Goal: Task Accomplishment & Management: Manage account settings

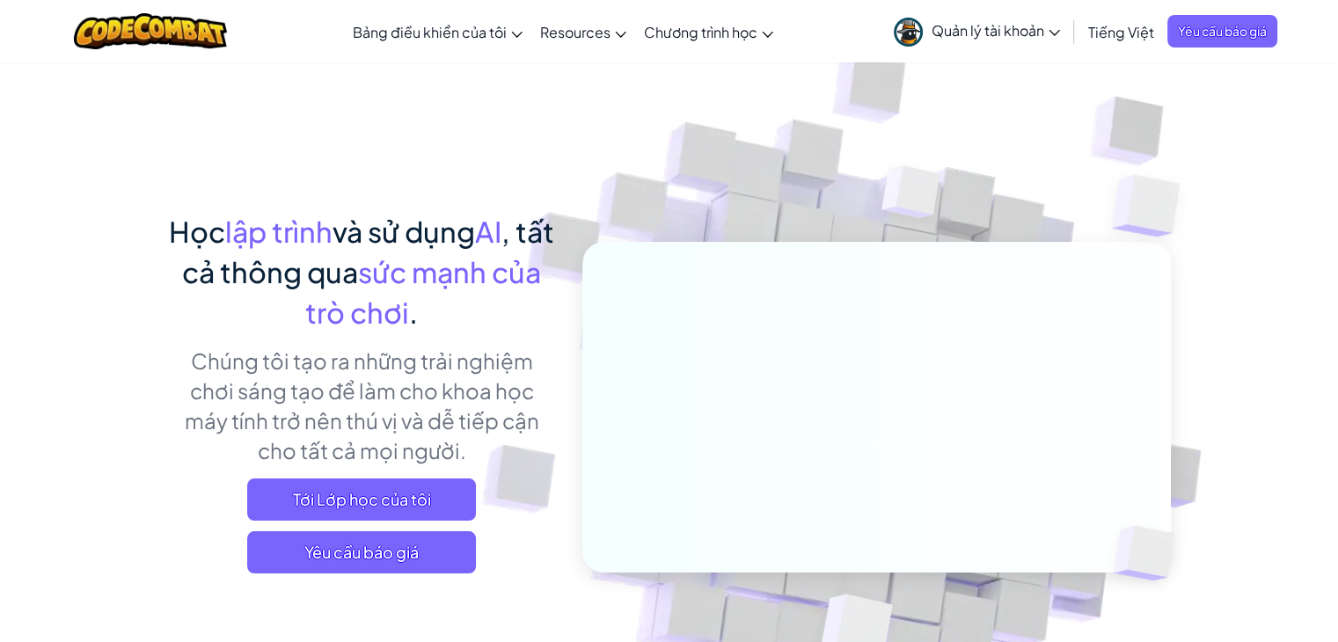
click at [1003, 33] on span "Quản lý tài khoản" at bounding box center [996, 30] width 128 height 18
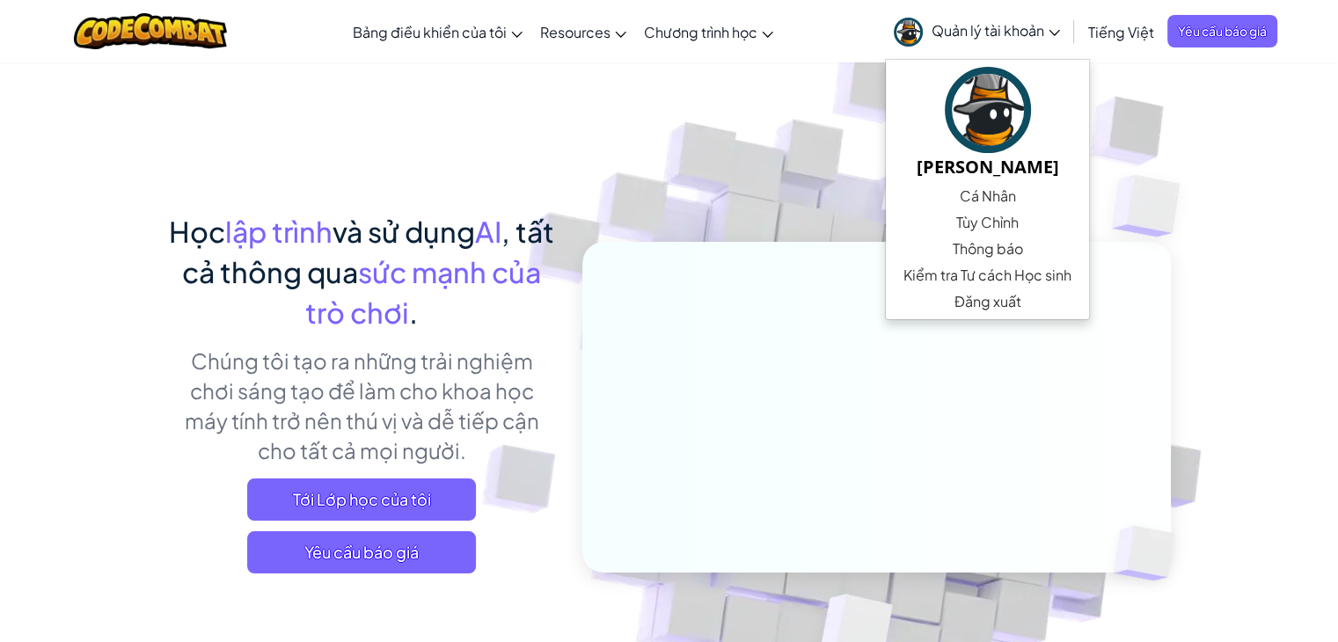
click at [816, 102] on img at bounding box center [864, 387] width 977 height 977
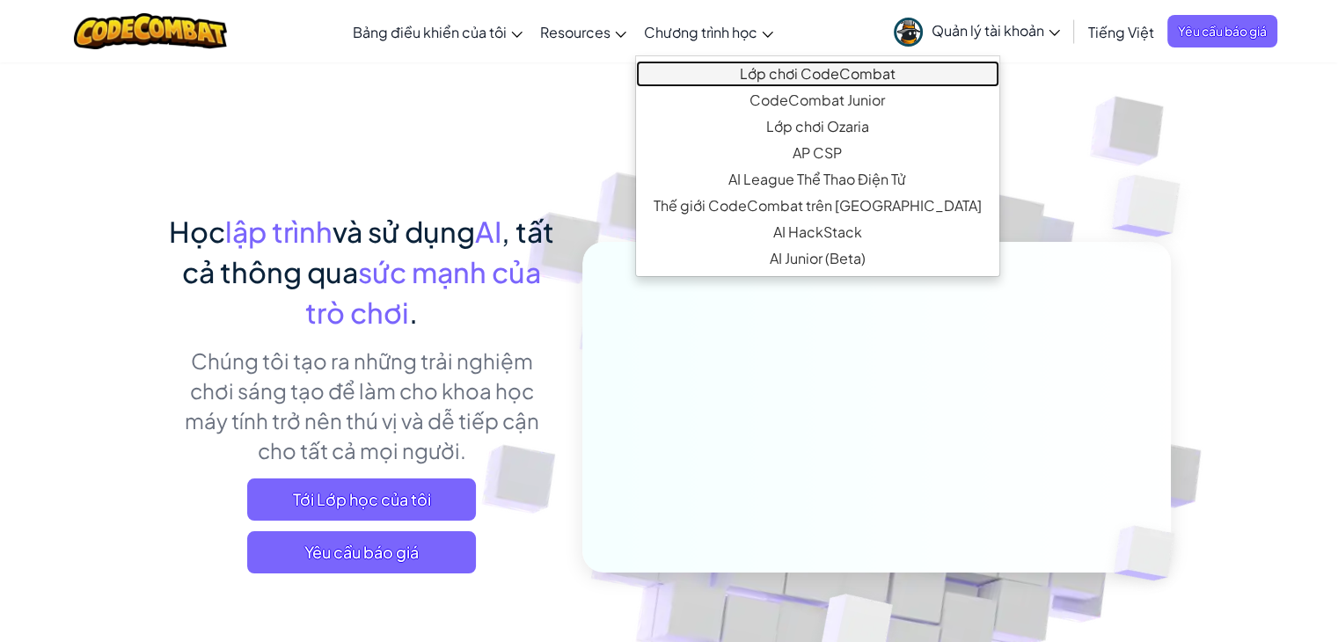
click at [773, 69] on link "Lớp chơi CodeCombat" at bounding box center [817, 74] width 363 height 26
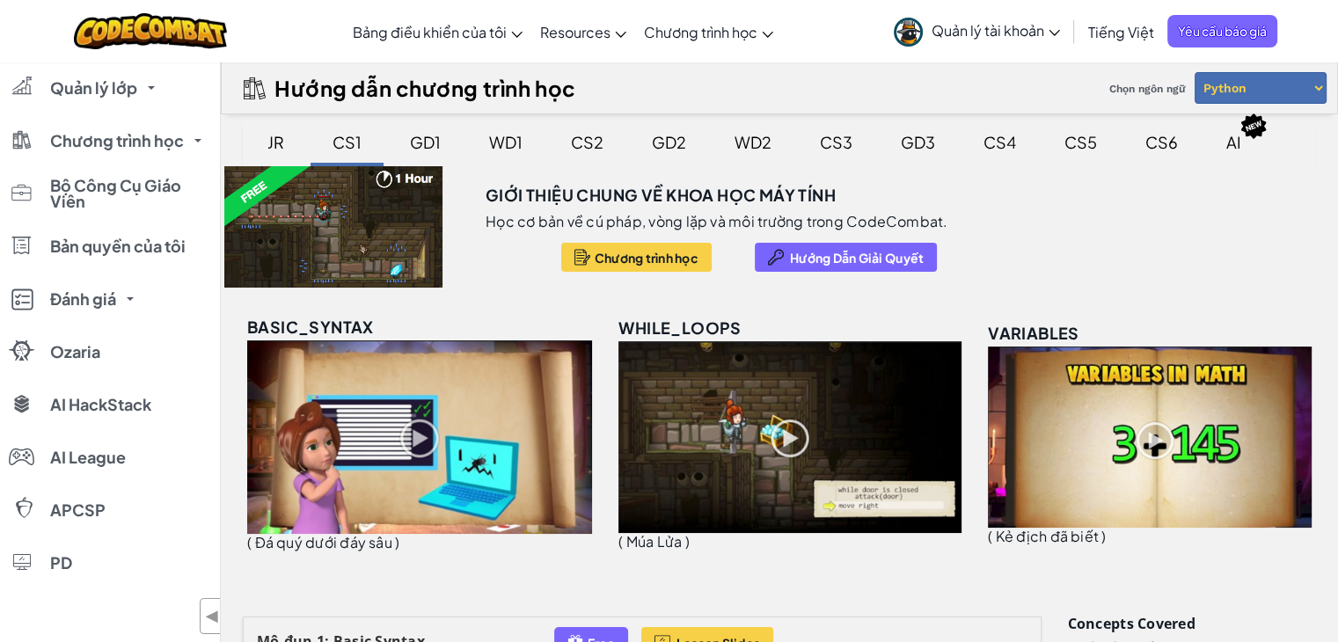
click at [427, 147] on div "GD1" at bounding box center [425, 141] width 66 height 41
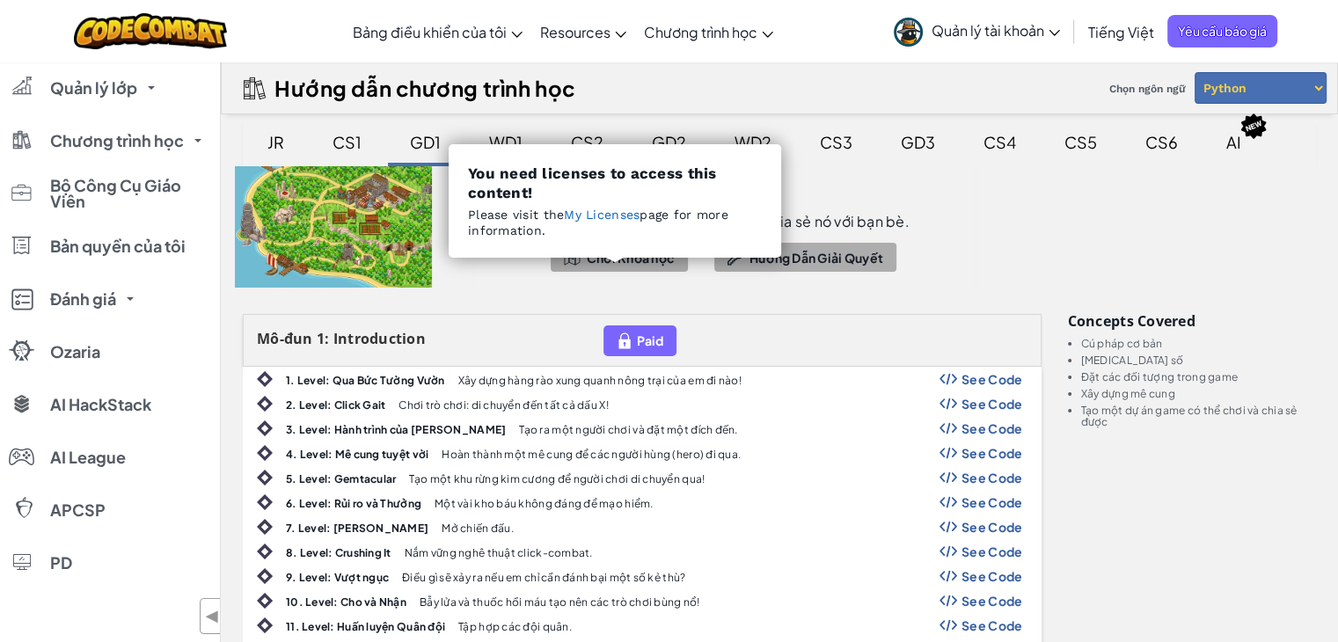
click at [628, 256] on div at bounding box center [614, 257] width 35 height 9
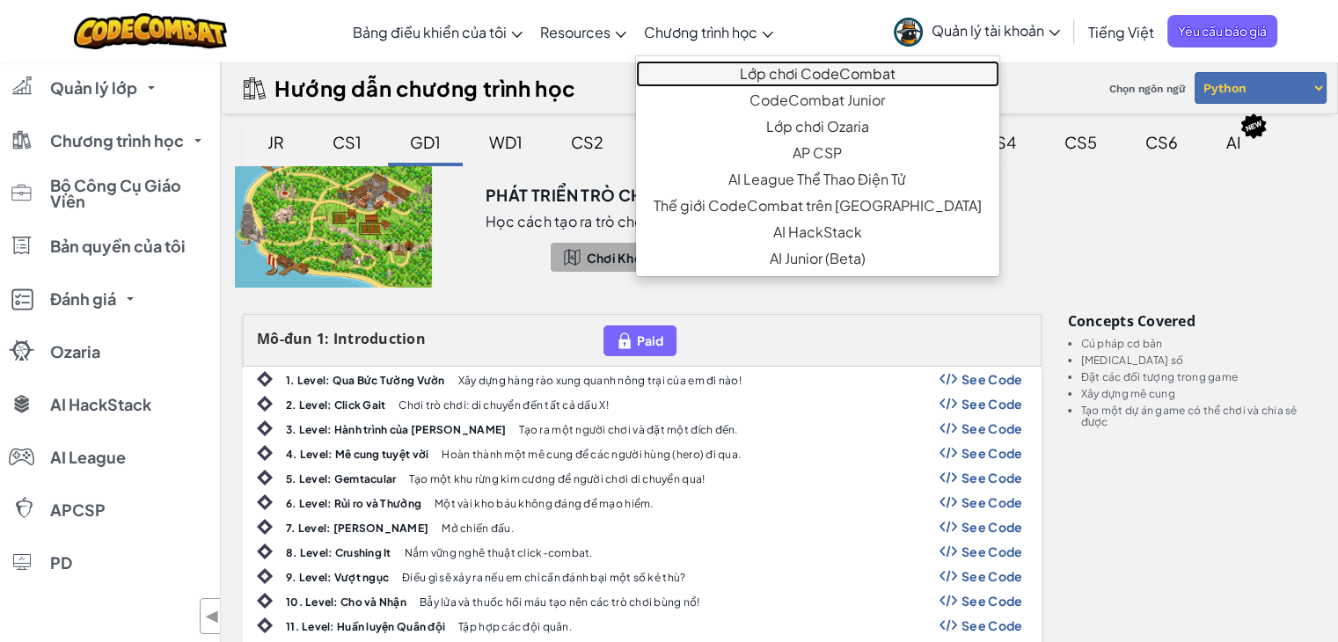
click at [760, 69] on link "Lớp chơi CodeCombat" at bounding box center [817, 74] width 363 height 26
click at [712, 71] on link "Lớp chơi CodeCombat" at bounding box center [817, 74] width 363 height 26
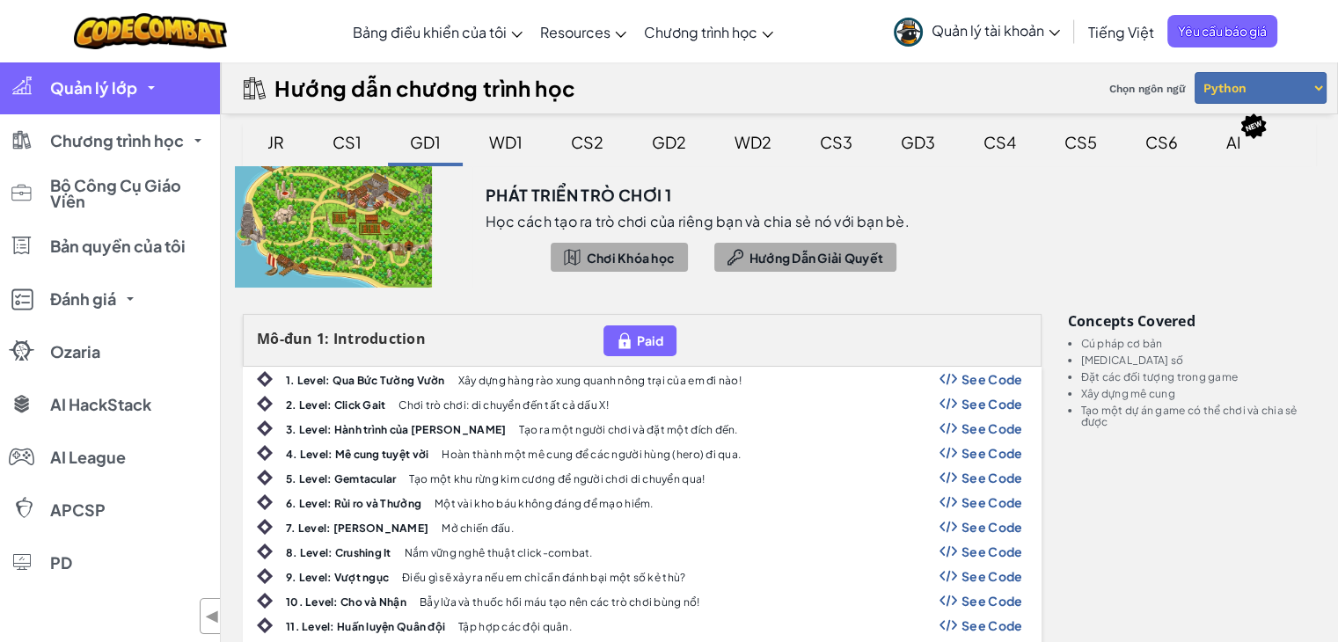
click at [106, 80] on span "Quản lý lớp" at bounding box center [93, 88] width 87 height 16
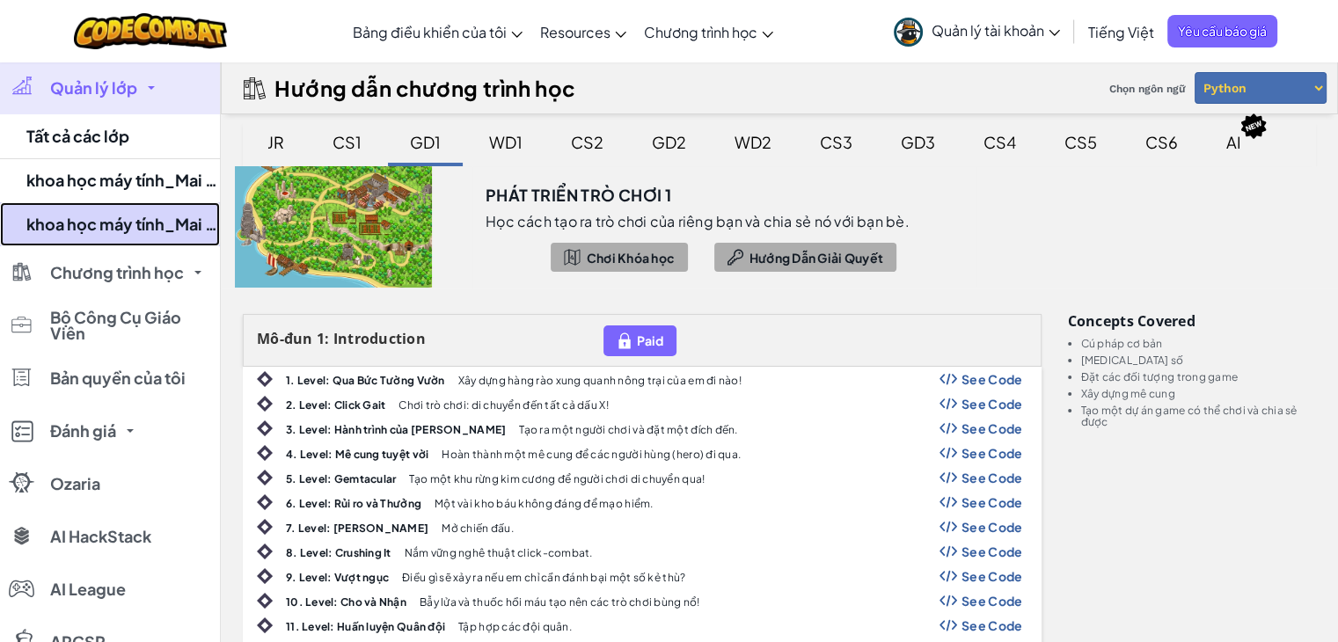
click at [100, 216] on link "khoa học máy tính_Mai Văn Long" at bounding box center [110, 224] width 220 height 44
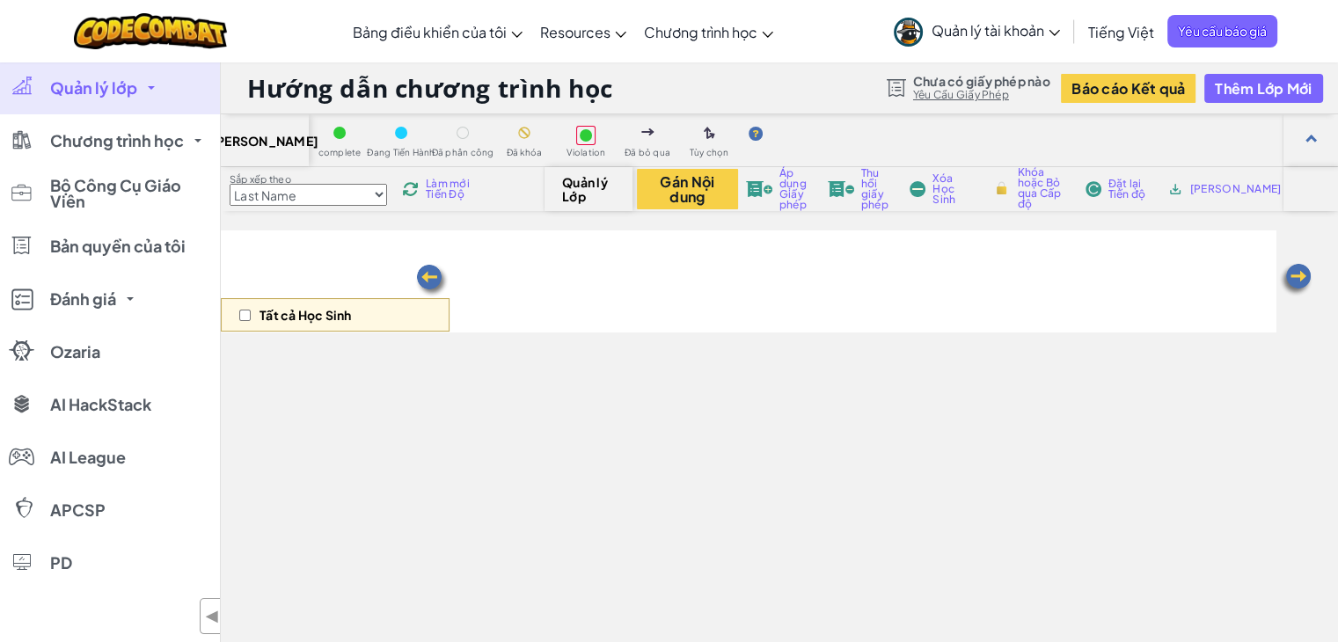
select select "5789587aad86a6efb573701f"
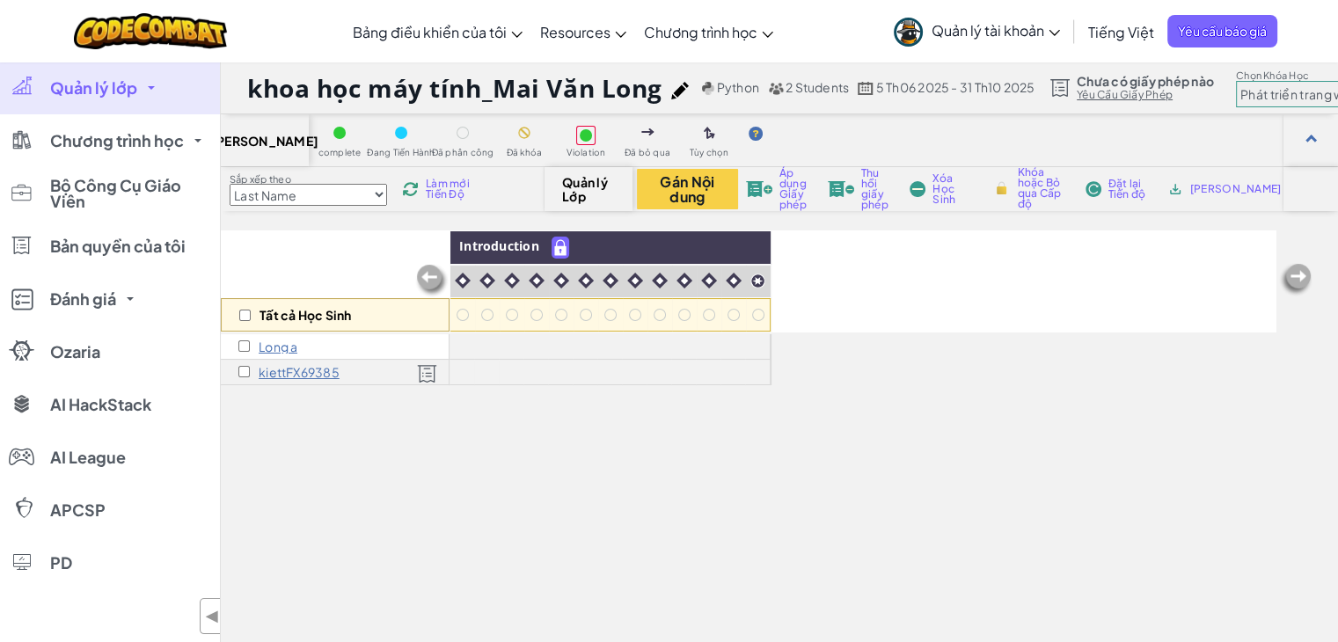
click at [285, 370] on p "kiettFX69385" at bounding box center [299, 372] width 81 height 14
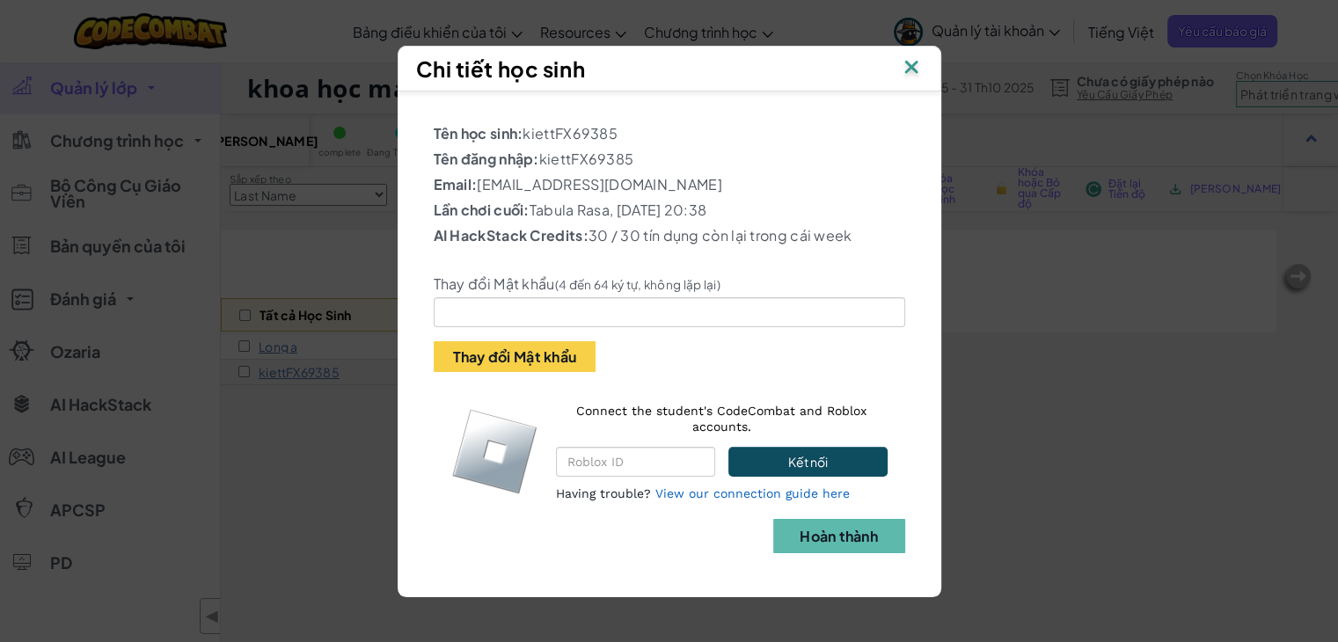
click at [911, 62] on img at bounding box center [911, 68] width 23 height 26
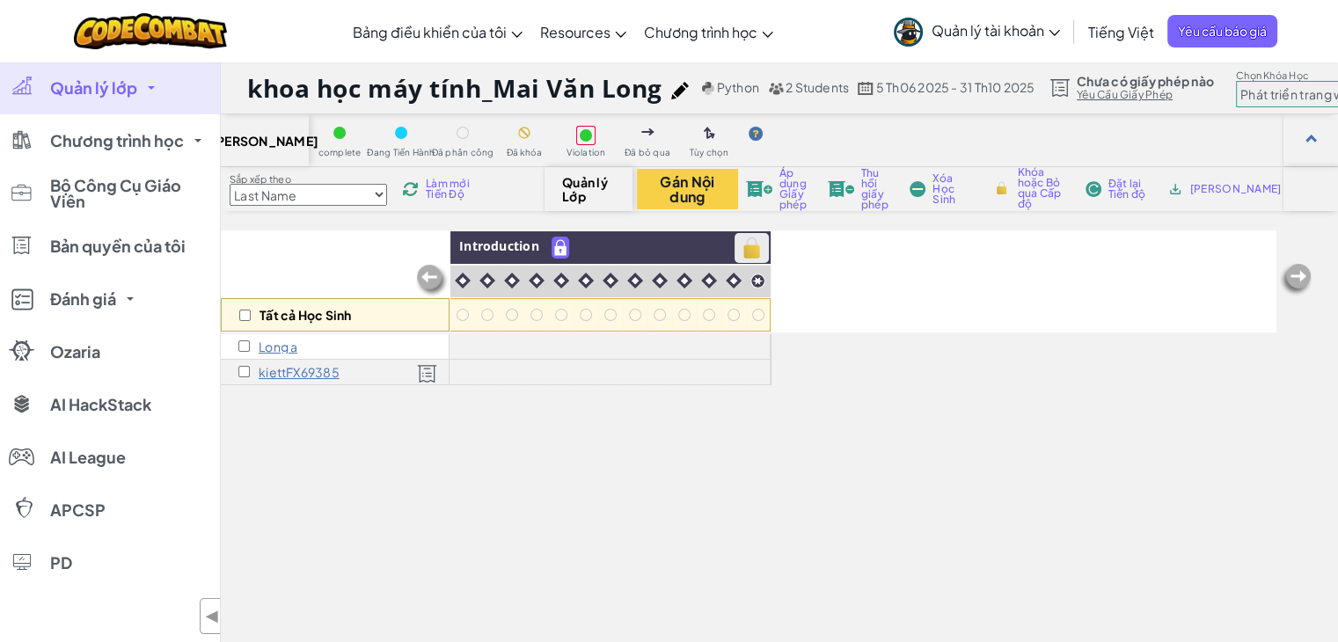
click at [755, 251] on img at bounding box center [751, 248] width 31 height 26
checkbox input "true"
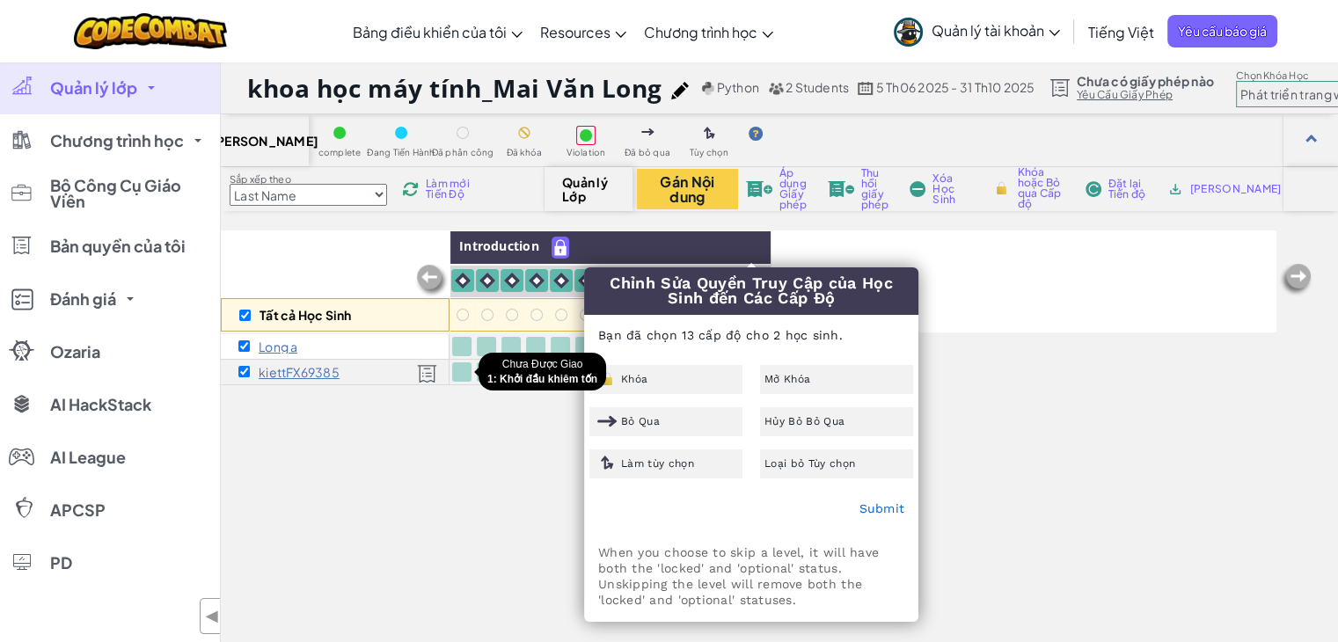
click at [460, 369] on div at bounding box center [462, 372] width 12 height 12
checkbox input "false"
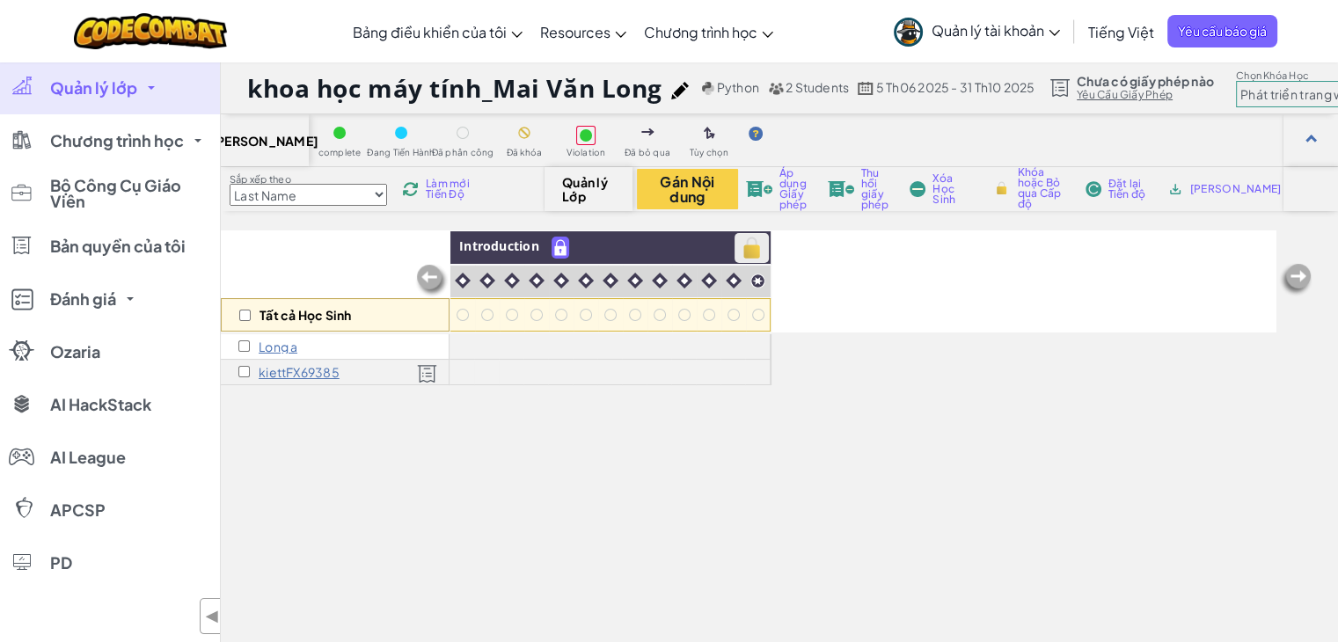
click at [754, 251] on img at bounding box center [751, 248] width 31 height 26
checkbox input "true"
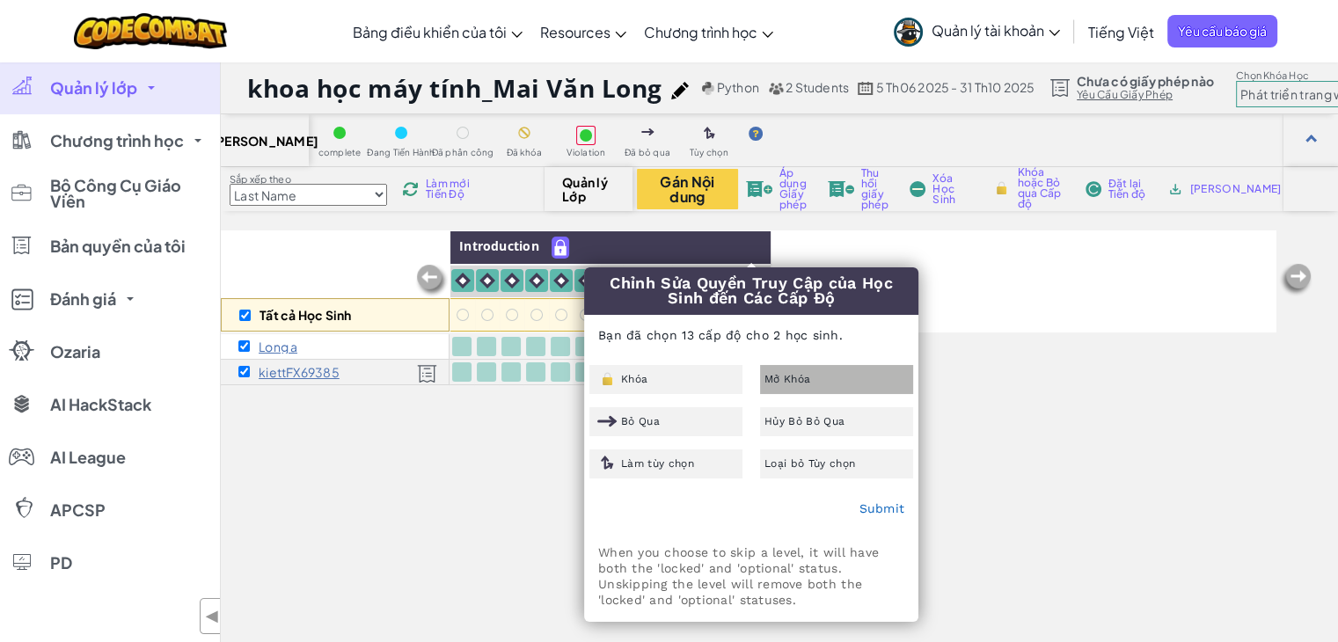
click at [813, 377] on div "Mở Khóa" at bounding box center [836, 379] width 153 height 29
click at [238, 345] on input "checkbox" at bounding box center [243, 345] width 11 height 11
checkbox input "false"
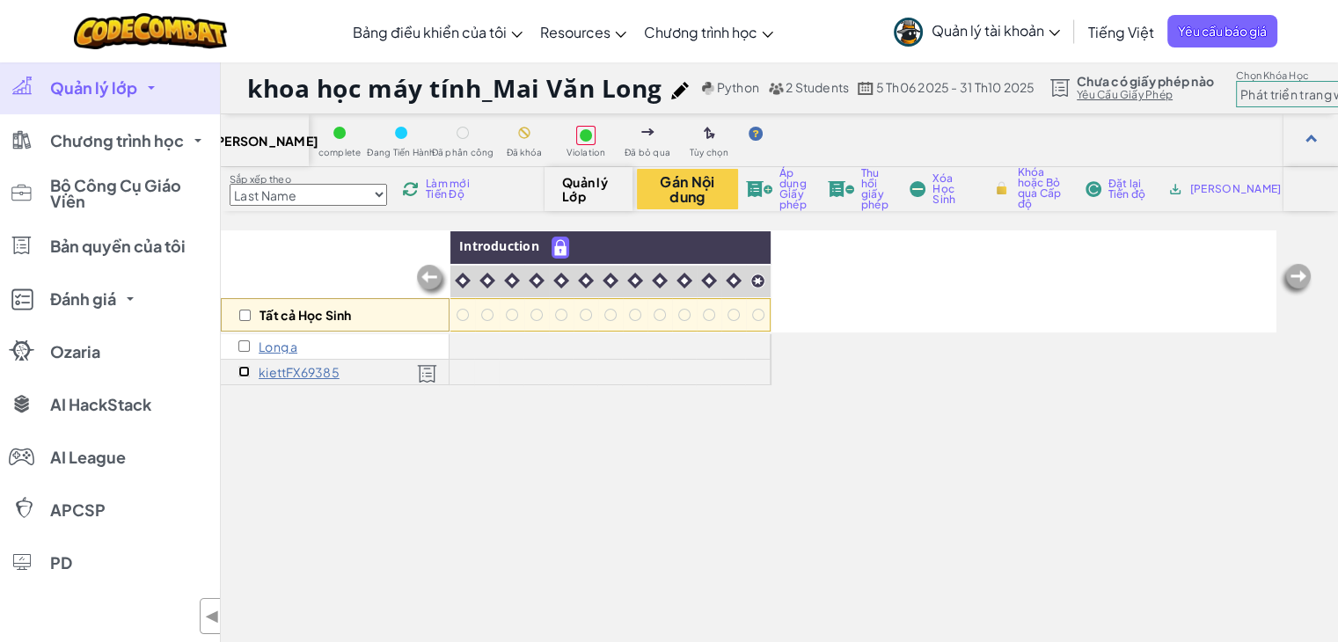
click at [239, 374] on input "checkbox" at bounding box center [243, 371] width 11 height 11
checkbox input "true"
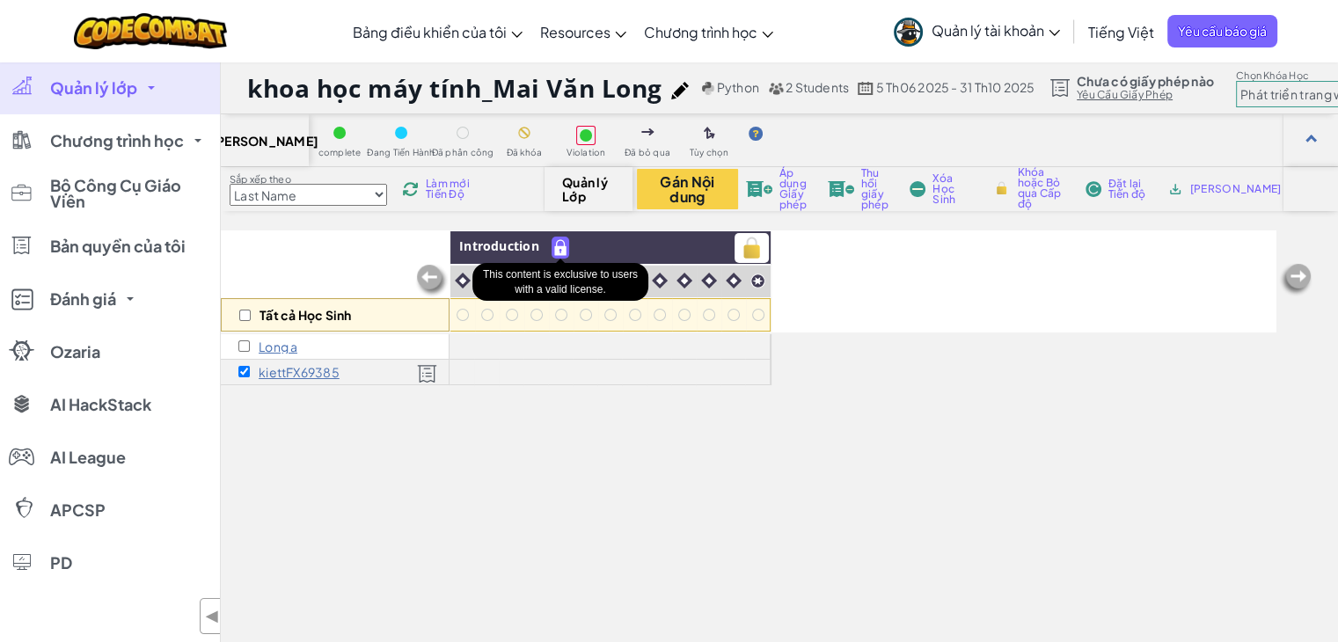
click at [559, 253] on img at bounding box center [560, 247] width 16 height 20
click at [753, 246] on img at bounding box center [751, 248] width 31 height 26
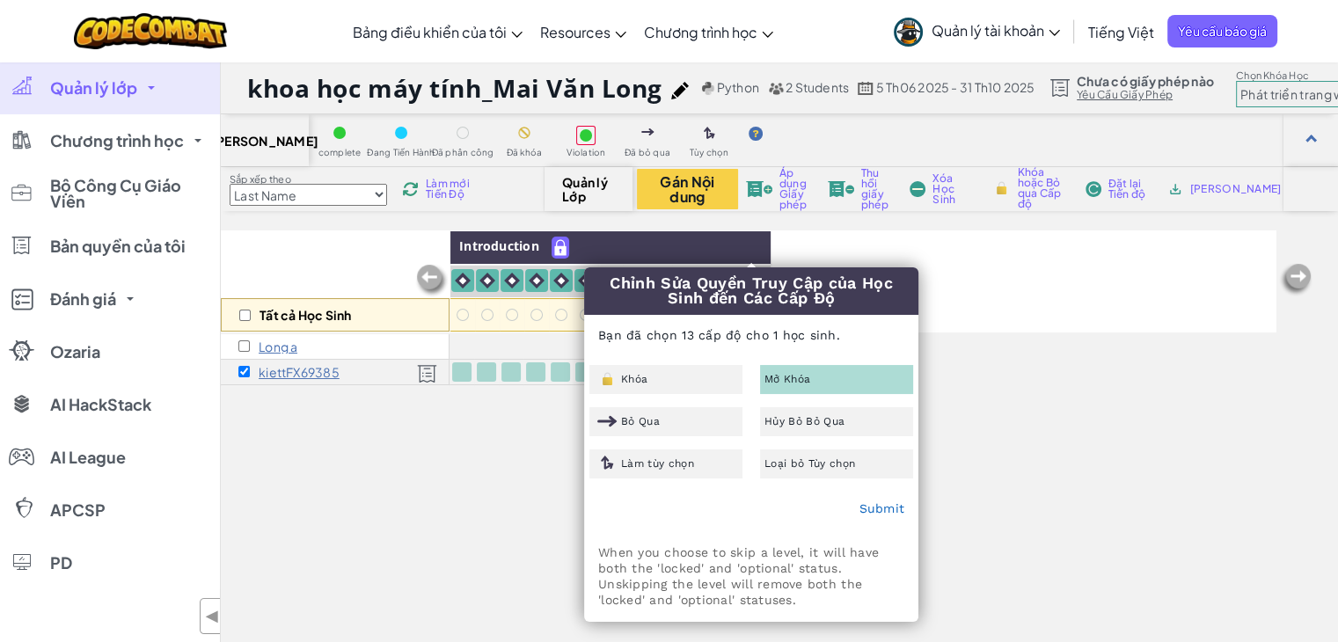
click at [807, 378] on span "Mở Khóa" at bounding box center [787, 379] width 46 height 11
click at [464, 369] on div at bounding box center [462, 372] width 12 height 12
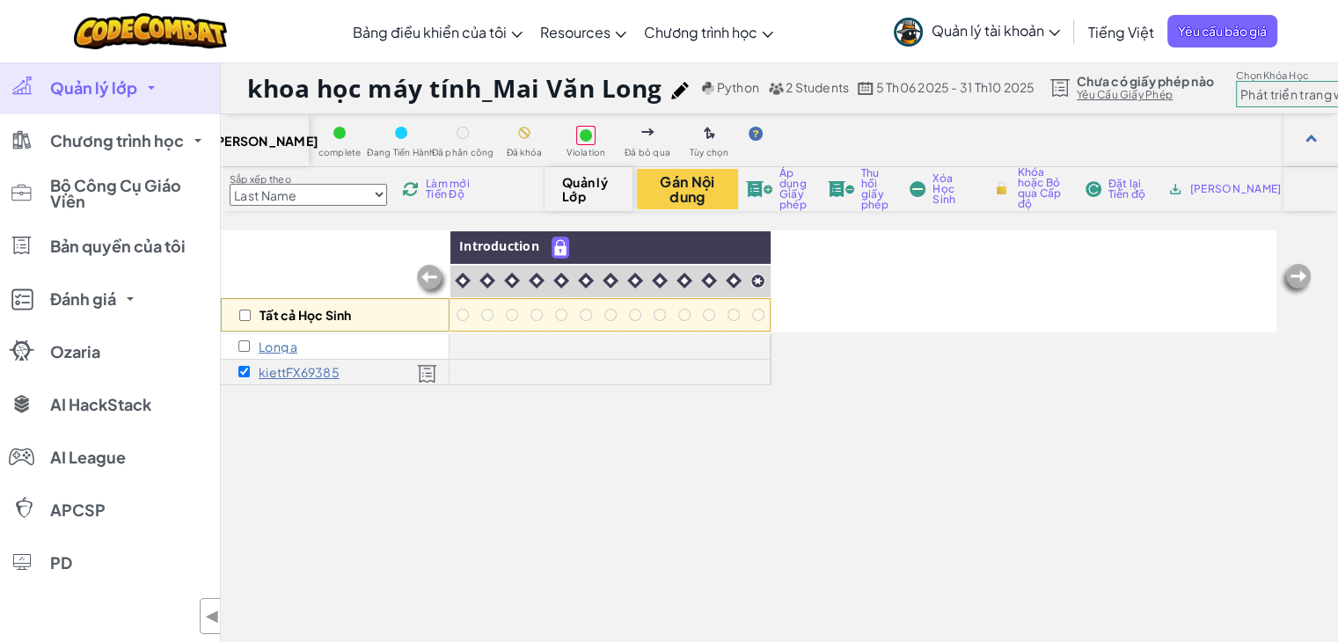
click at [421, 371] on img at bounding box center [427, 373] width 20 height 19
click at [797, 190] on span "Áp dụng Giấy phép" at bounding box center [795, 189] width 33 height 42
click at [760, 188] on img at bounding box center [759, 189] width 26 height 16
click at [770, 185] on img at bounding box center [759, 189] width 26 height 16
click at [792, 186] on span "Áp dụng Giấy phép" at bounding box center [795, 189] width 33 height 42
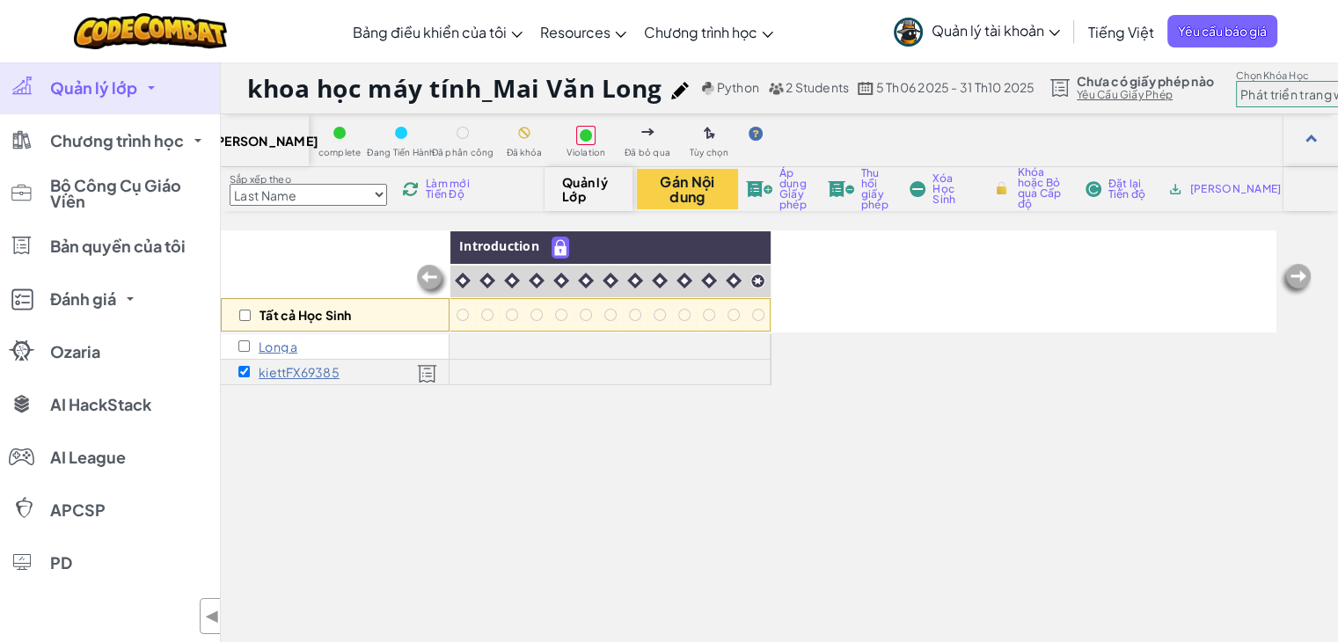
click at [796, 185] on span "Áp dụng Giấy phép" at bounding box center [795, 189] width 33 height 42
click at [769, 186] on img at bounding box center [759, 189] width 26 height 16
click at [422, 367] on img at bounding box center [427, 373] width 20 height 19
click at [245, 345] on input "checkbox" at bounding box center [243, 345] width 11 height 11
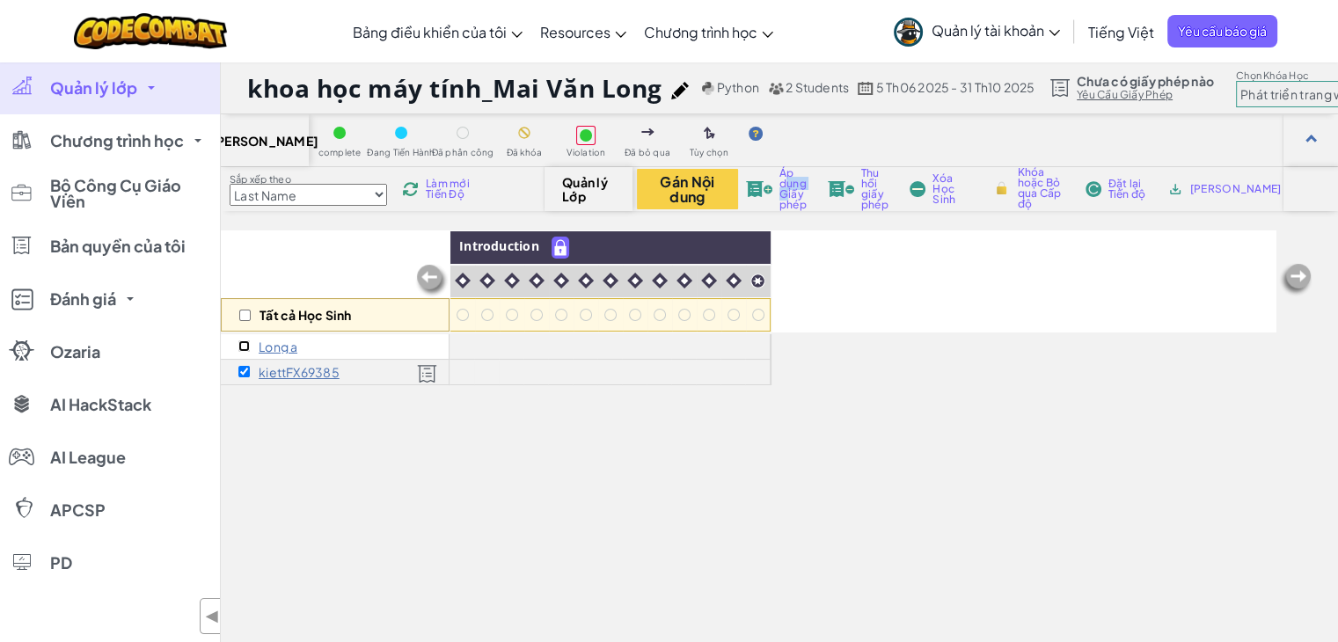
checkbox input "true"
click at [243, 346] on input "checkbox" at bounding box center [243, 345] width 11 height 11
checkbox input "false"
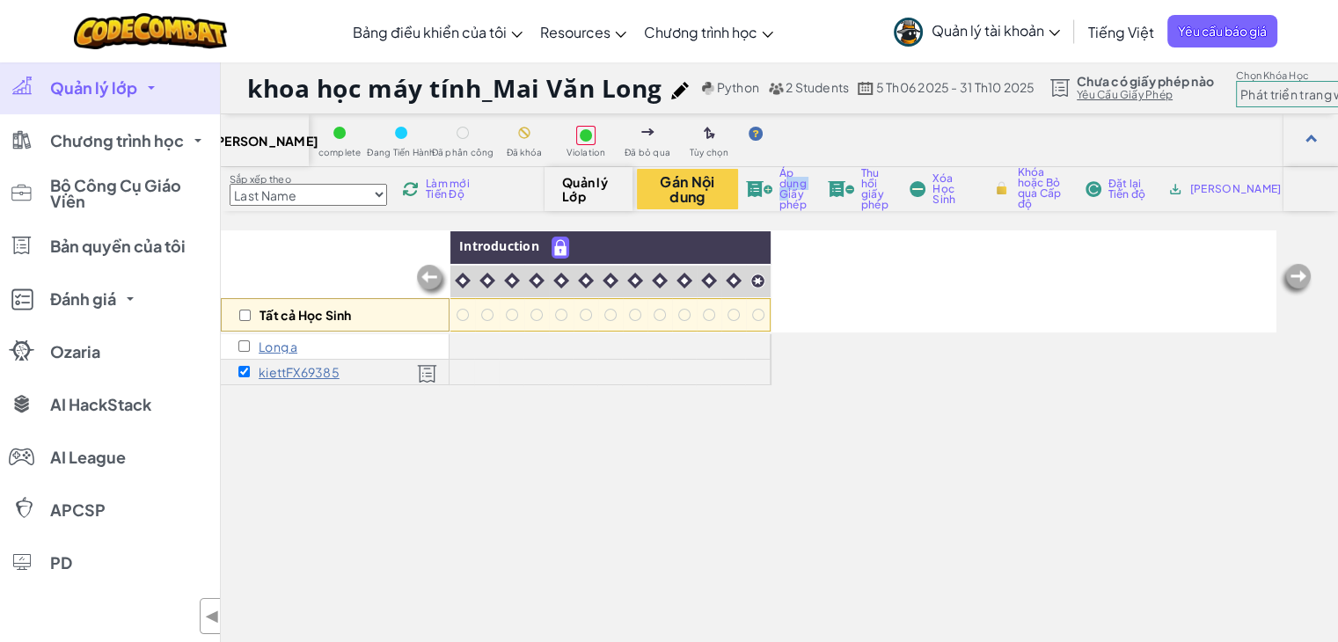
click at [419, 370] on img at bounding box center [427, 373] width 20 height 19
click at [315, 374] on p "kiettFX69385" at bounding box center [299, 372] width 81 height 14
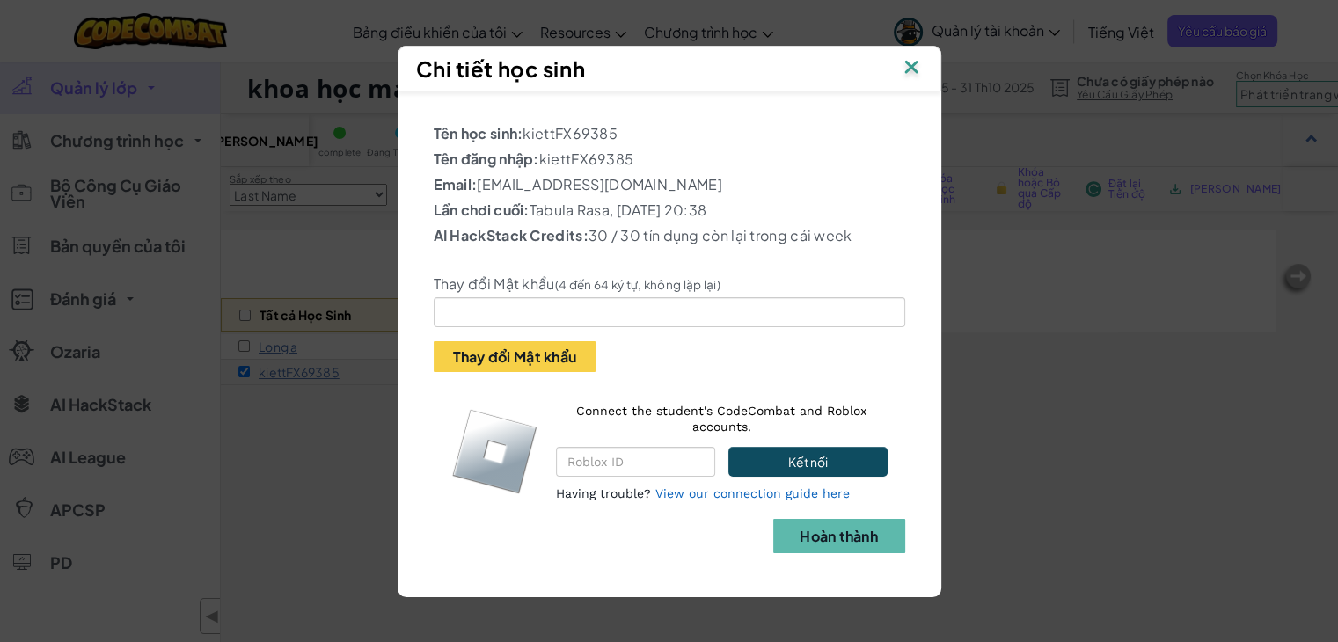
click at [912, 68] on img at bounding box center [911, 68] width 23 height 26
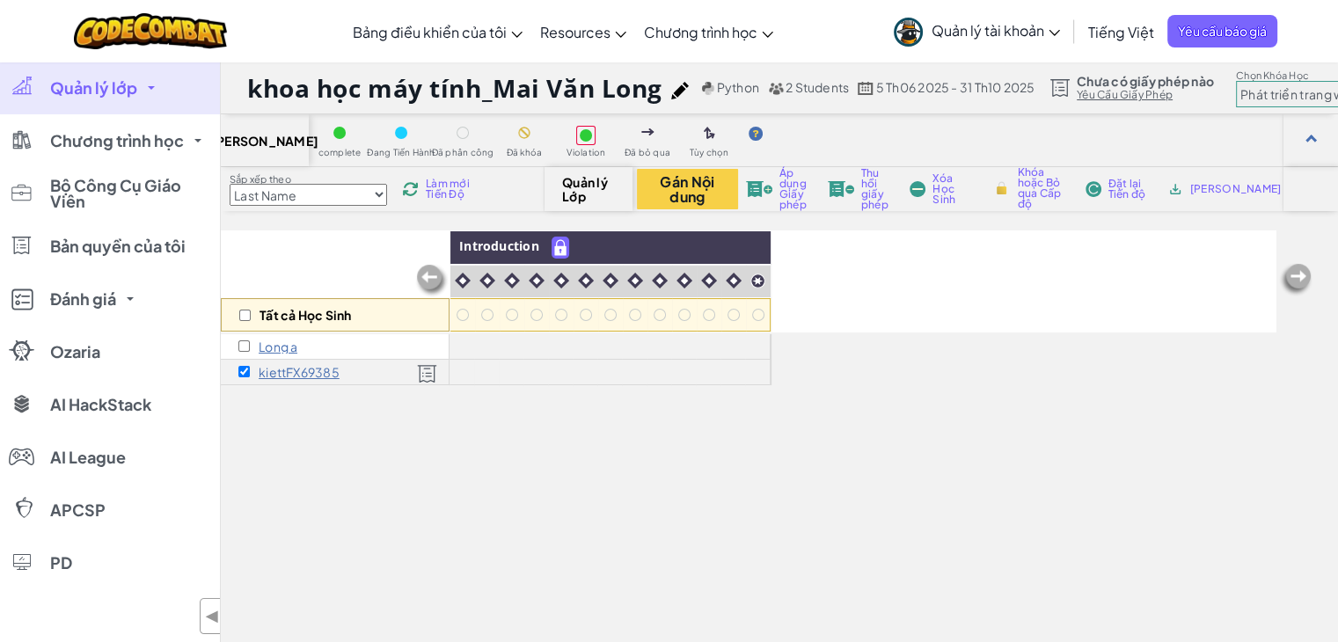
click at [426, 367] on img at bounding box center [427, 373] width 20 height 19
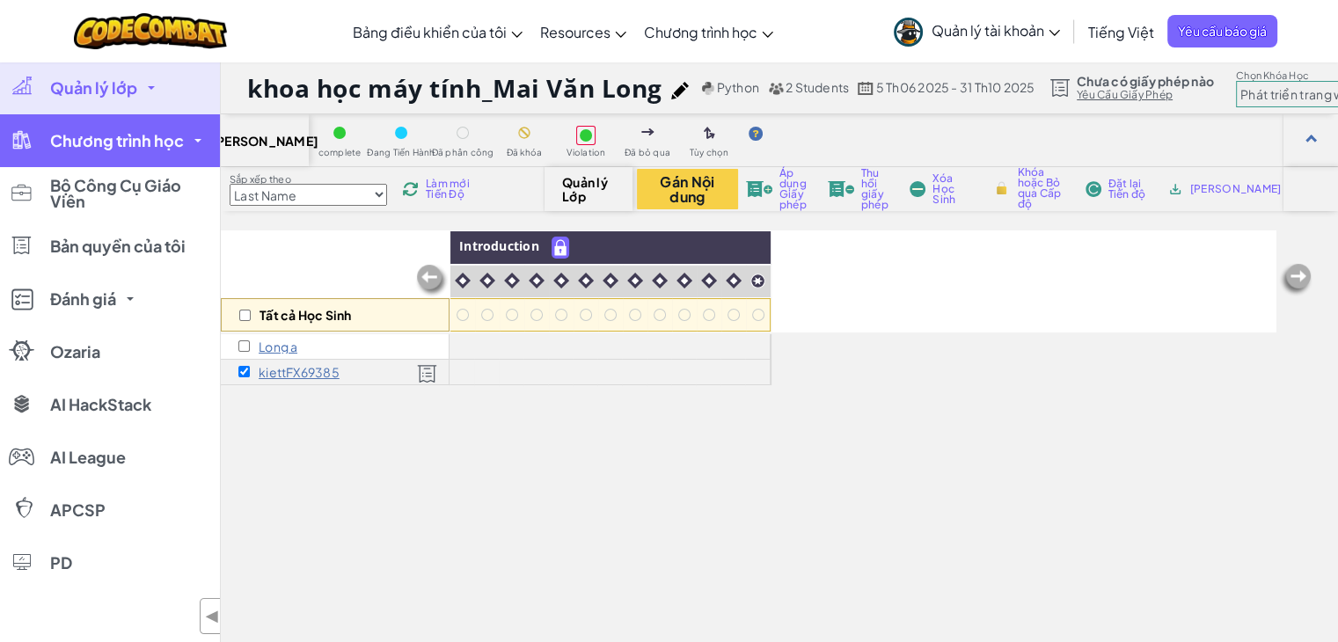
click at [133, 143] on span "Chương trình học" at bounding box center [117, 141] width 134 height 16
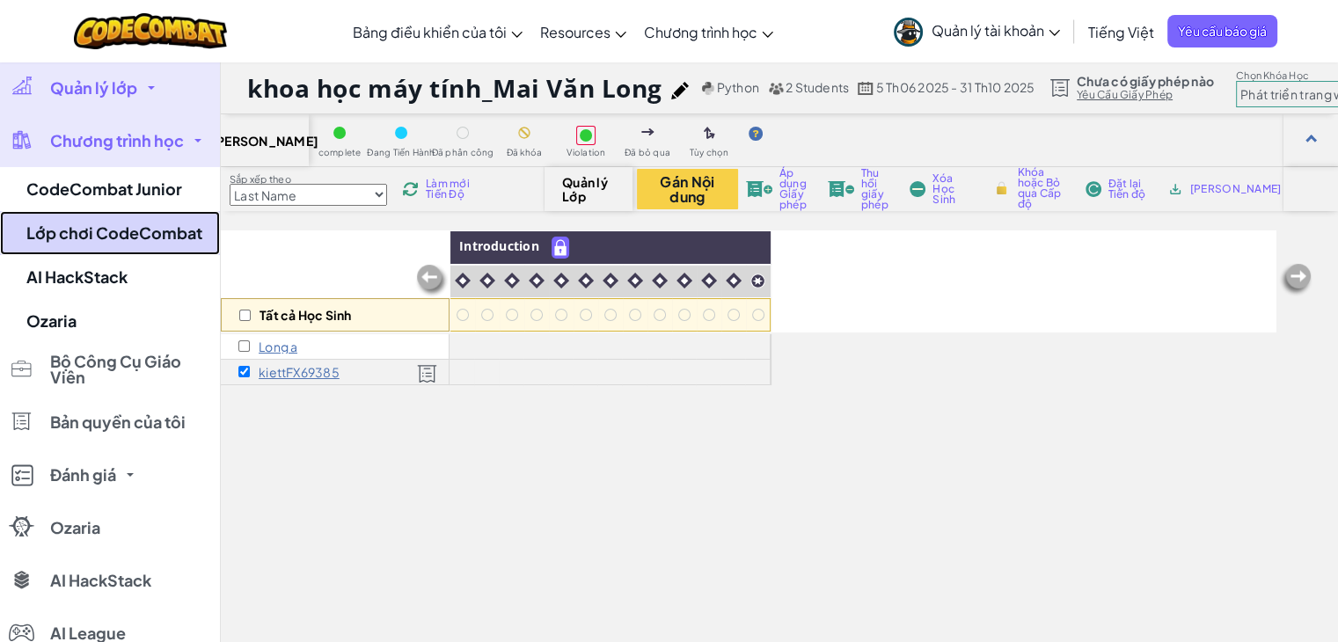
click at [118, 227] on link "Lớp chơi CodeCombat" at bounding box center [110, 233] width 220 height 44
checkbox input "false"
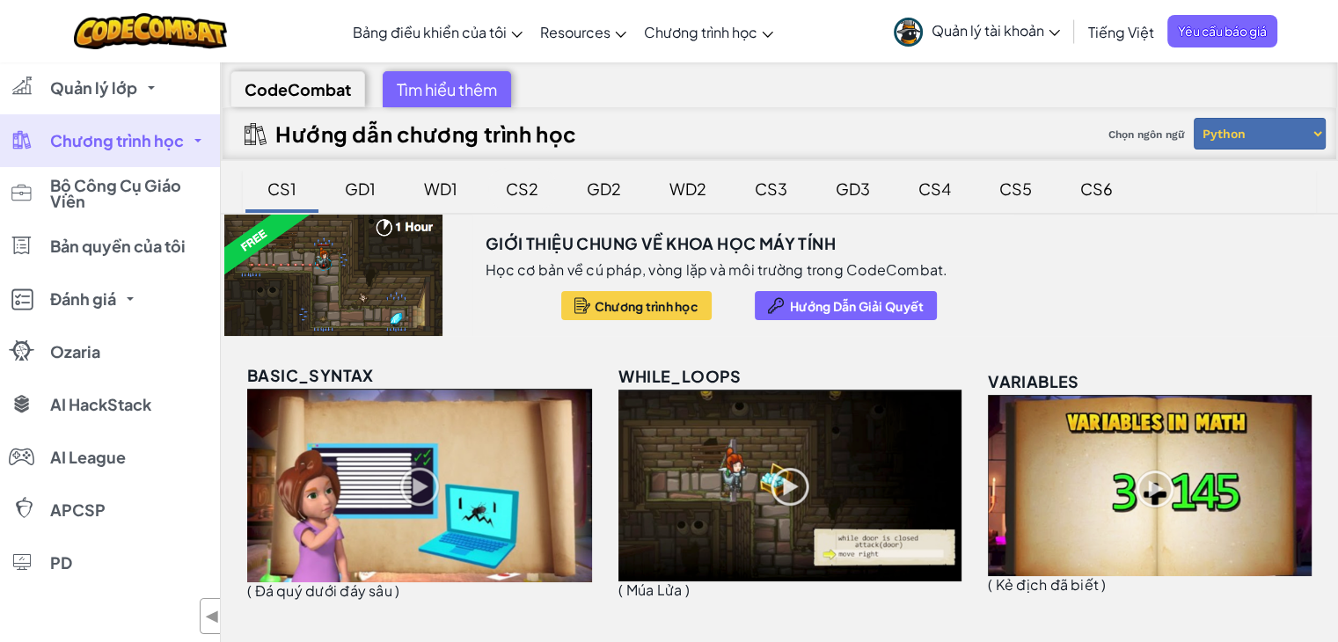
click at [520, 191] on div "CS2" at bounding box center [522, 188] width 68 height 41
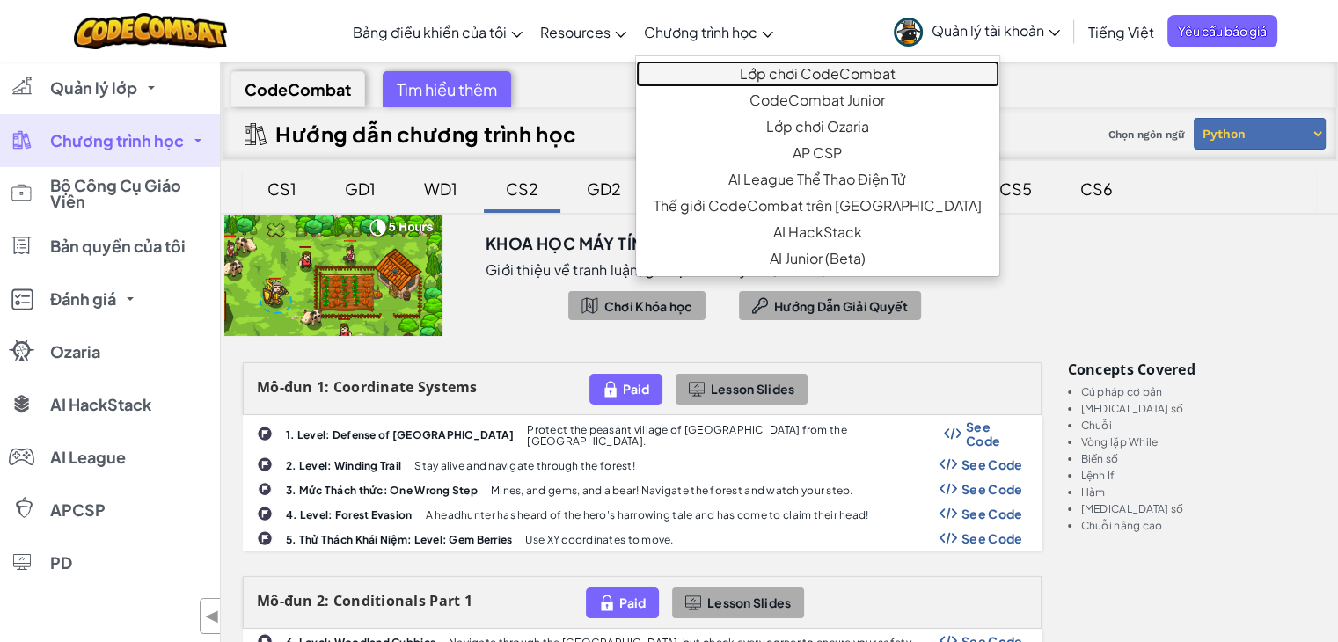
click at [746, 71] on link "Lớp chơi CodeCombat" at bounding box center [817, 74] width 363 height 26
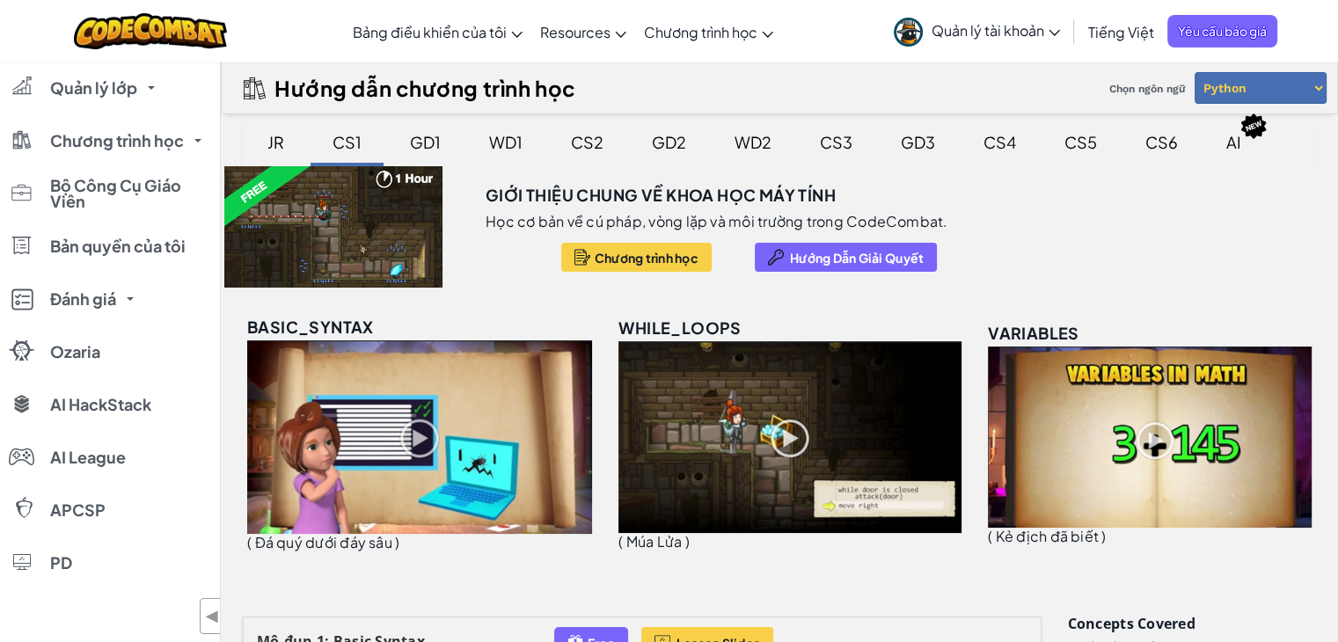
click at [429, 142] on div "GD1" at bounding box center [425, 141] width 66 height 41
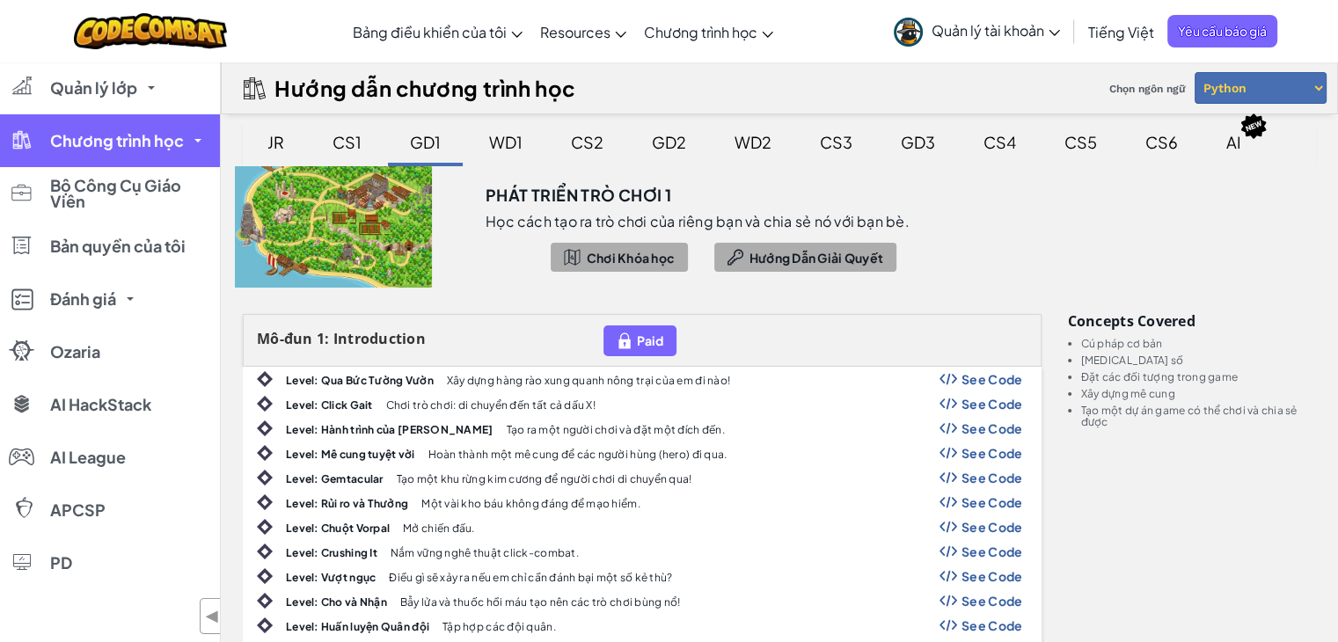
click at [126, 144] on span "Chương trình học" at bounding box center [117, 141] width 134 height 16
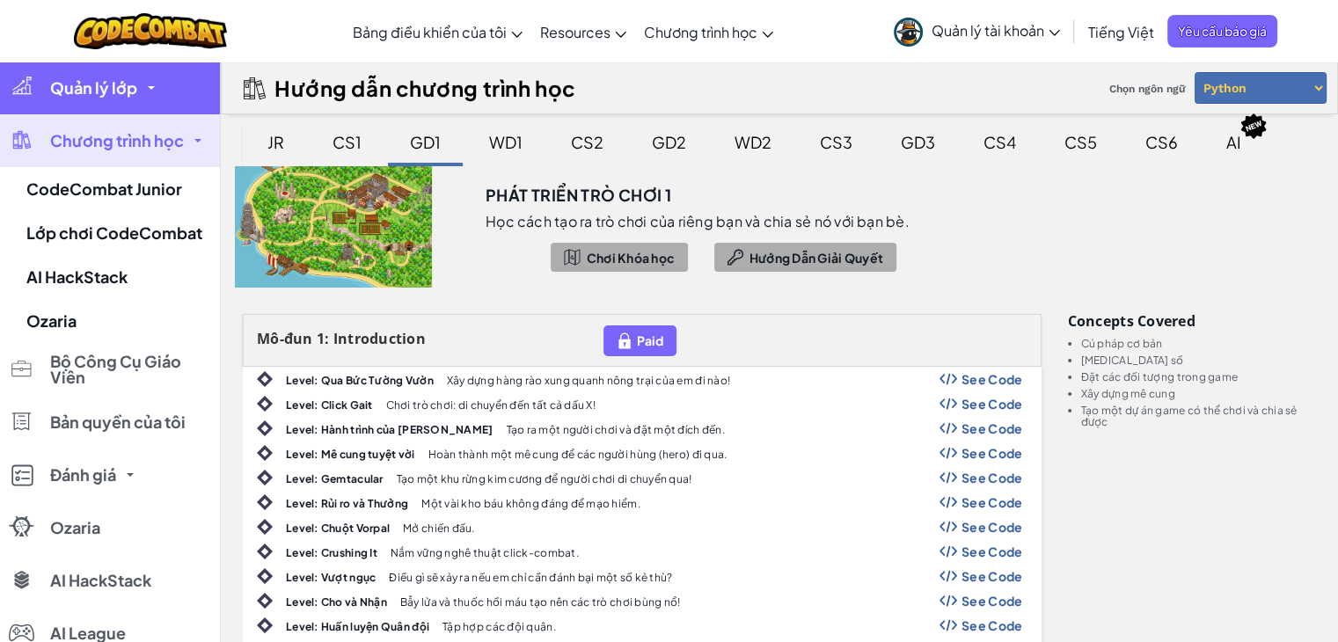
click at [81, 98] on link "Quản lý lớp" at bounding box center [110, 88] width 220 height 53
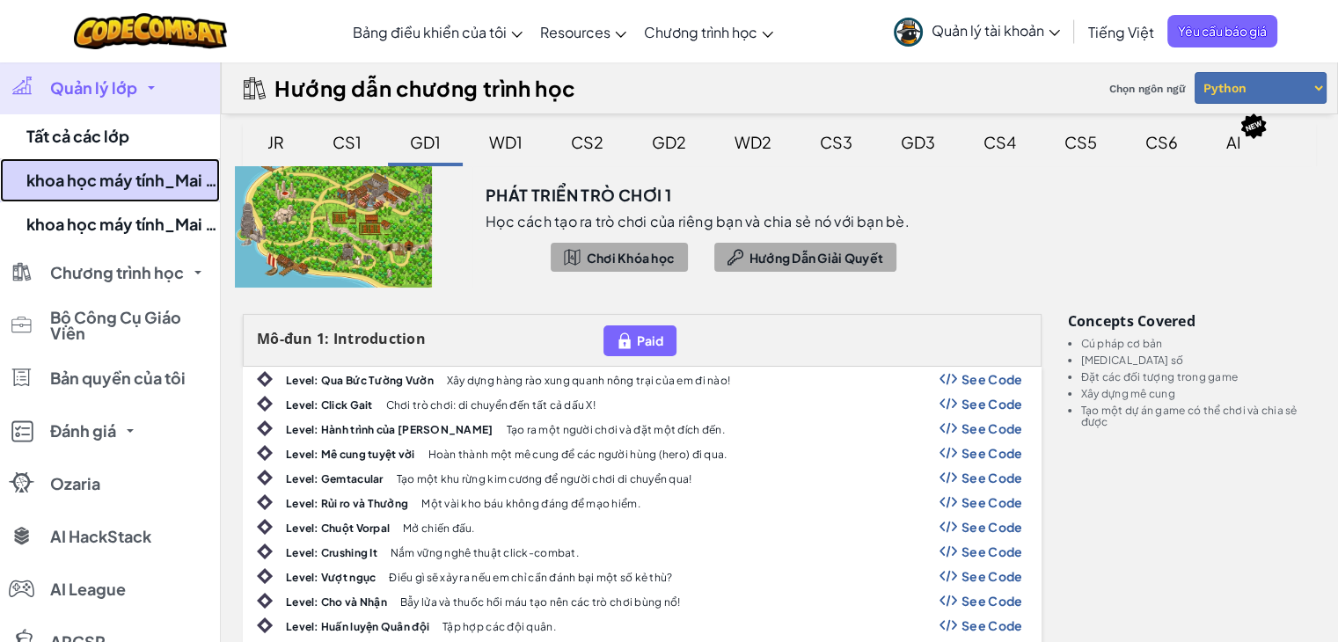
click at [87, 179] on link "khoa học máy tính_Mai Văn Long 2" at bounding box center [110, 180] width 220 height 44
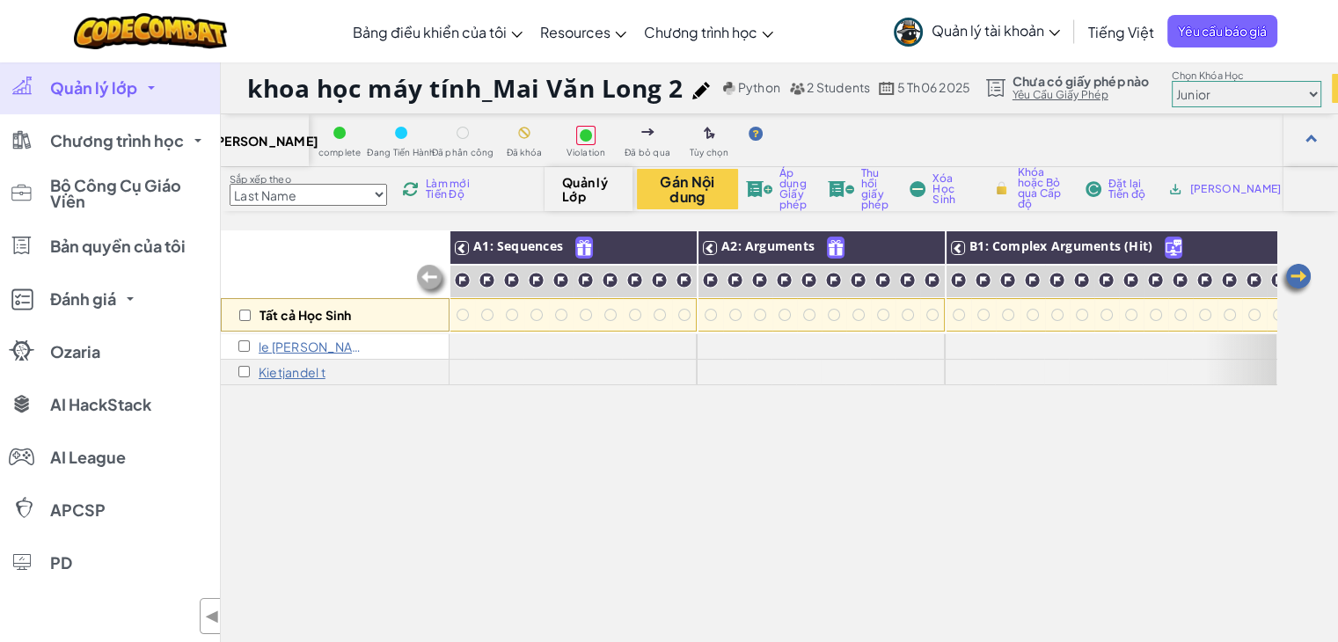
click at [125, 82] on span "Quản lý lớp" at bounding box center [93, 88] width 87 height 16
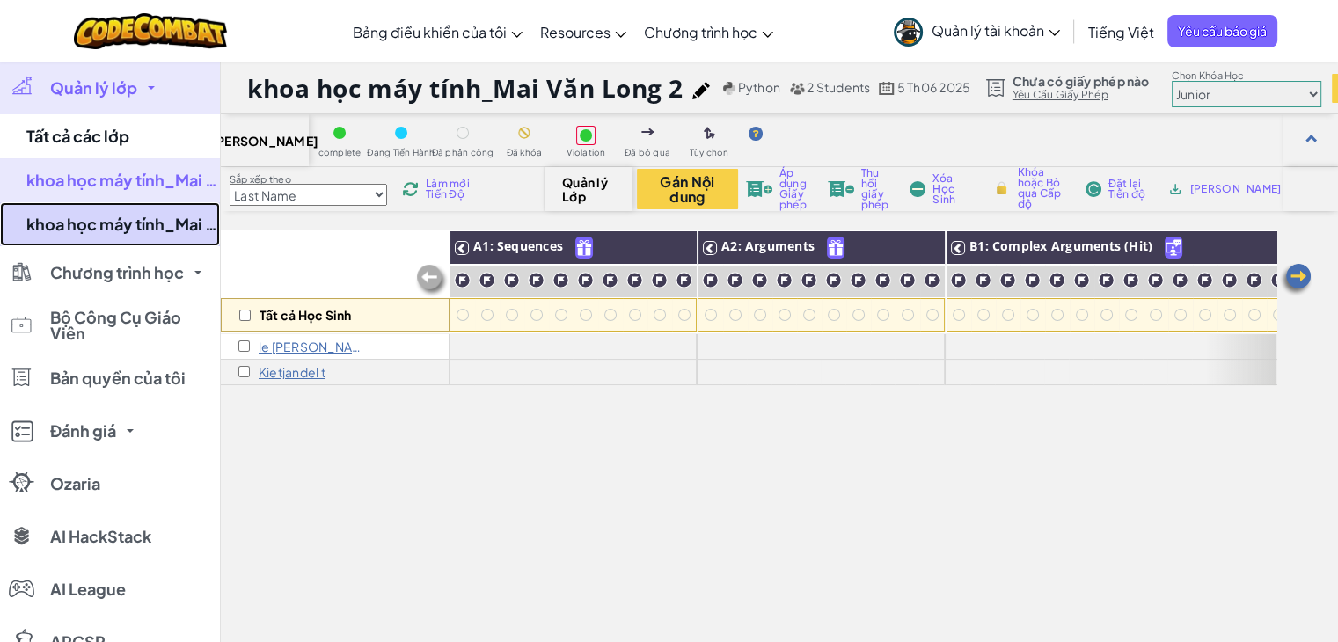
click at [113, 227] on link "khoa học máy tính_Mai Văn Long" at bounding box center [110, 224] width 220 height 44
select select "5789587aad86a6efb573701f"
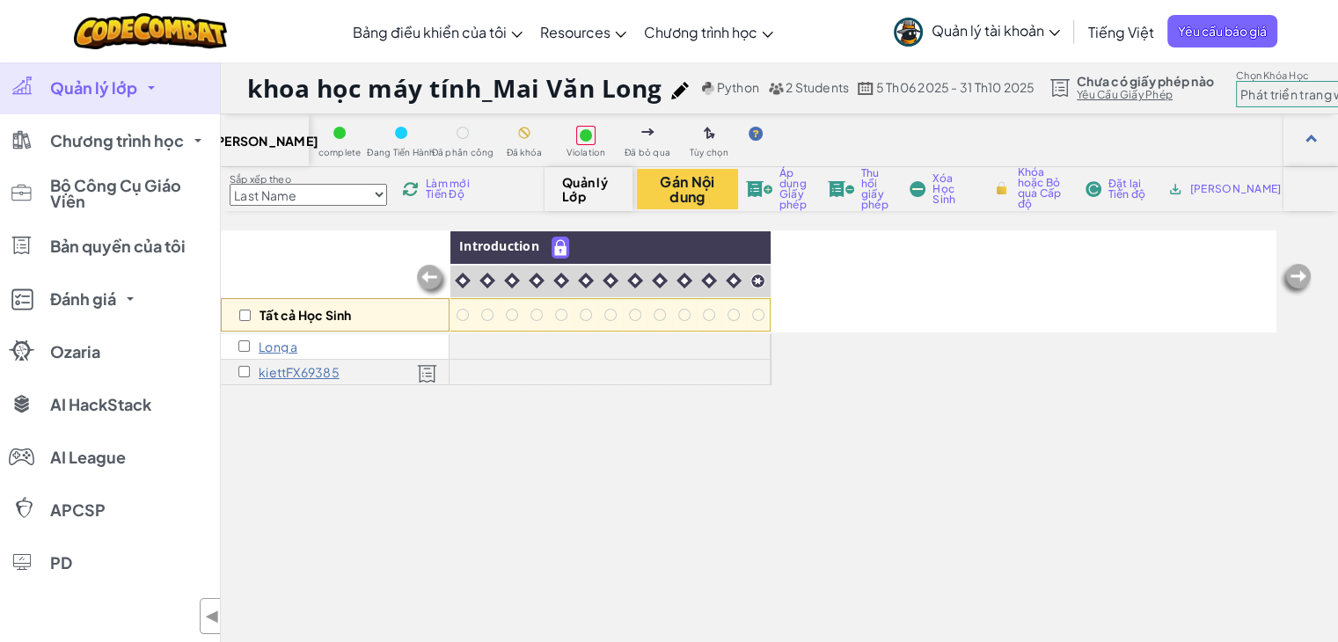
click at [234, 368] on div "kiettFX69385" at bounding box center [335, 373] width 229 height 26
click at [238, 368] on input "checkbox" at bounding box center [243, 371] width 11 height 11
click at [679, 192] on button "Gán Nội dung" at bounding box center [687, 189] width 101 height 40
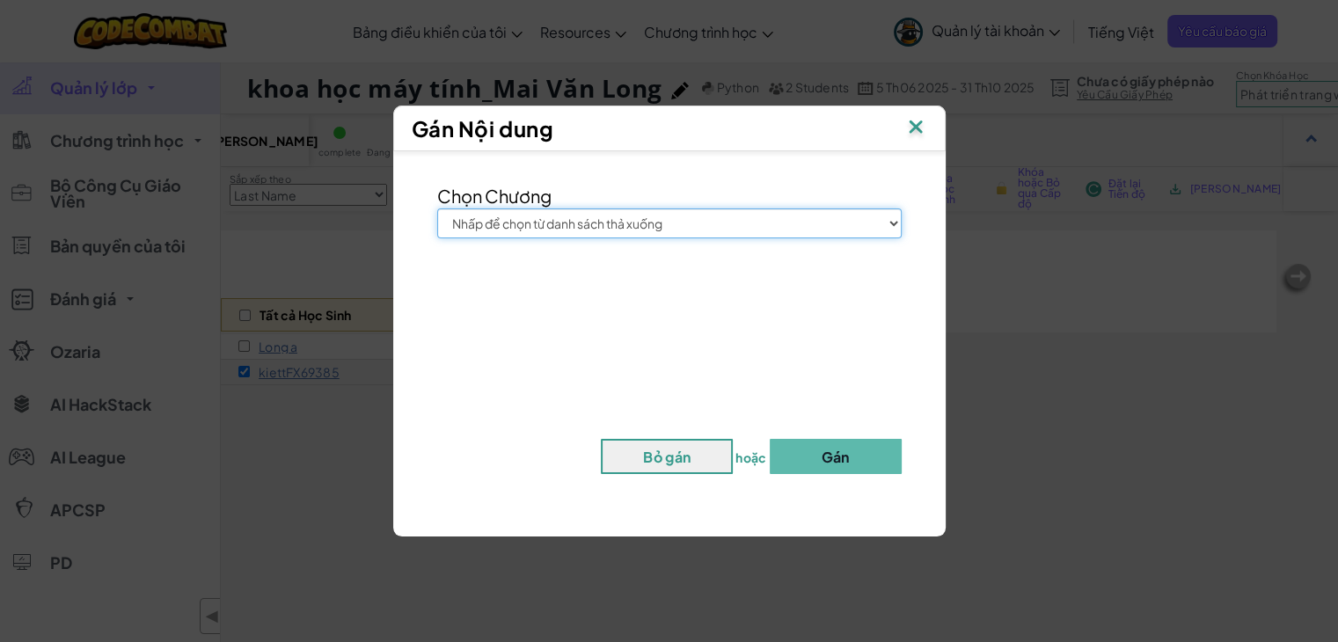
click at [655, 219] on select "Nhấp để chọn từ danh sách thả xuống Junior Giới thiệu chung về Khoa học máy tín…" at bounding box center [669, 223] width 464 height 30
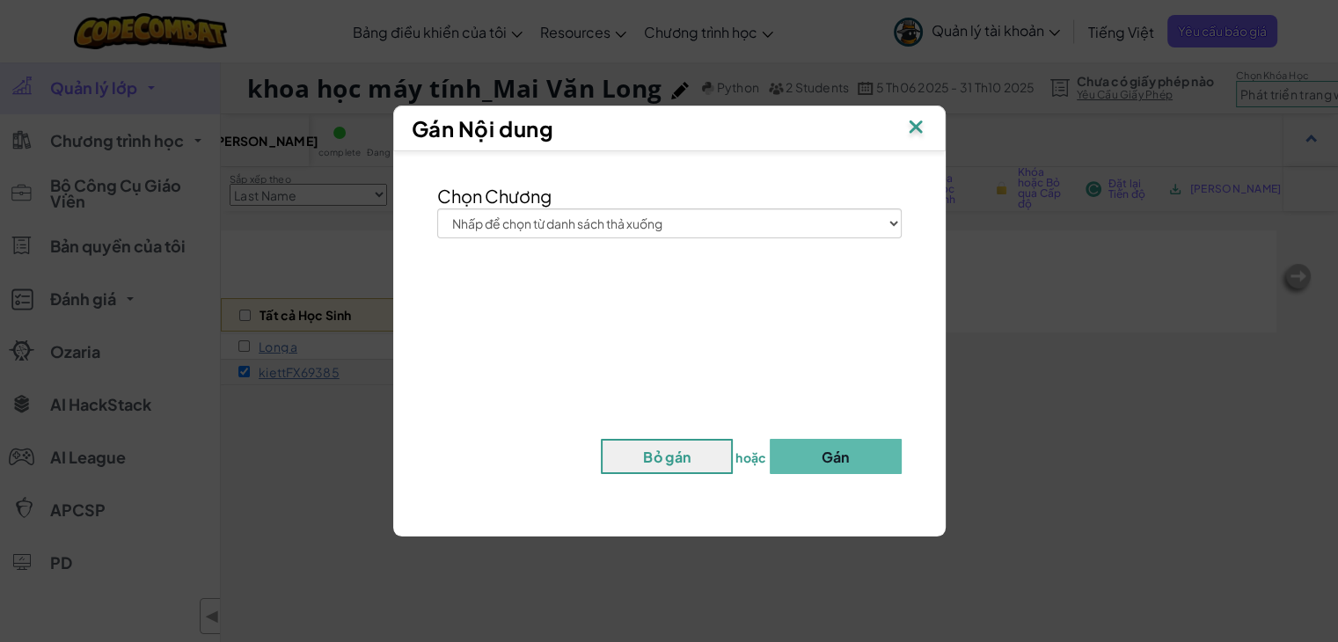
click at [314, 432] on div "Gán Nội dung Chọn Chương Nhấp để chọn từ danh sách thả xuống Junior Giới thiệu …" at bounding box center [669, 321] width 1338 height 642
click at [925, 125] on img at bounding box center [915, 128] width 23 height 26
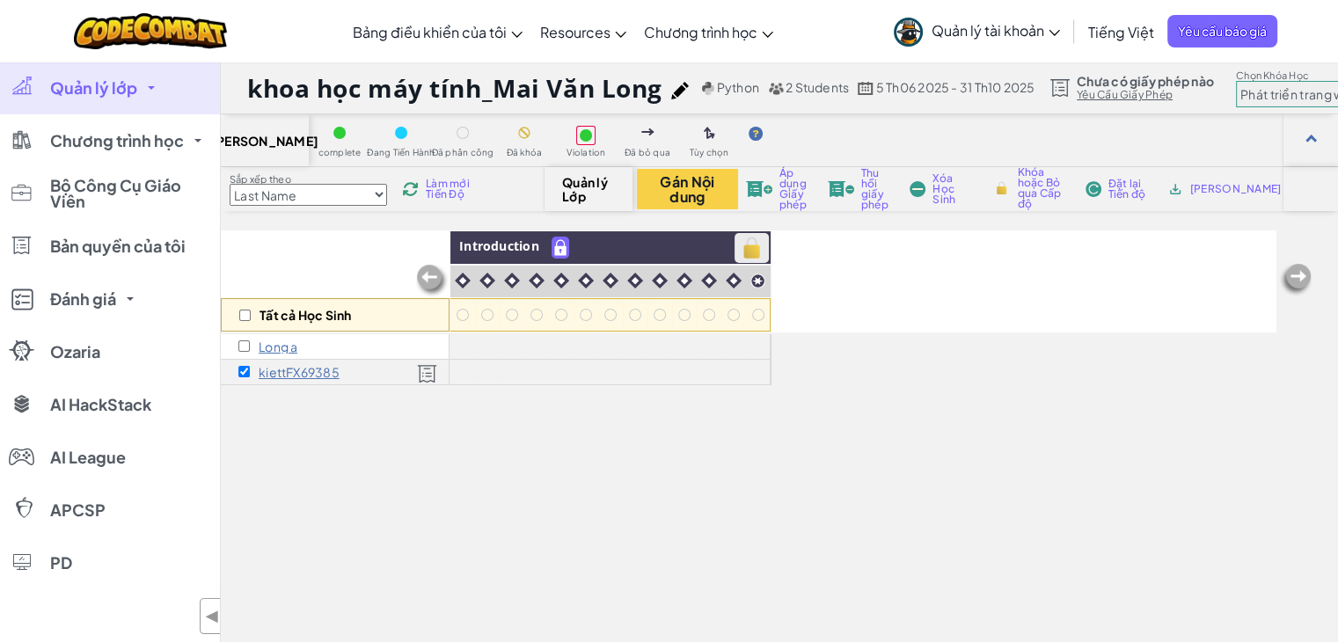
click at [750, 244] on img at bounding box center [751, 248] width 31 height 26
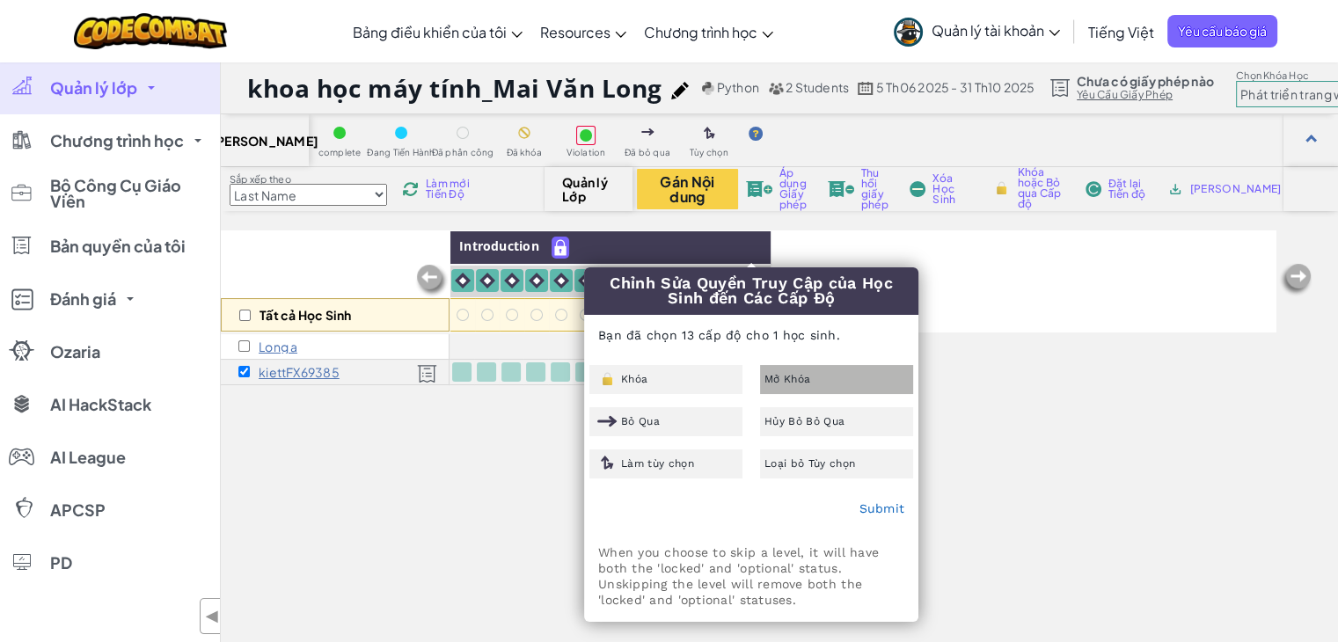
click at [771, 370] on div "Mở Khóa" at bounding box center [836, 379] width 153 height 29
click at [868, 510] on link "Submit" at bounding box center [881, 508] width 46 height 14
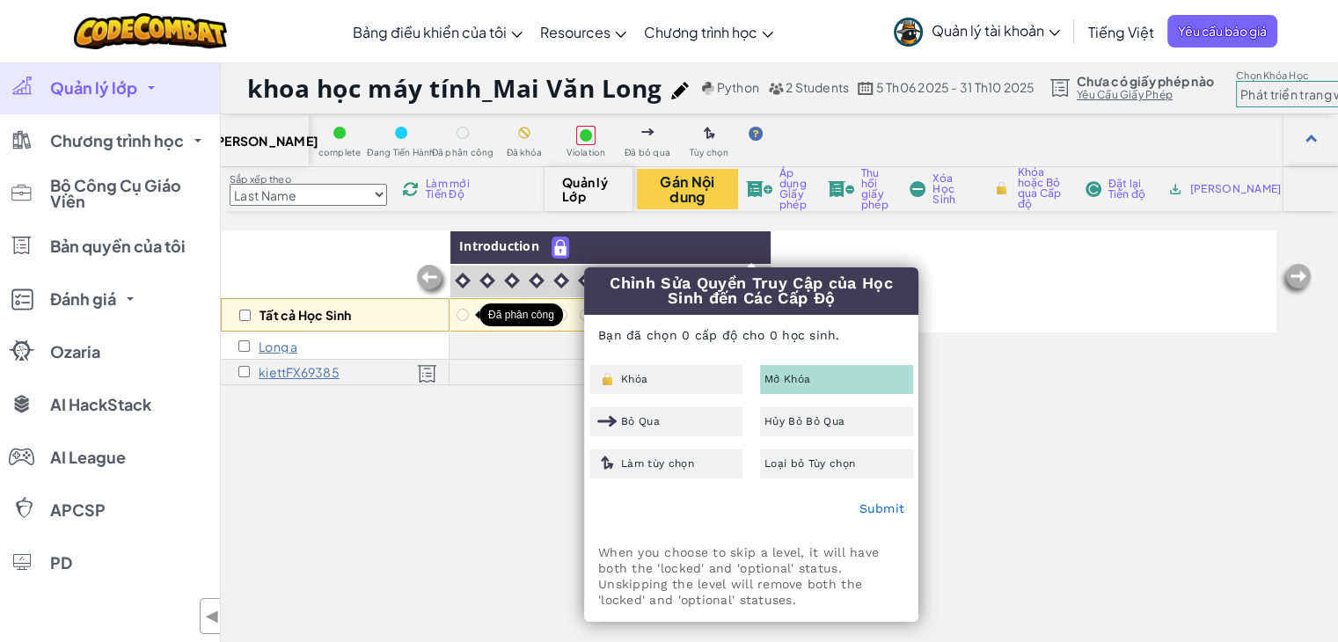
click at [464, 312] on div at bounding box center [463, 315] width 12 height 12
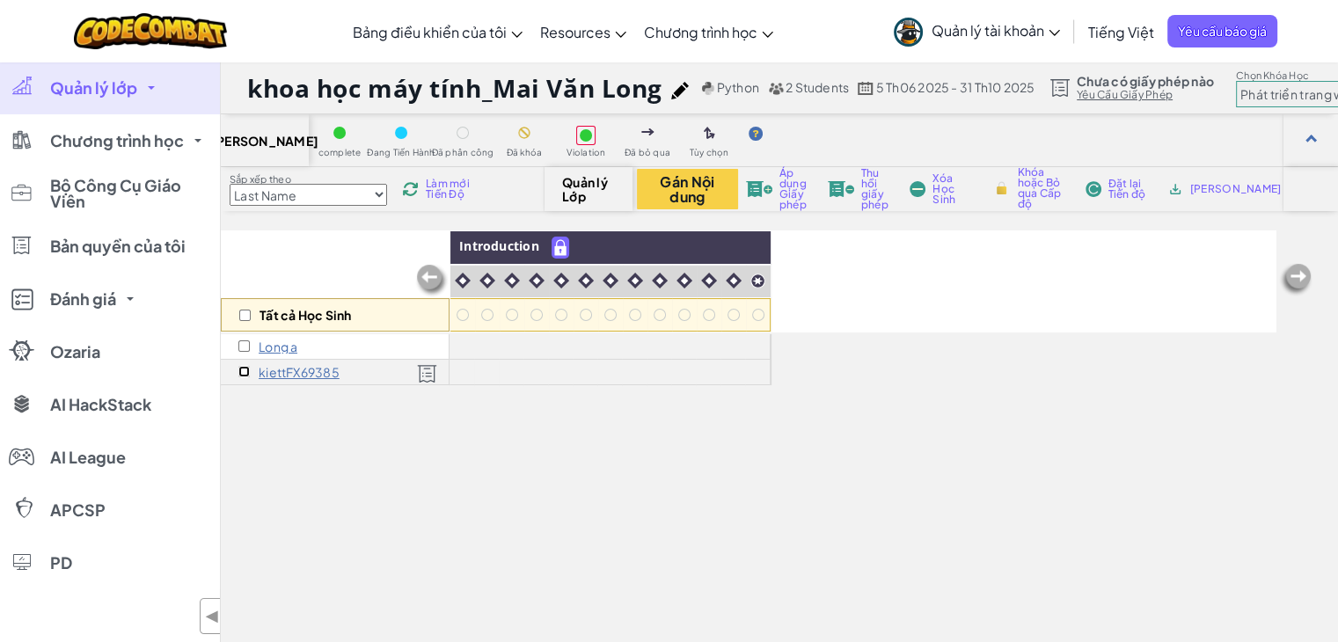
click at [239, 374] on input "checkbox" at bounding box center [243, 371] width 11 height 11
click at [545, 370] on div at bounding box center [535, 372] width 25 height 25
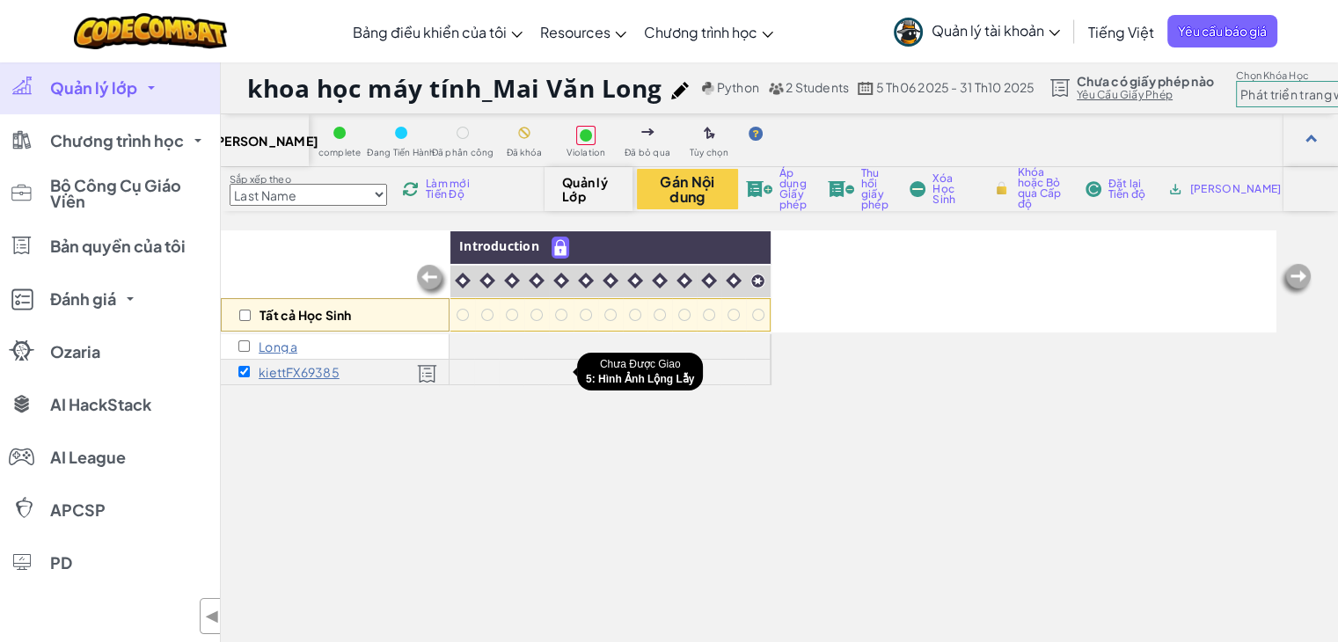
click at [567, 369] on div at bounding box center [560, 371] width 19 height 19
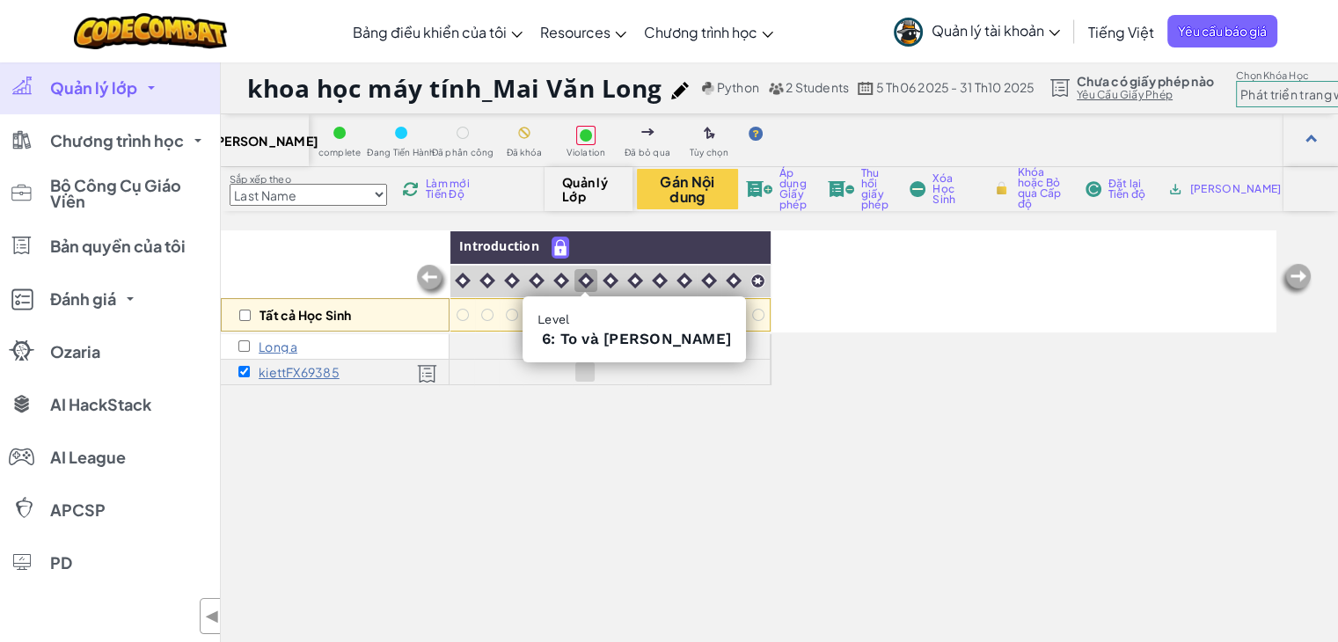
click at [584, 281] on img at bounding box center [586, 281] width 16 height 16
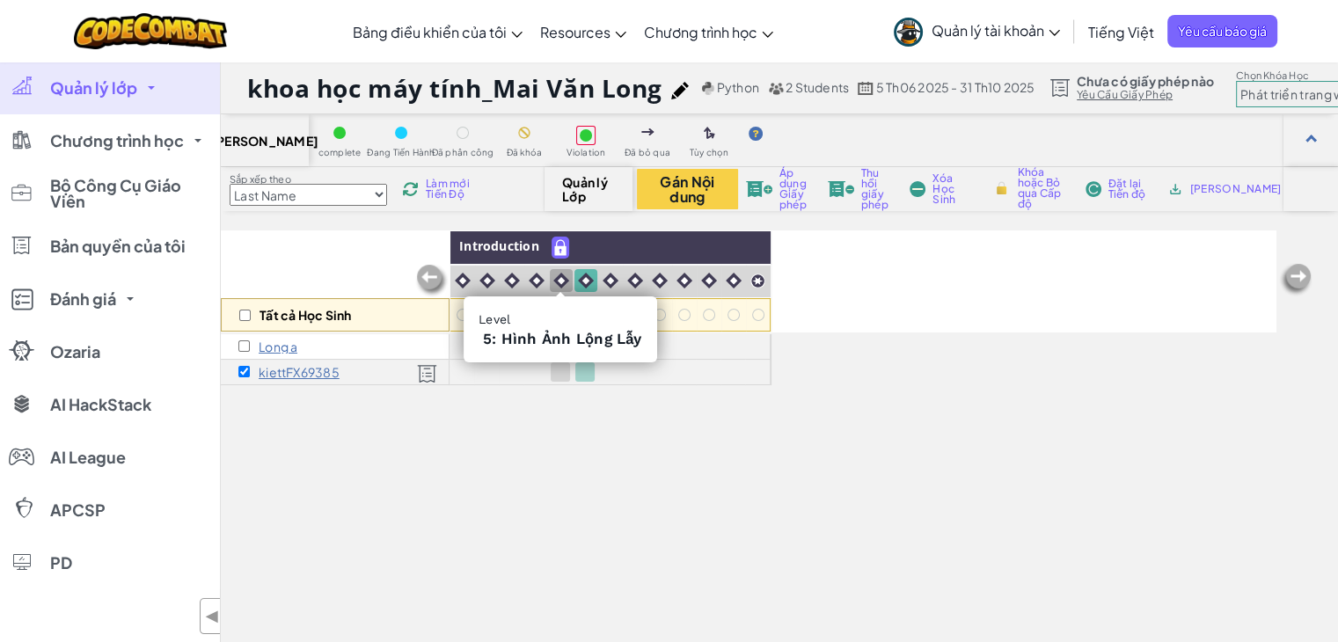
click at [556, 282] on img at bounding box center [561, 281] width 16 height 16
click at [531, 282] on img at bounding box center [537, 281] width 16 height 16
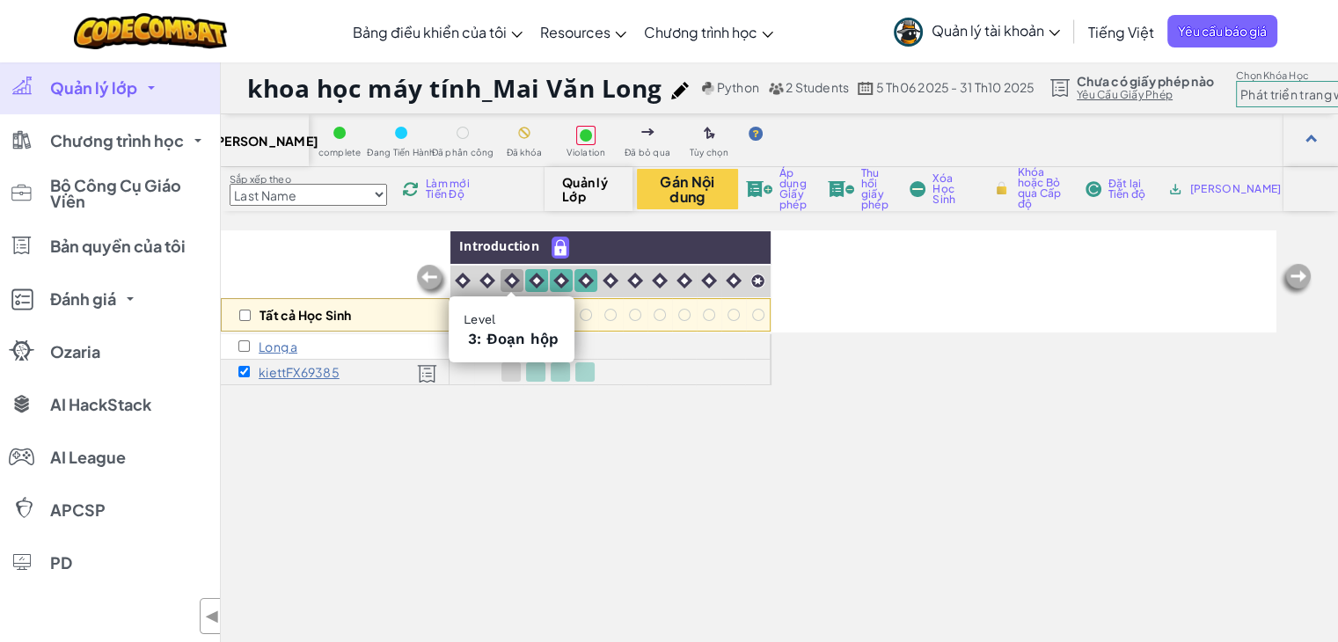
click at [514, 283] on img at bounding box center [512, 281] width 16 height 16
click at [480, 282] on img at bounding box center [487, 281] width 16 height 16
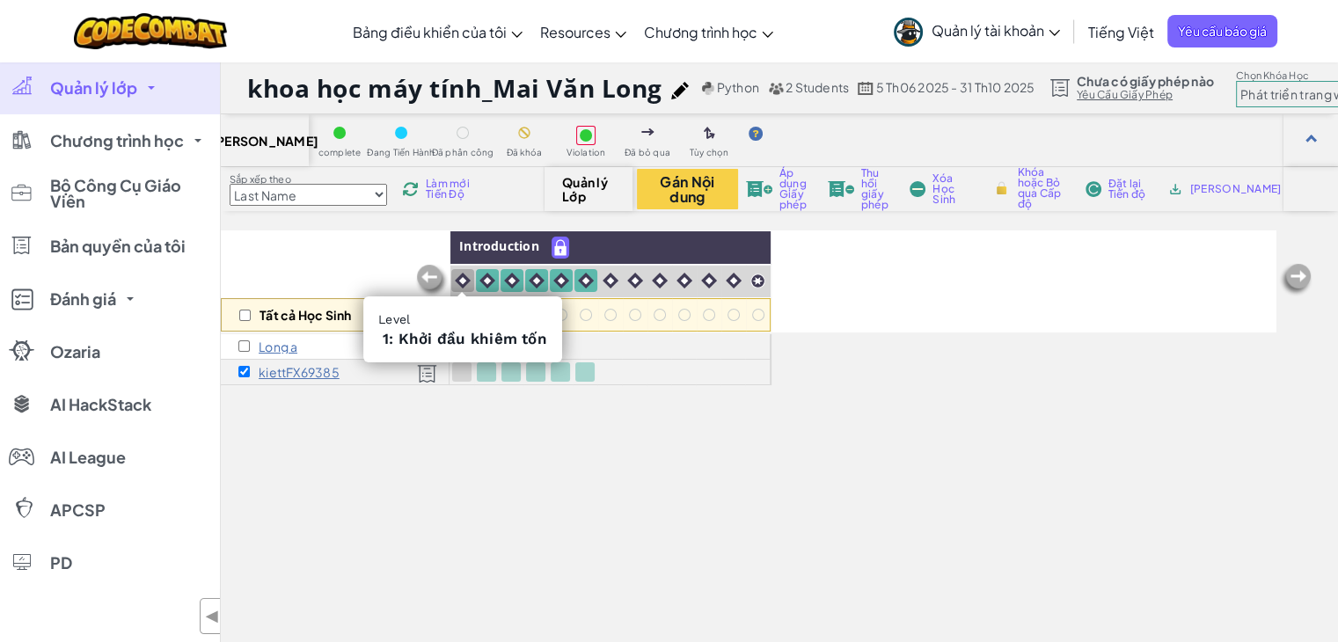
click at [461, 280] on img at bounding box center [463, 281] width 16 height 16
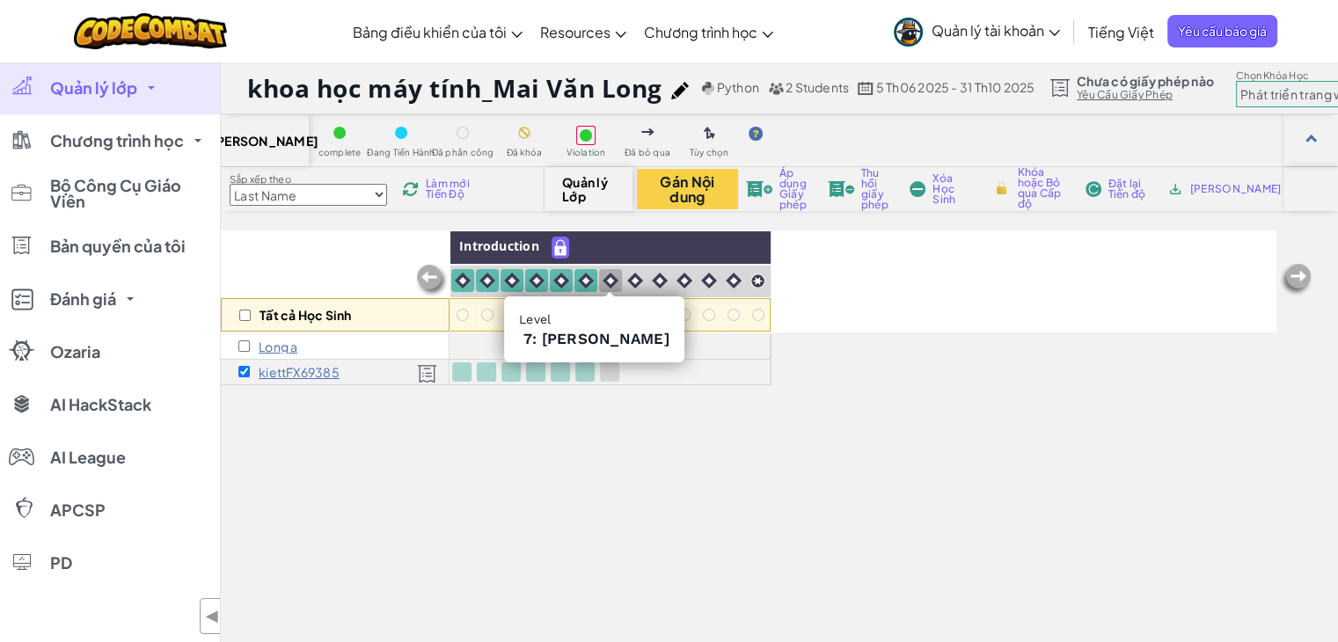
click at [603, 274] on img at bounding box center [611, 281] width 16 height 16
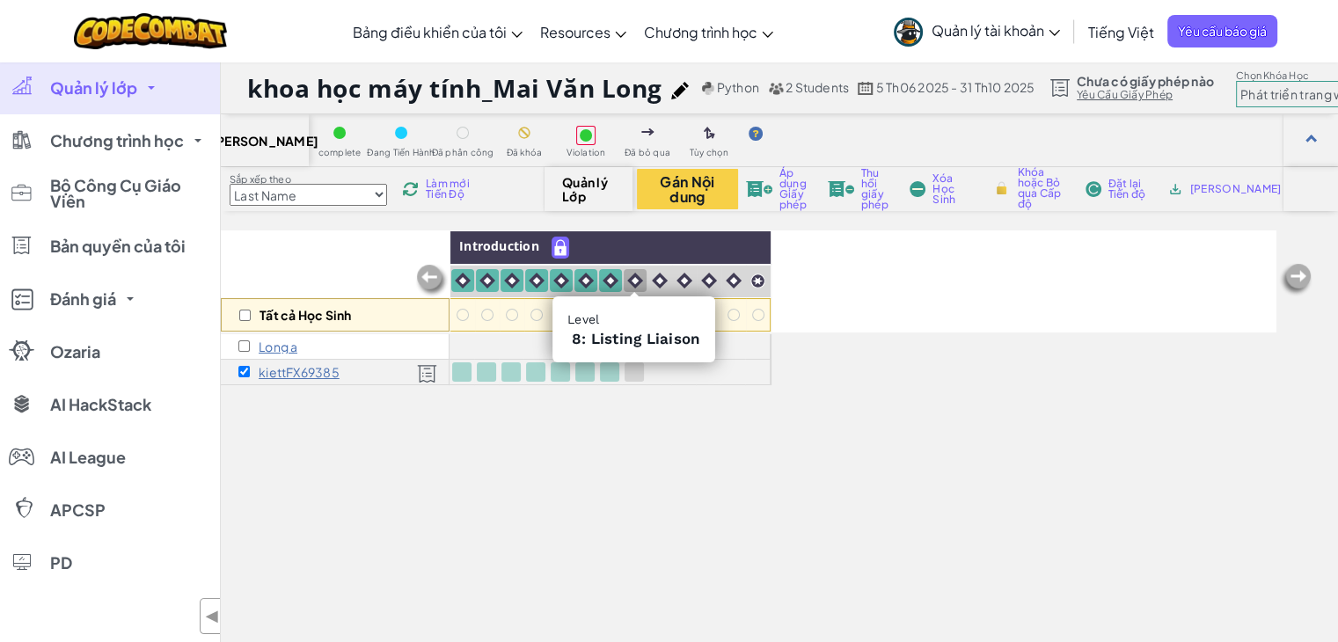
click at [640, 283] on img at bounding box center [635, 281] width 16 height 16
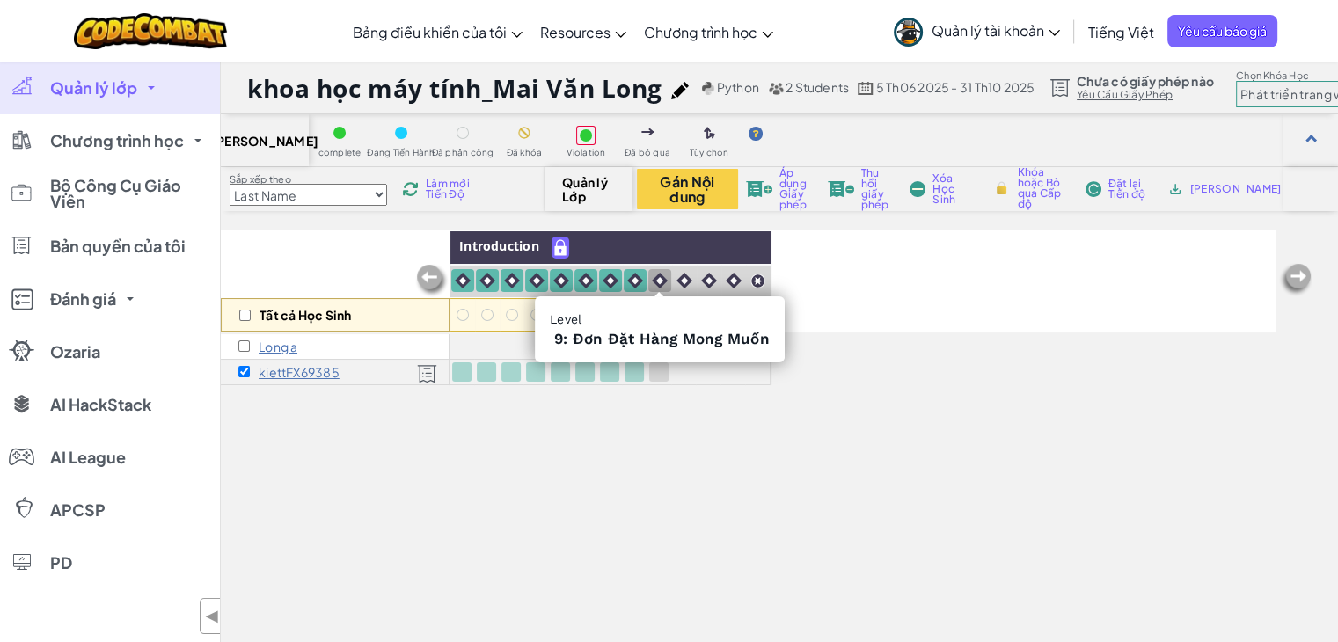
click at [654, 276] on img at bounding box center [660, 281] width 16 height 16
click at [680, 276] on img at bounding box center [684, 281] width 16 height 16
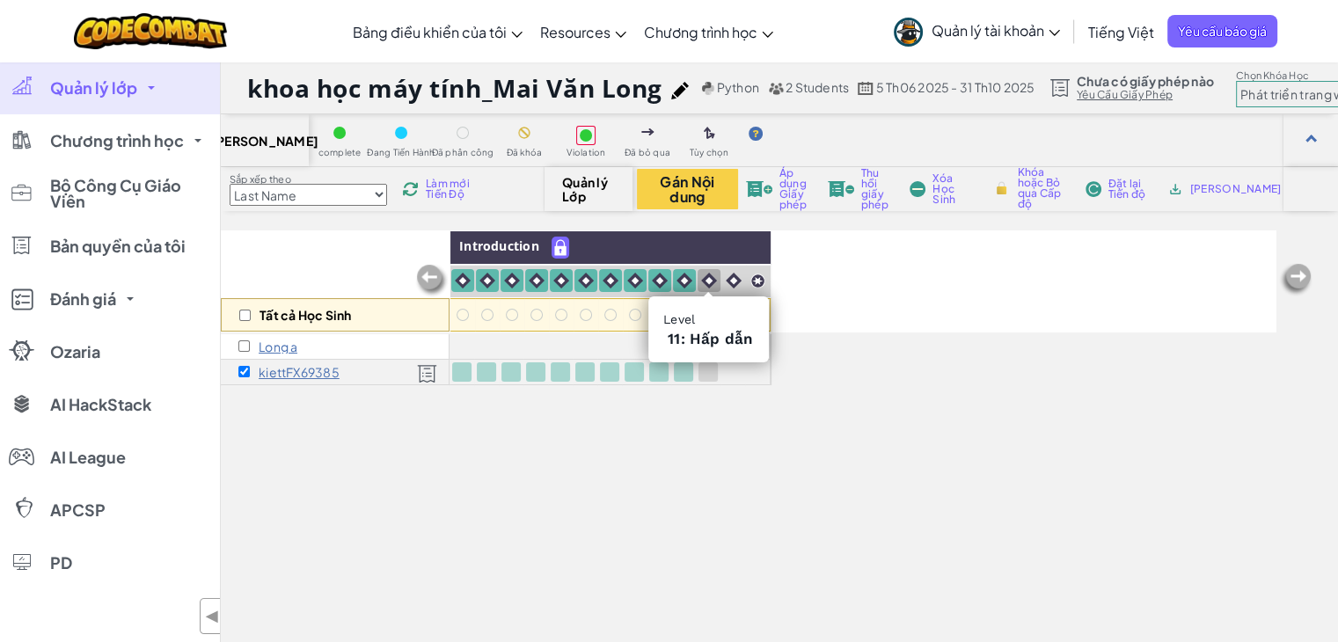
click at [704, 279] on img at bounding box center [709, 281] width 16 height 16
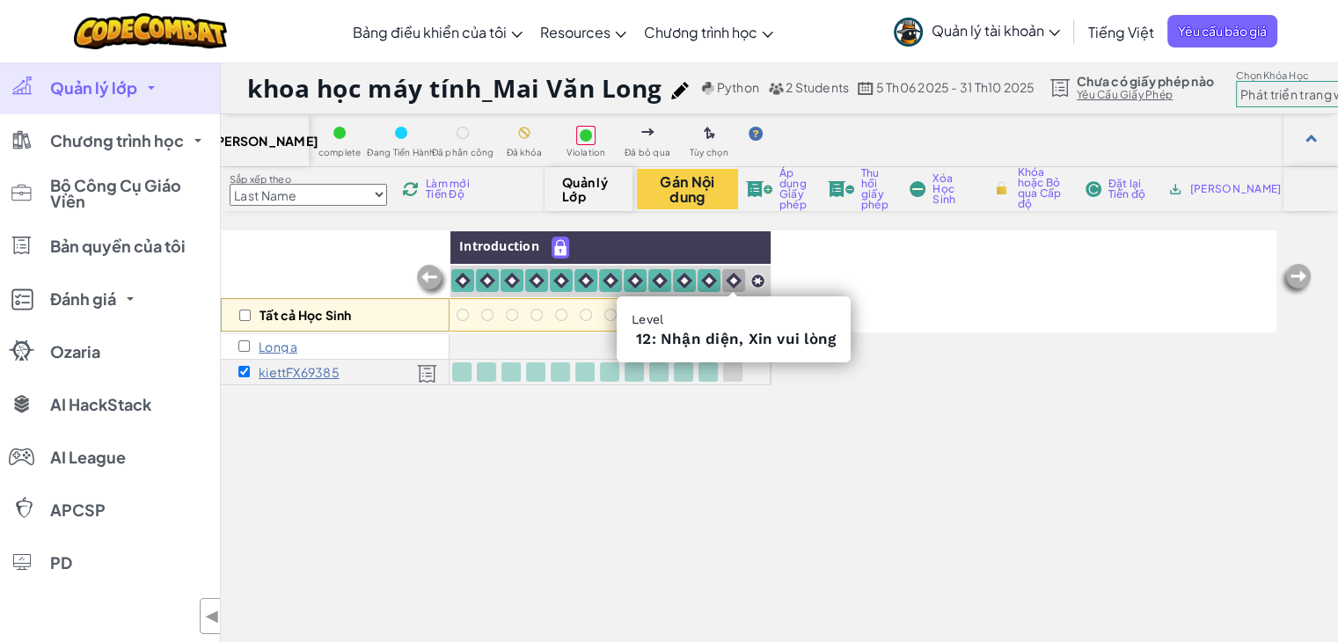
click at [727, 275] on img at bounding box center [734, 281] width 16 height 16
click at [750, 275] on img at bounding box center [757, 281] width 15 height 15
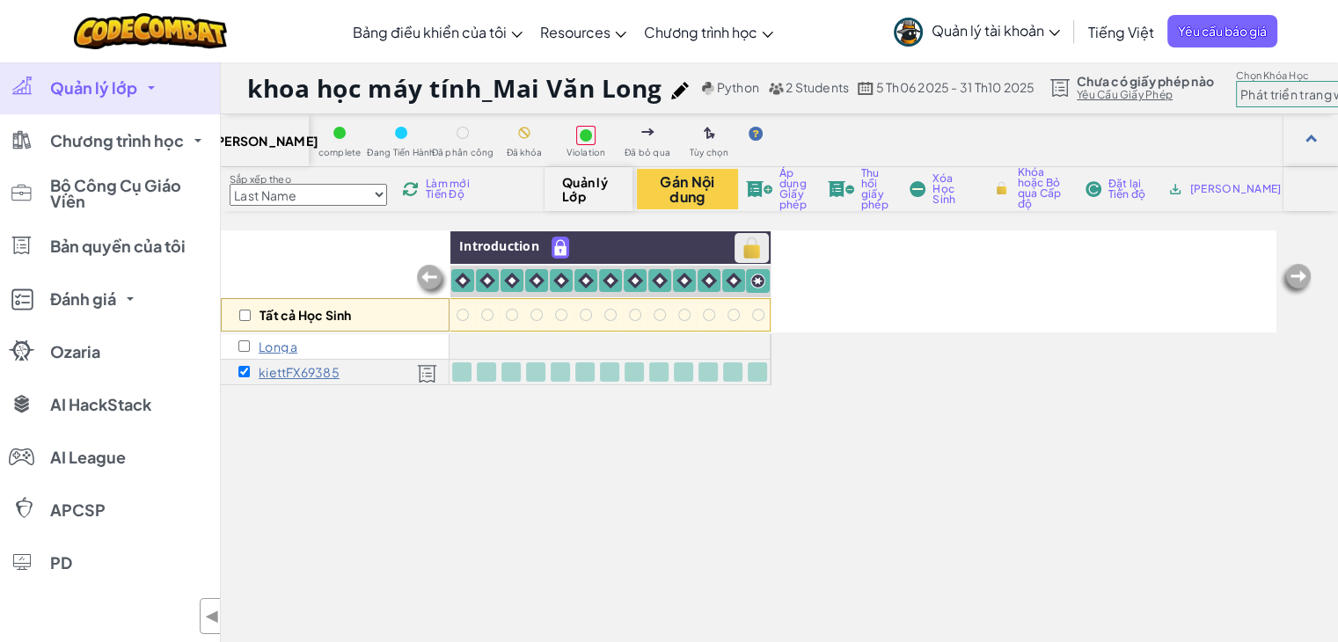
click at [745, 245] on img at bounding box center [751, 248] width 31 height 26
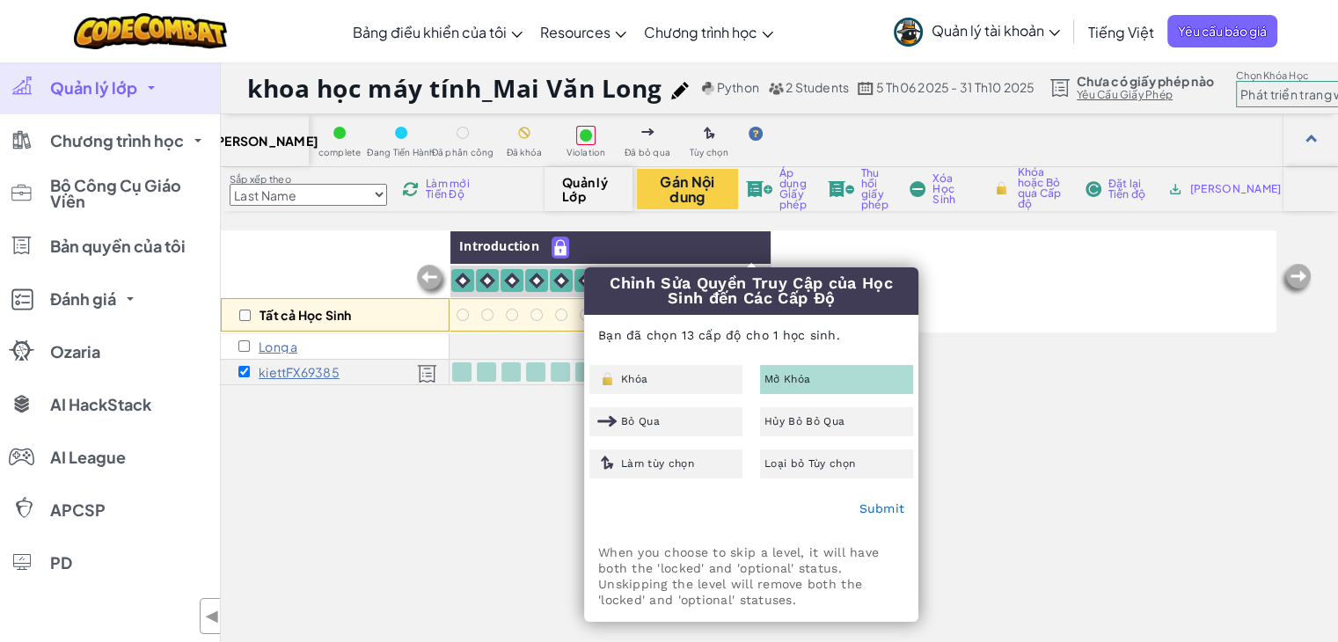
click at [813, 376] on div "Mở Khóa" at bounding box center [836, 379] width 153 height 29
click at [785, 374] on span "Mở Khóa" at bounding box center [787, 379] width 46 height 11
click at [877, 508] on link "Submit" at bounding box center [881, 508] width 46 height 14
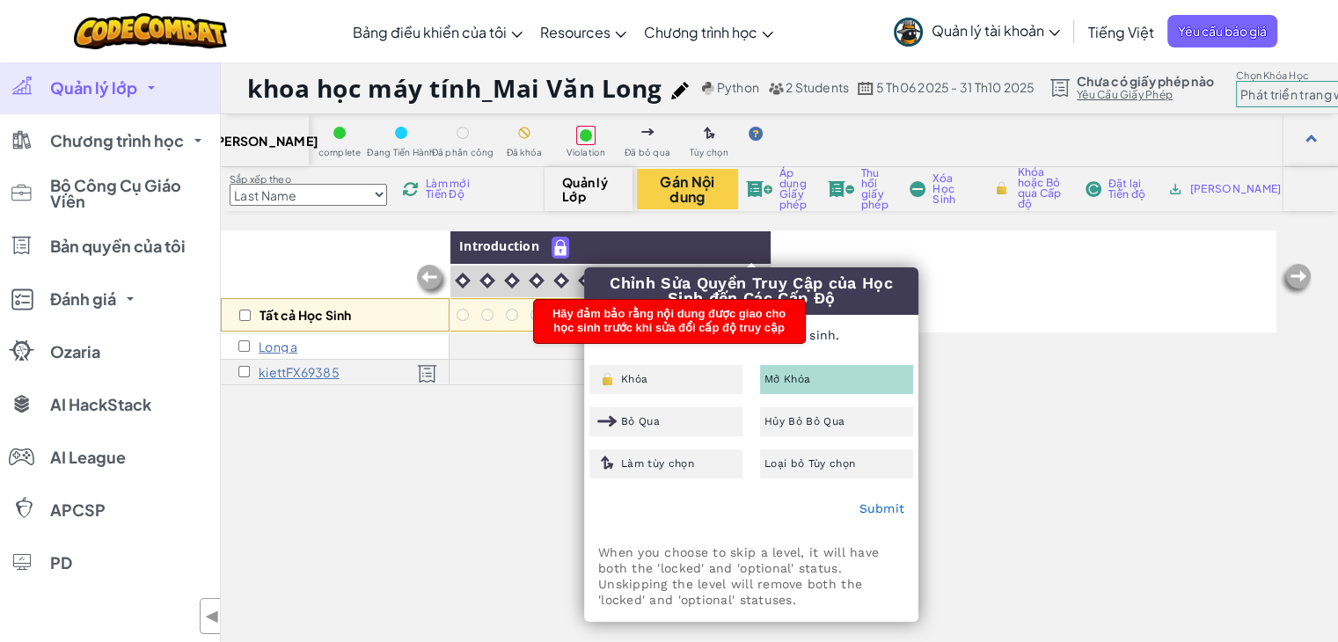
click at [501, 433] on div "Tất cả Học Sinh Introduction Long a kiettFX69385" at bounding box center [749, 507] width 1056 height 554
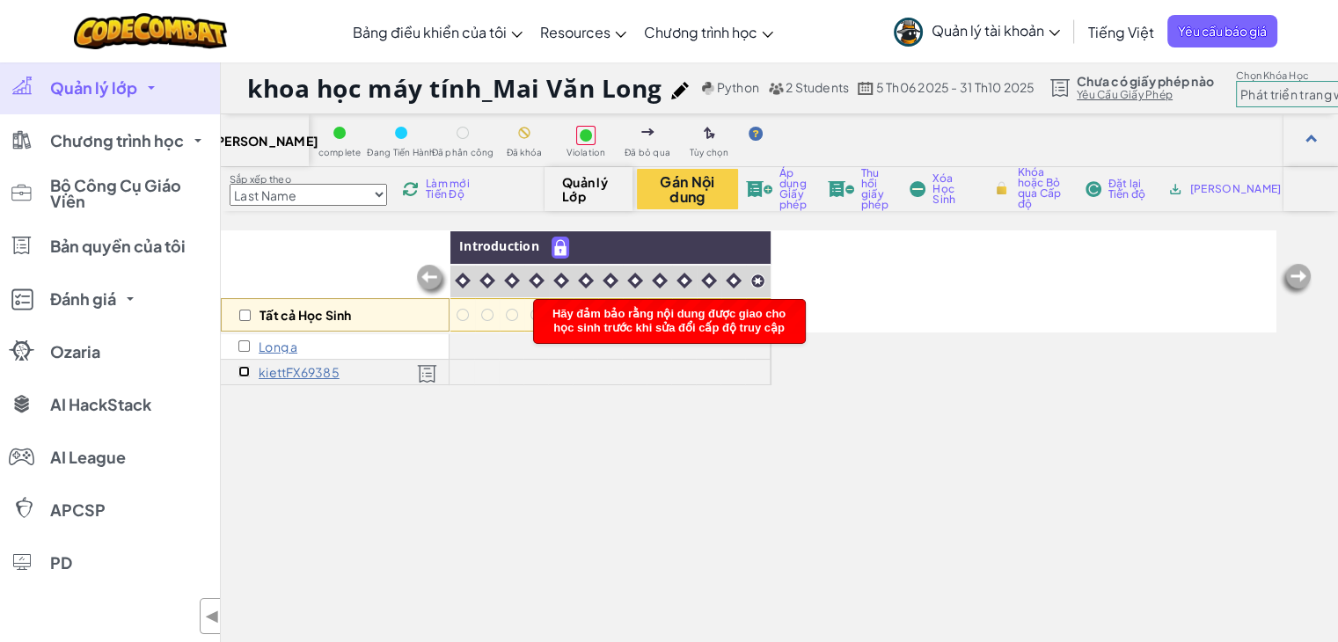
click at [243, 369] on input "checkbox" at bounding box center [243, 371] width 11 height 11
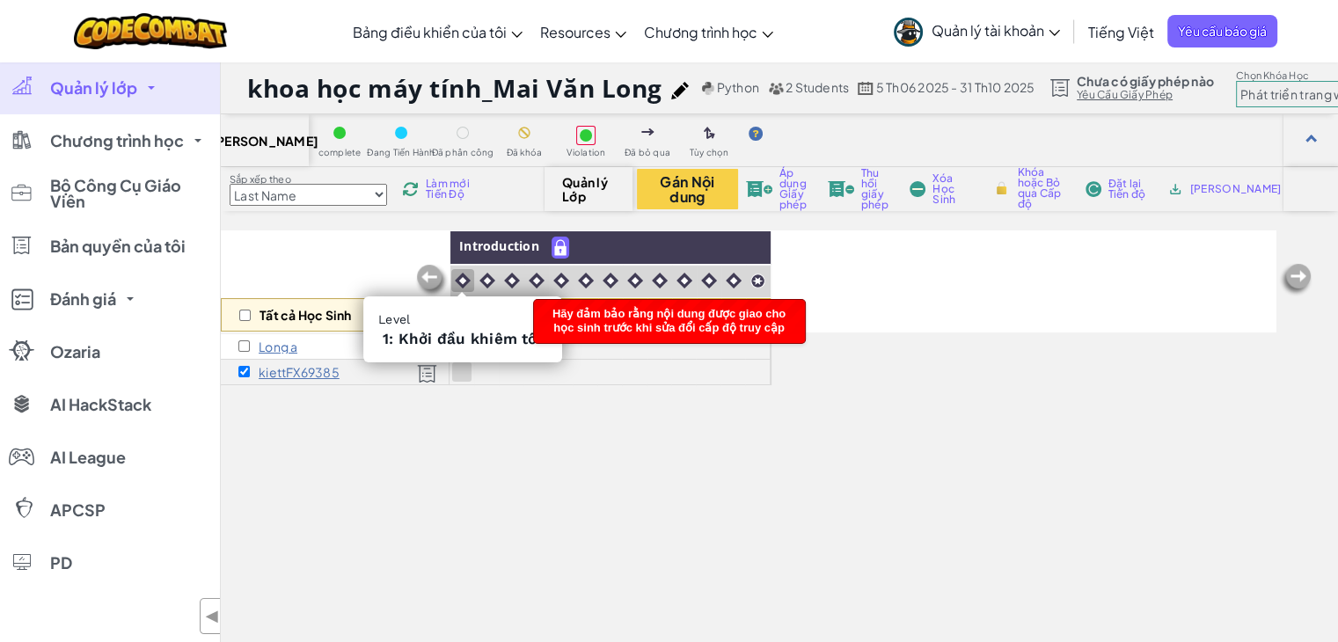
click at [464, 281] on img at bounding box center [463, 281] width 16 height 16
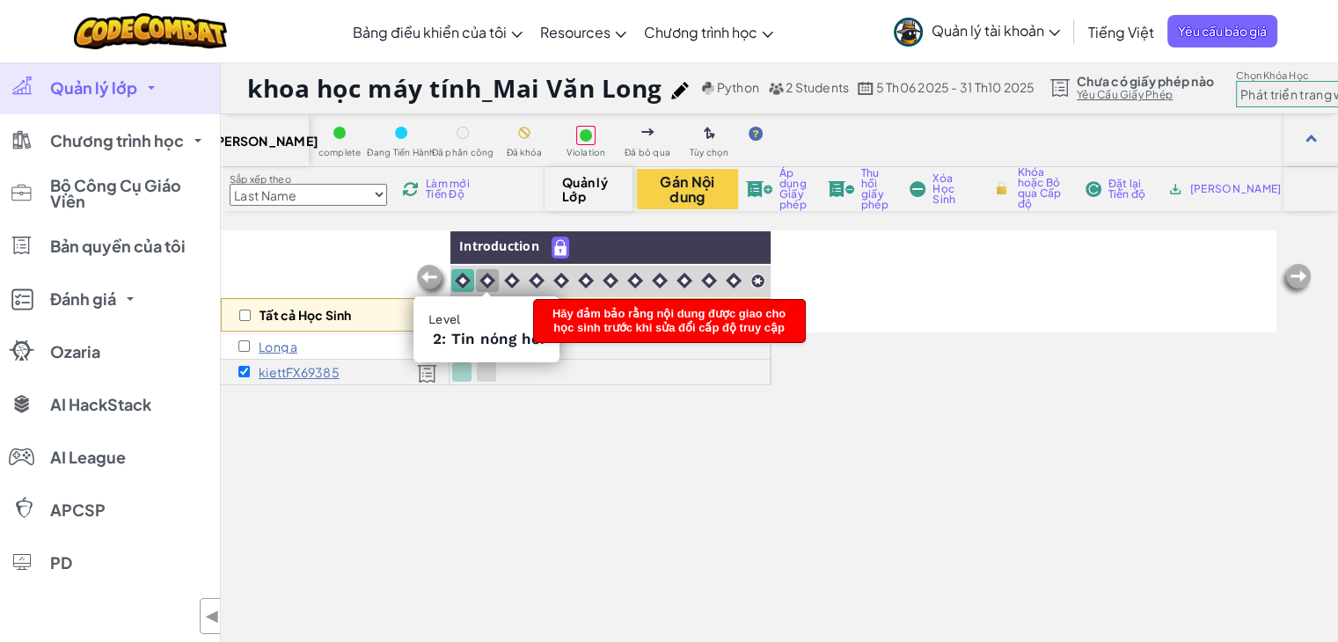
click at [485, 279] on img at bounding box center [487, 281] width 16 height 16
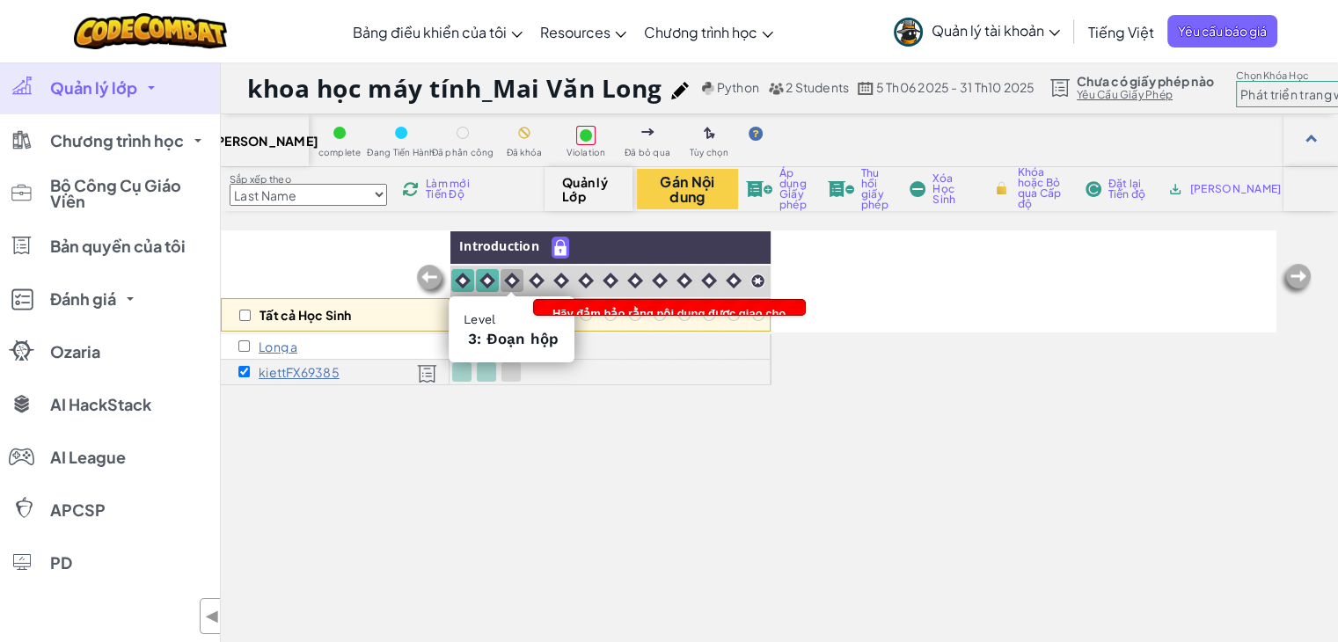
click at [509, 279] on img at bounding box center [512, 281] width 16 height 16
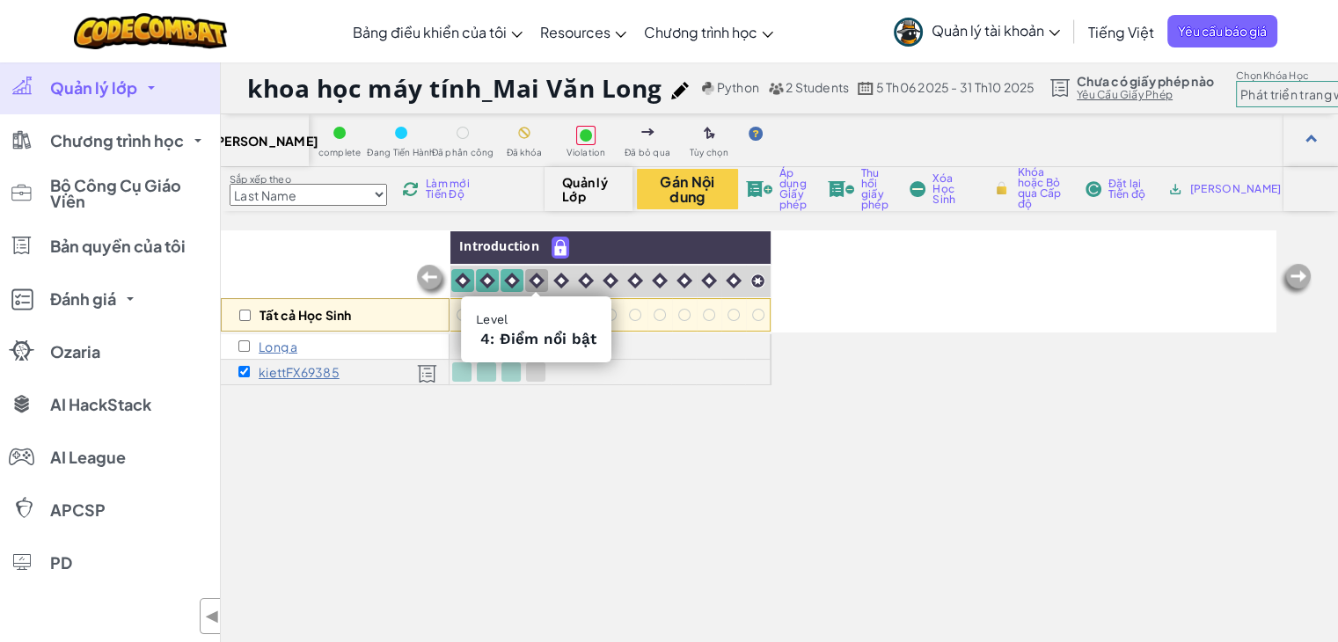
click at [546, 279] on div at bounding box center [536, 280] width 23 height 23
click at [568, 279] on div at bounding box center [561, 280] width 23 height 23
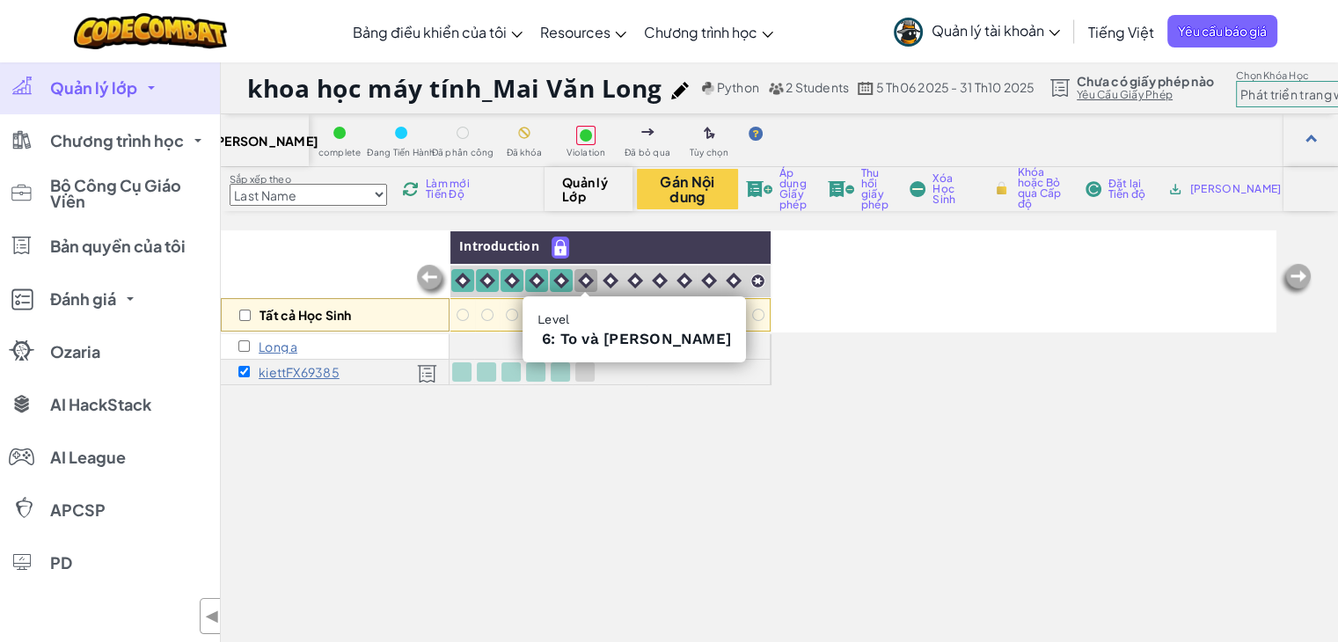
click at [586, 278] on img at bounding box center [586, 281] width 16 height 16
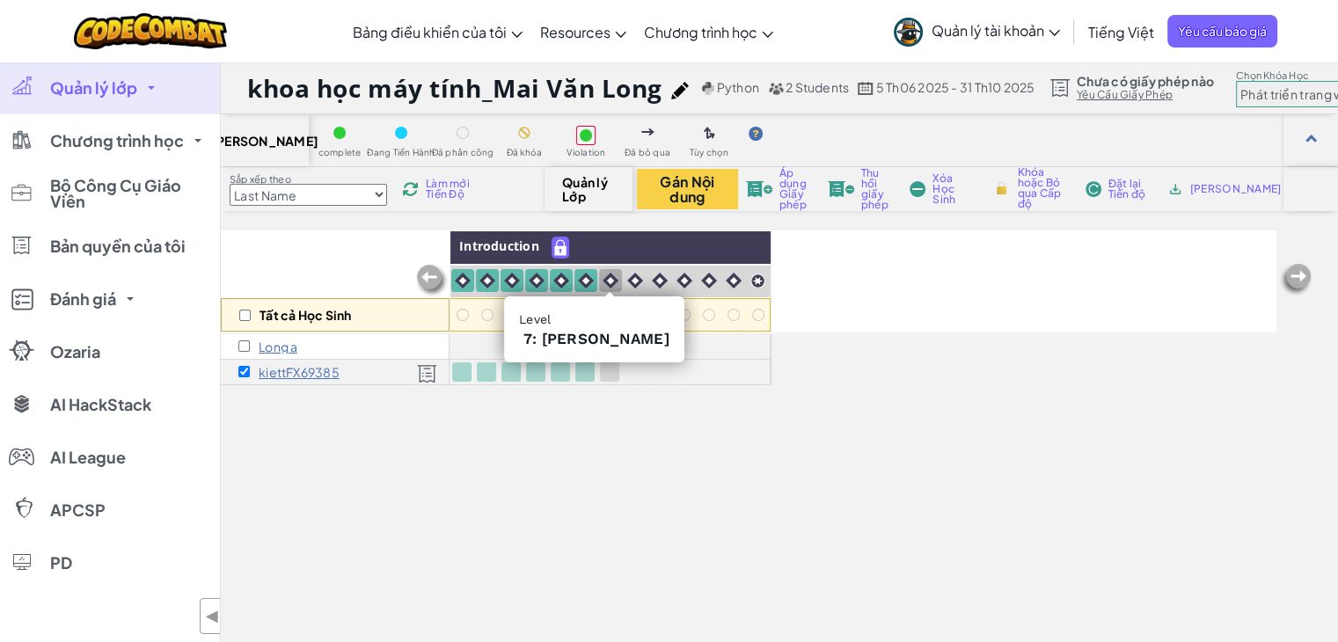
click at [612, 277] on img at bounding box center [611, 281] width 16 height 16
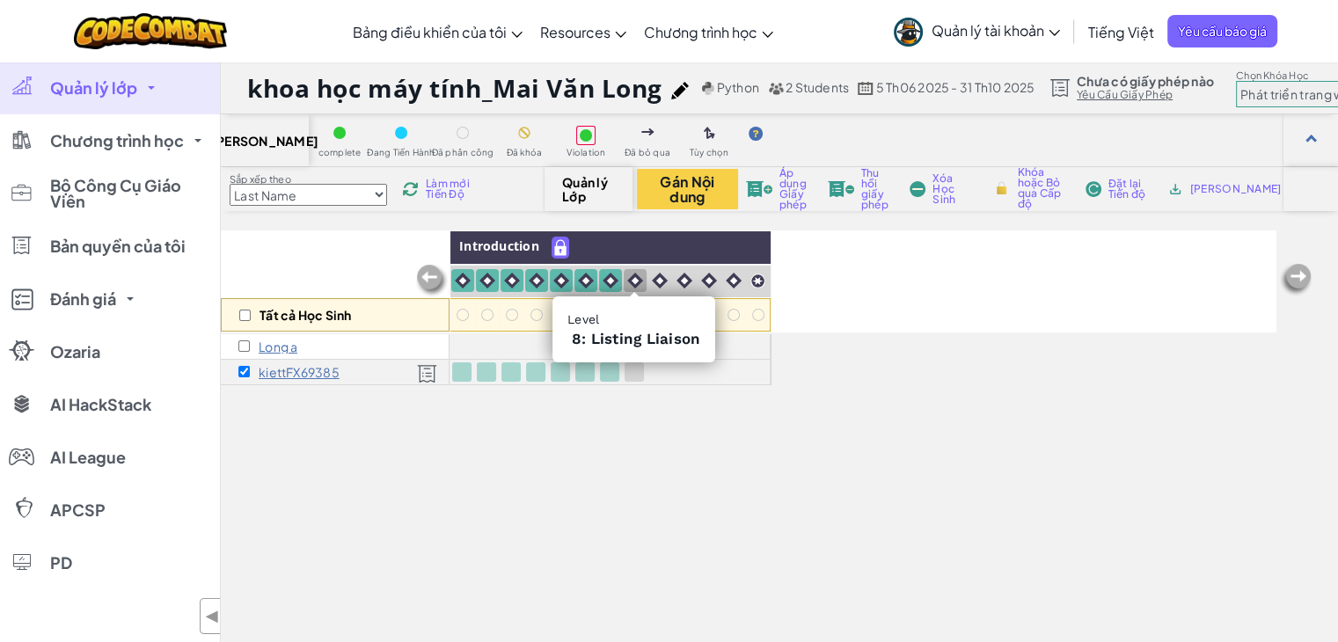
click at [637, 277] on img at bounding box center [635, 281] width 16 height 16
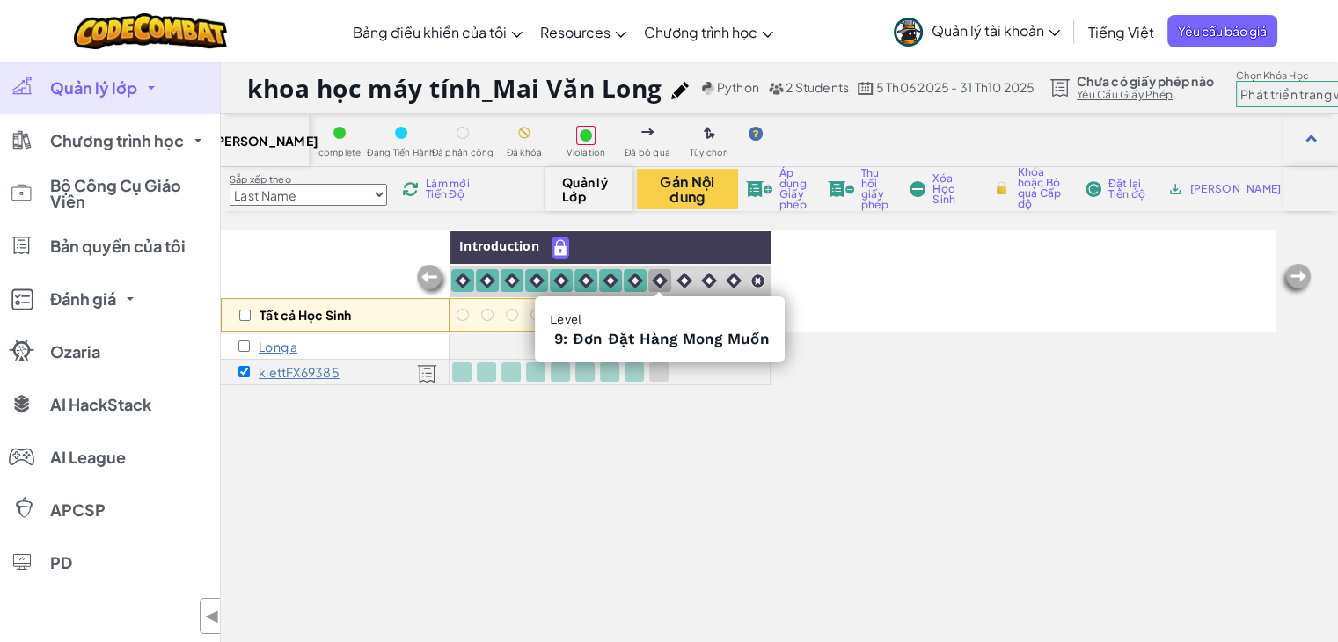
click at [653, 277] on img at bounding box center [660, 281] width 16 height 16
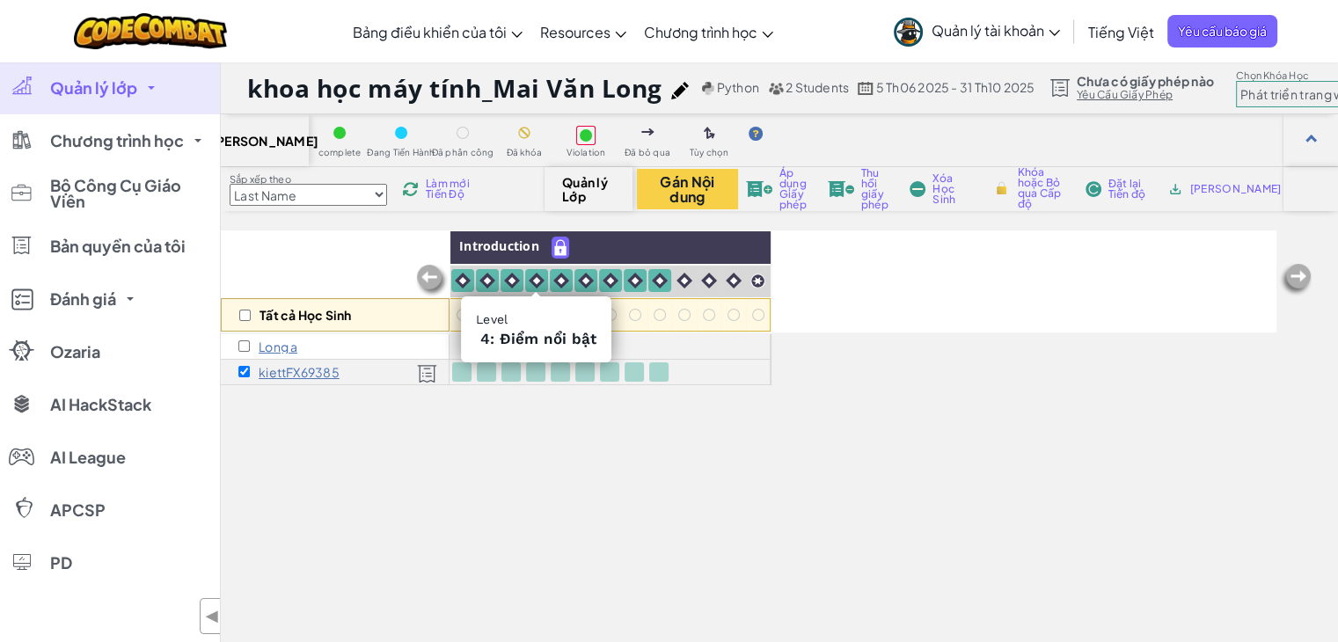
click at [530, 287] on img at bounding box center [537, 281] width 16 height 16
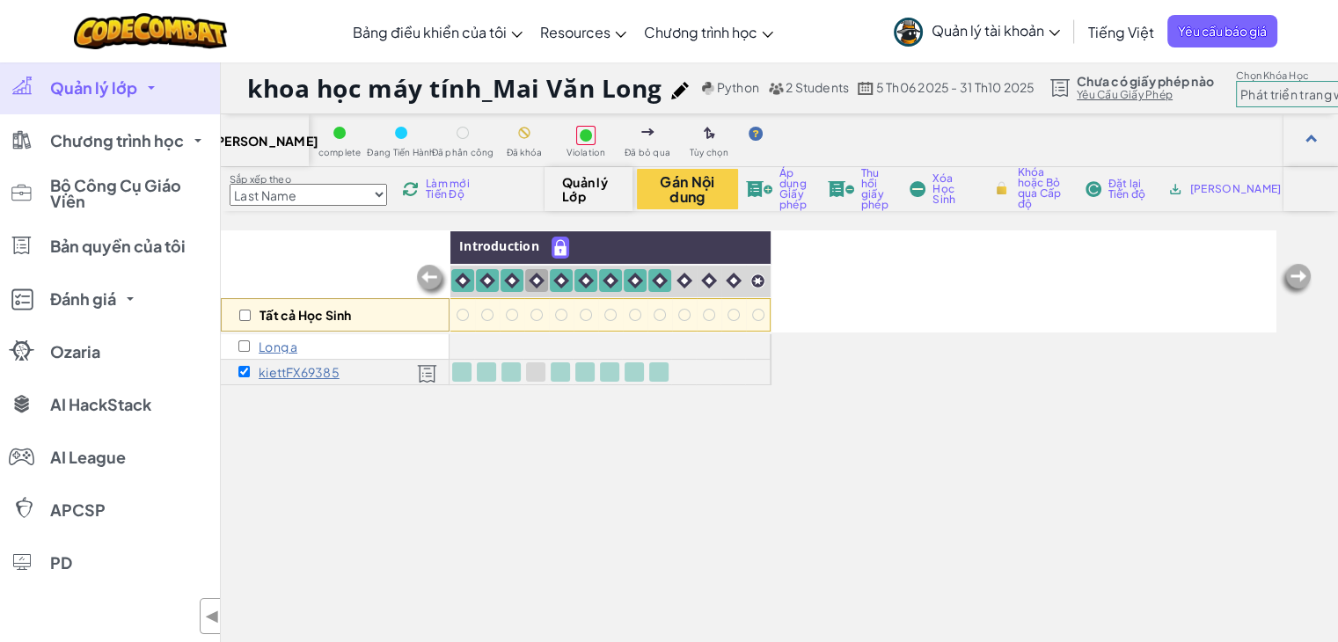
click at [549, 282] on div at bounding box center [561, 281] width 25 height 33
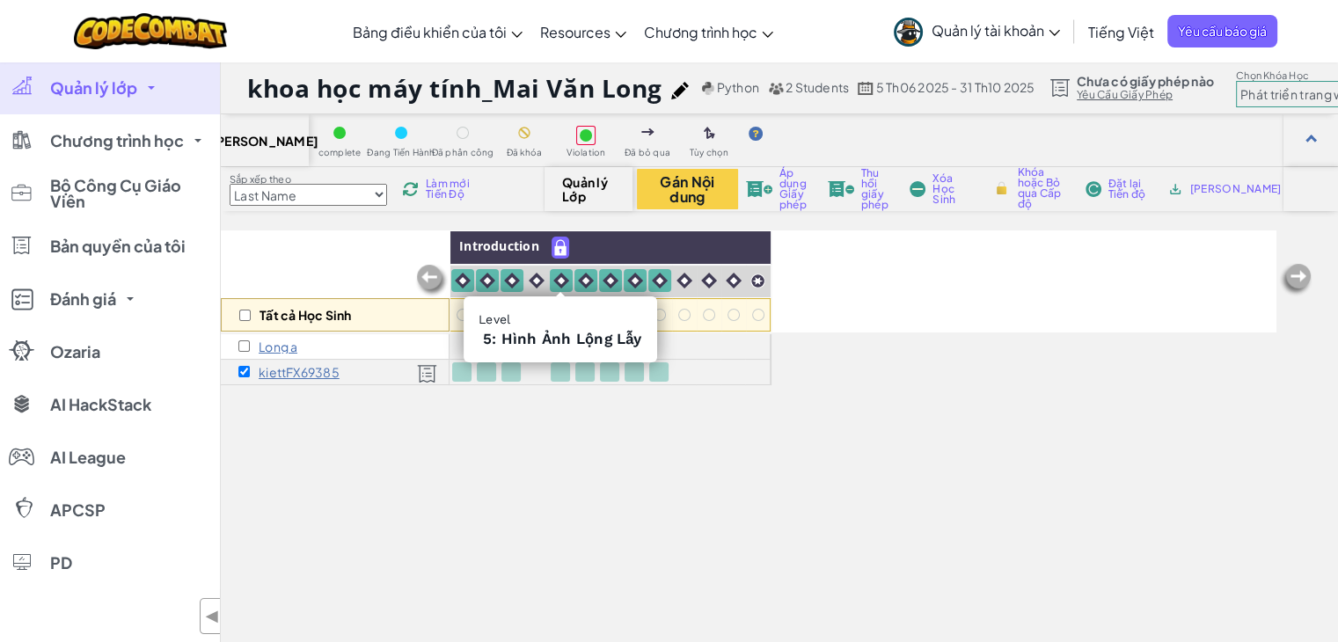
click at [567, 279] on img at bounding box center [561, 281] width 16 height 16
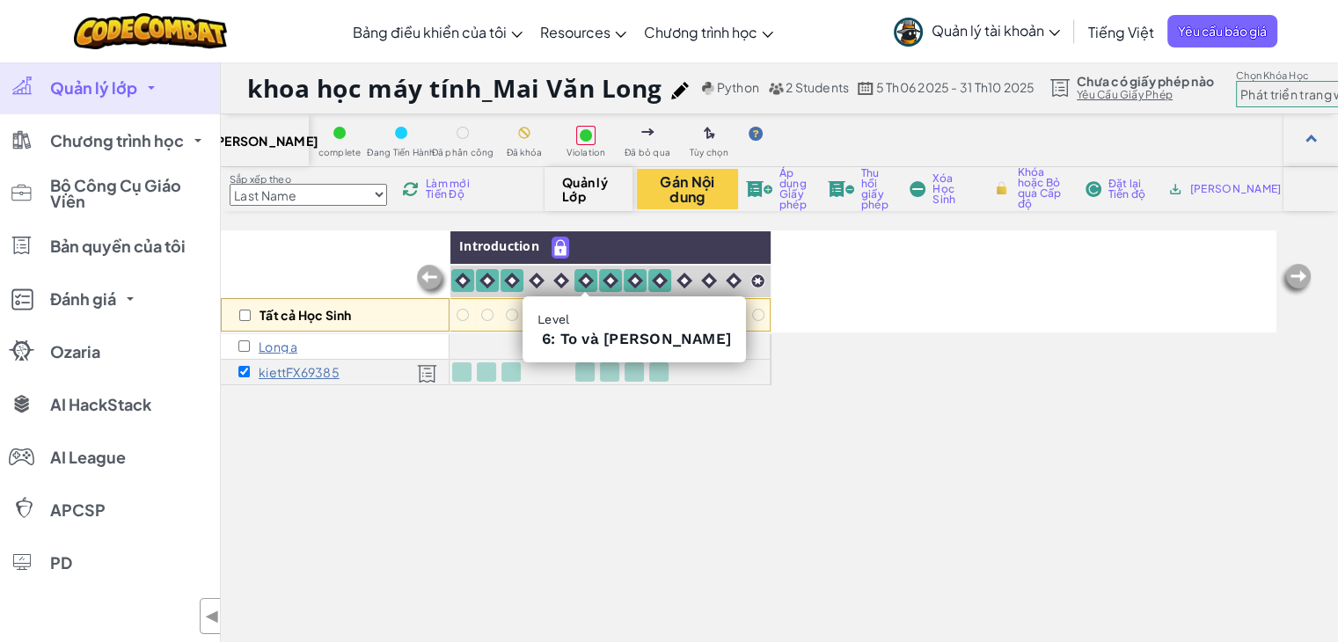
click at [581, 279] on img at bounding box center [586, 281] width 16 height 16
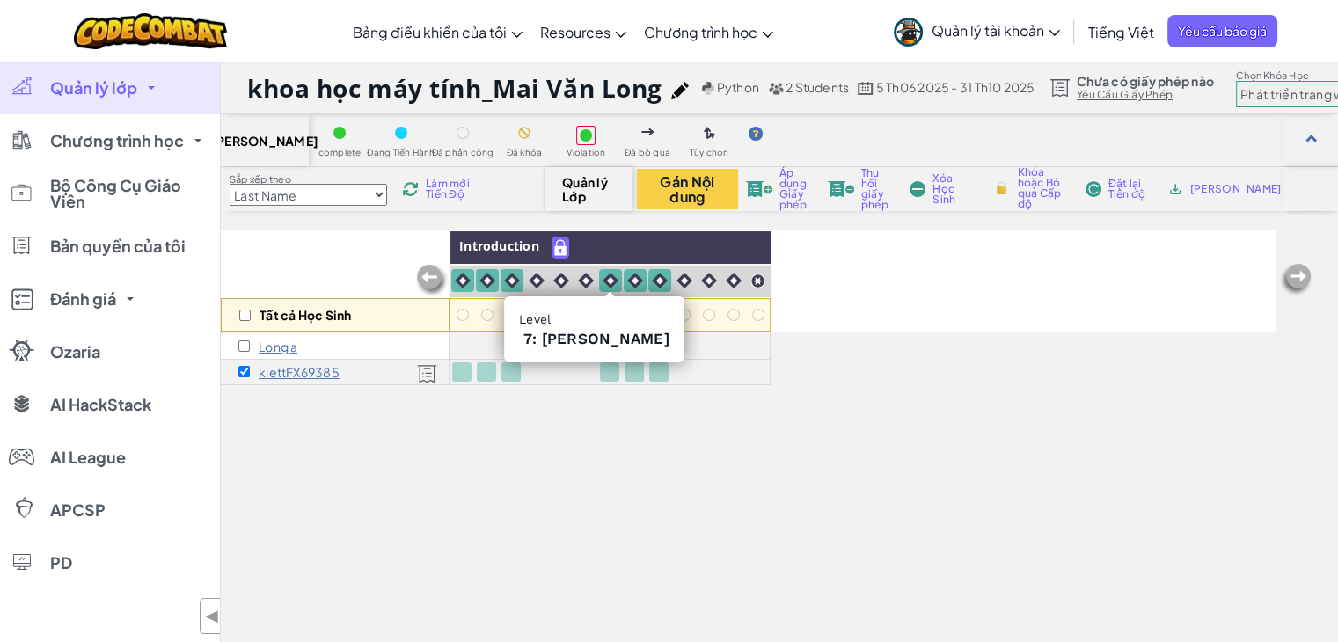
click at [604, 278] on img at bounding box center [611, 281] width 16 height 16
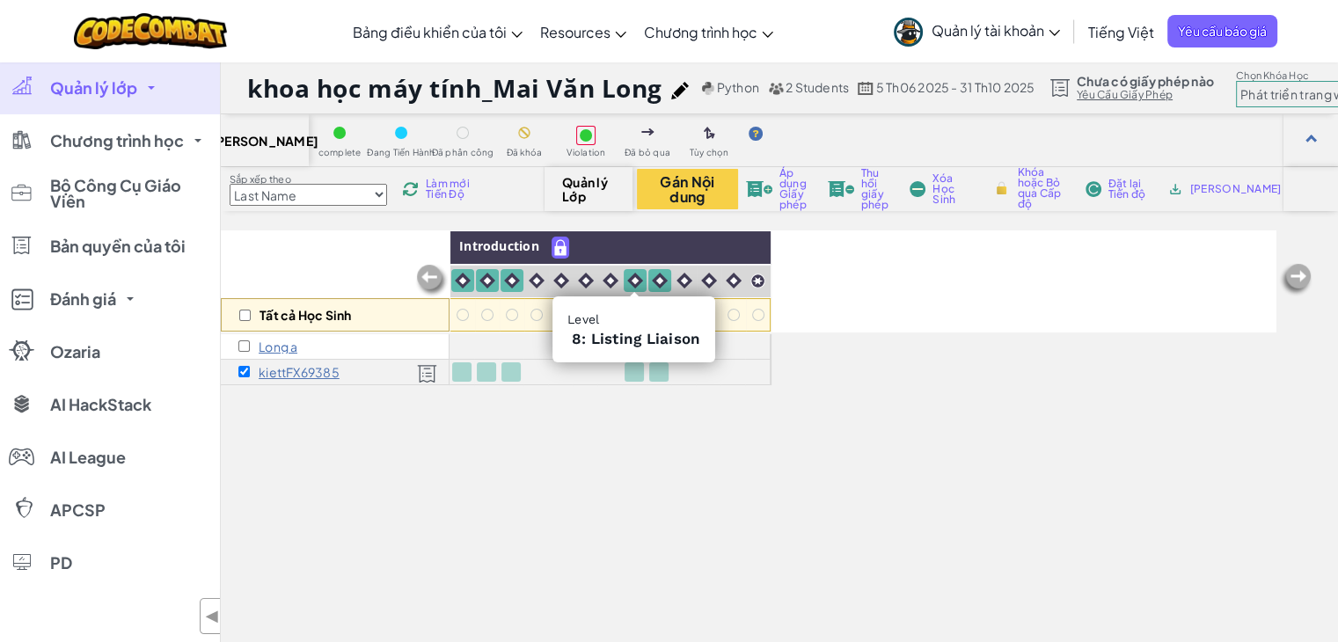
click at [635, 278] on img at bounding box center [635, 281] width 16 height 16
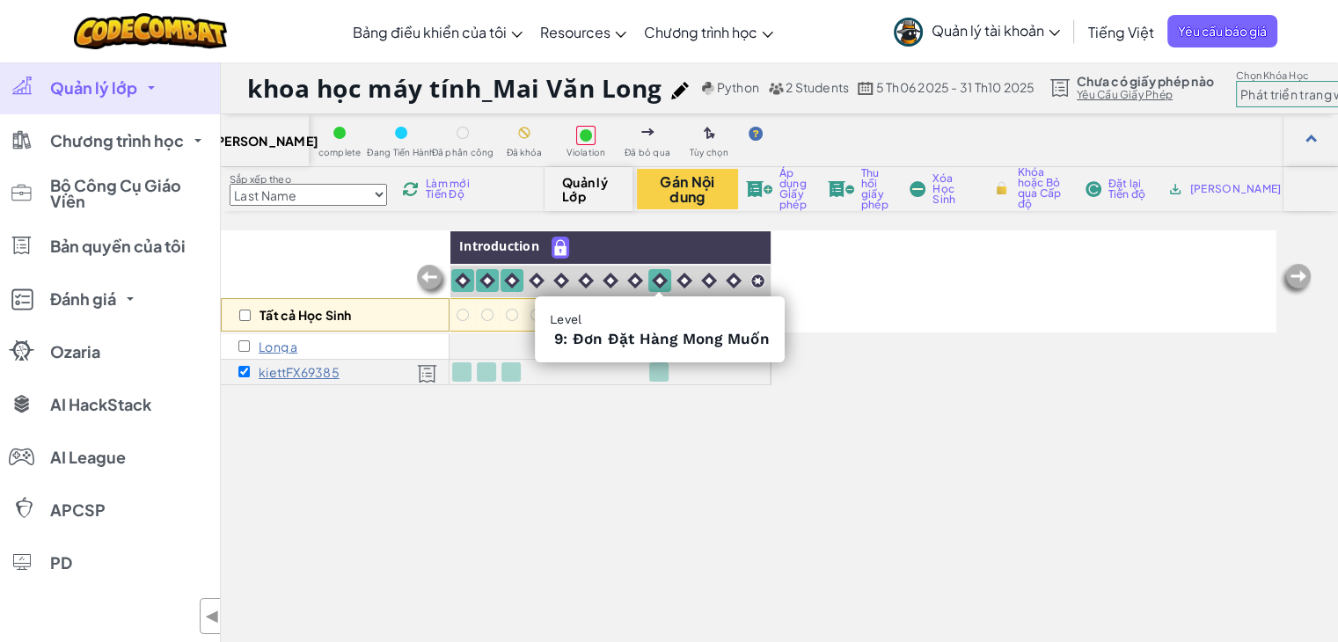
click at [654, 276] on img at bounding box center [660, 281] width 16 height 16
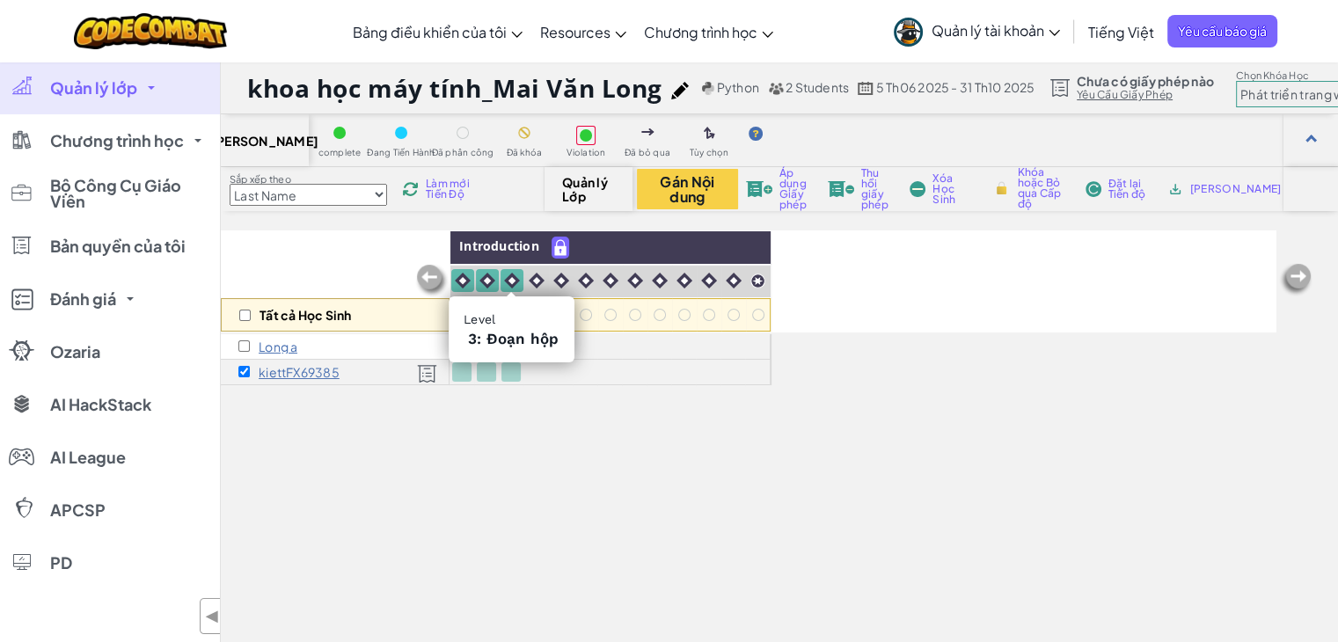
click at [509, 282] on img at bounding box center [512, 281] width 16 height 16
click at [479, 279] on img at bounding box center [487, 281] width 16 height 16
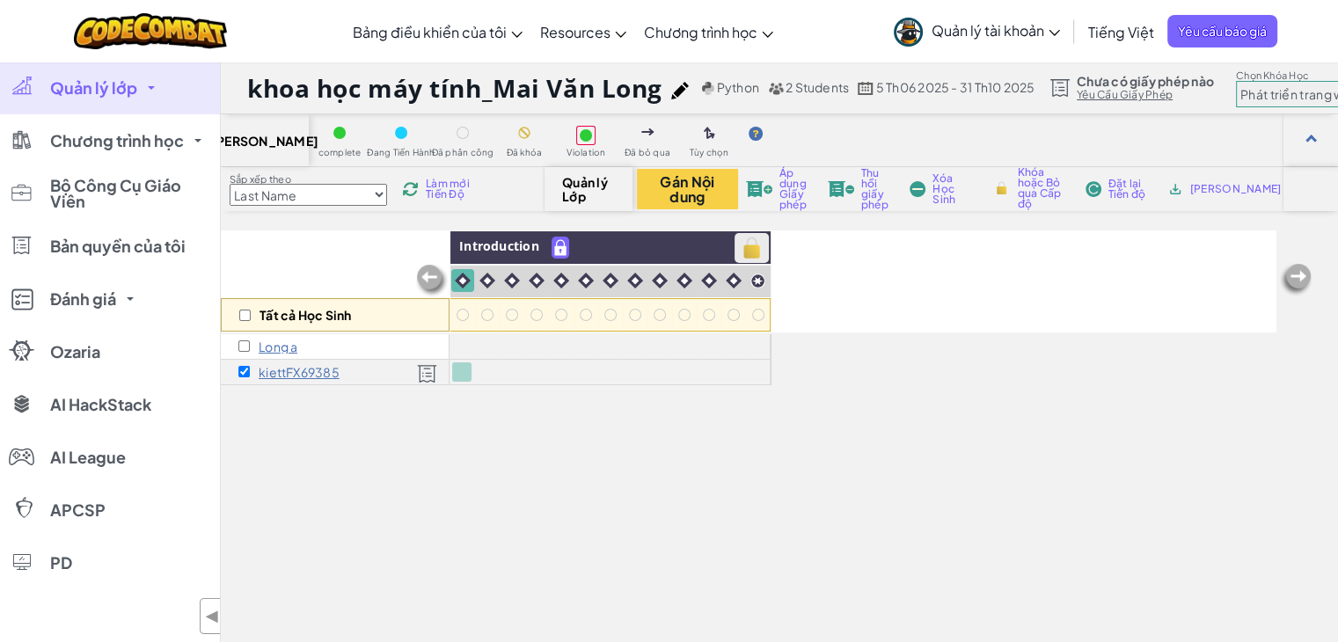
click at [746, 244] on img at bounding box center [751, 248] width 31 height 26
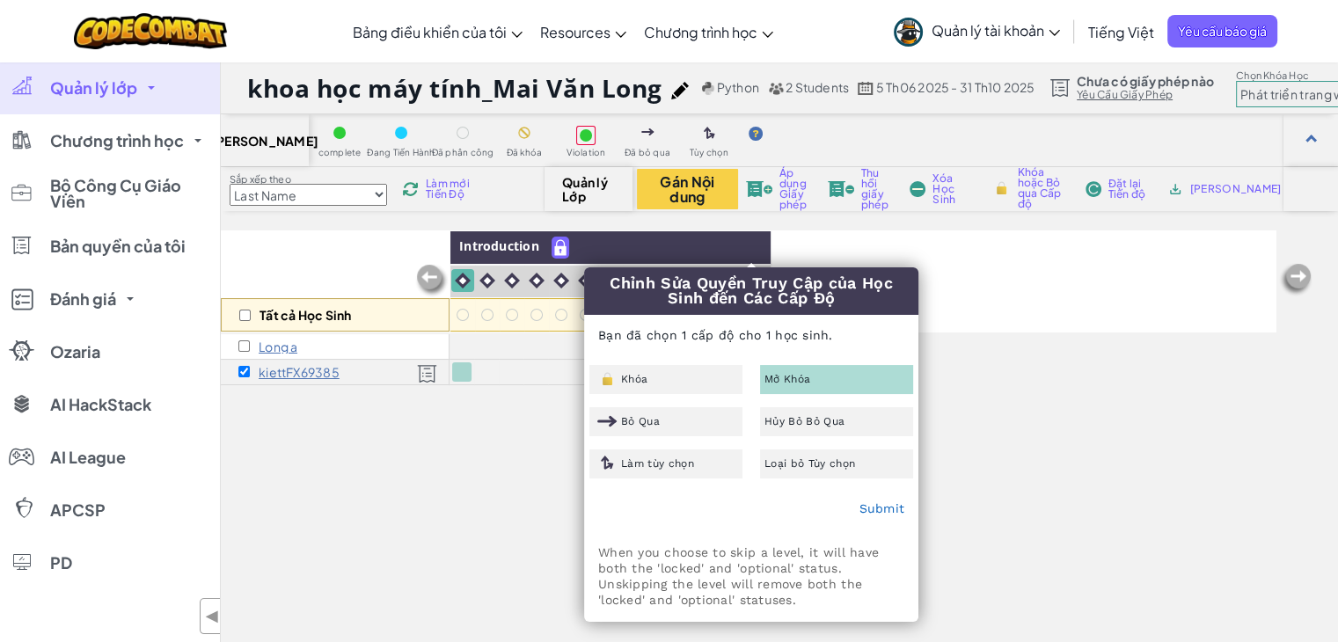
click at [808, 363] on div "Chỉnh Sửa Quyền Truy Cập của Học Sinh đến Các Cấp Độ Bạn đã chọn 1 cấp độ cho 1…" at bounding box center [751, 444] width 332 height 354
click at [802, 374] on span "Mở Khóa" at bounding box center [787, 379] width 46 height 11
click at [869, 507] on link "Submit" at bounding box center [881, 508] width 46 height 14
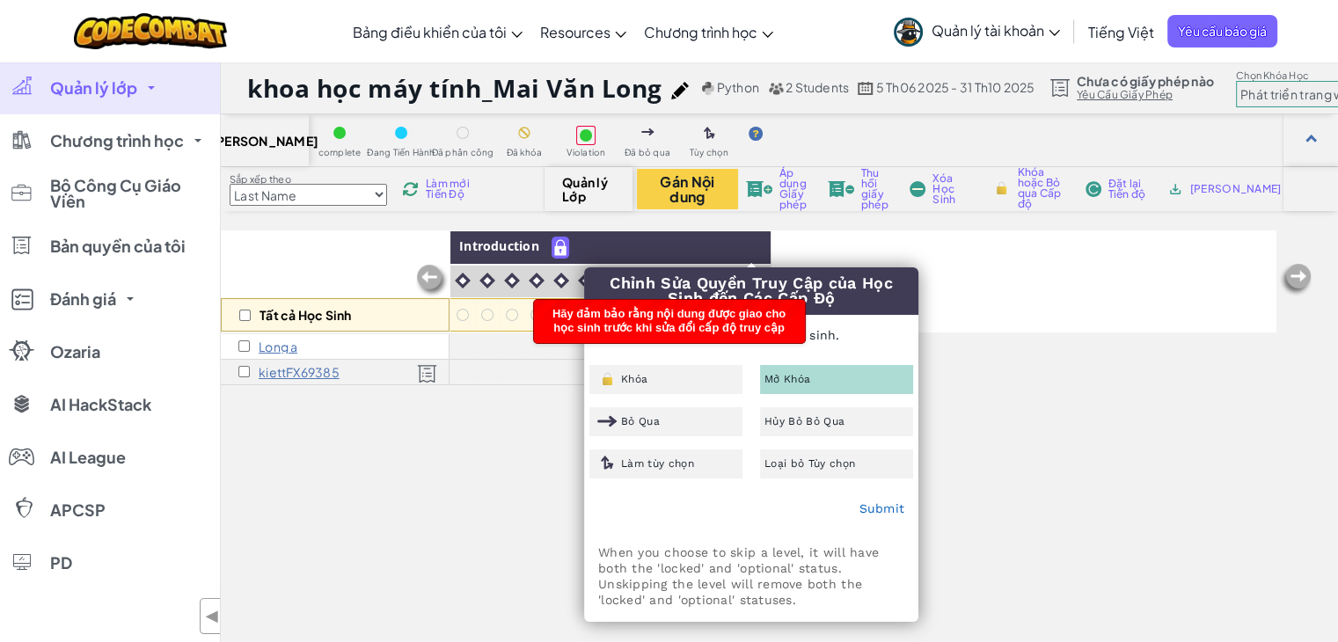
click at [510, 504] on div "Tất cả Học Sinh Introduction Long a kiettFX69385" at bounding box center [749, 507] width 1056 height 554
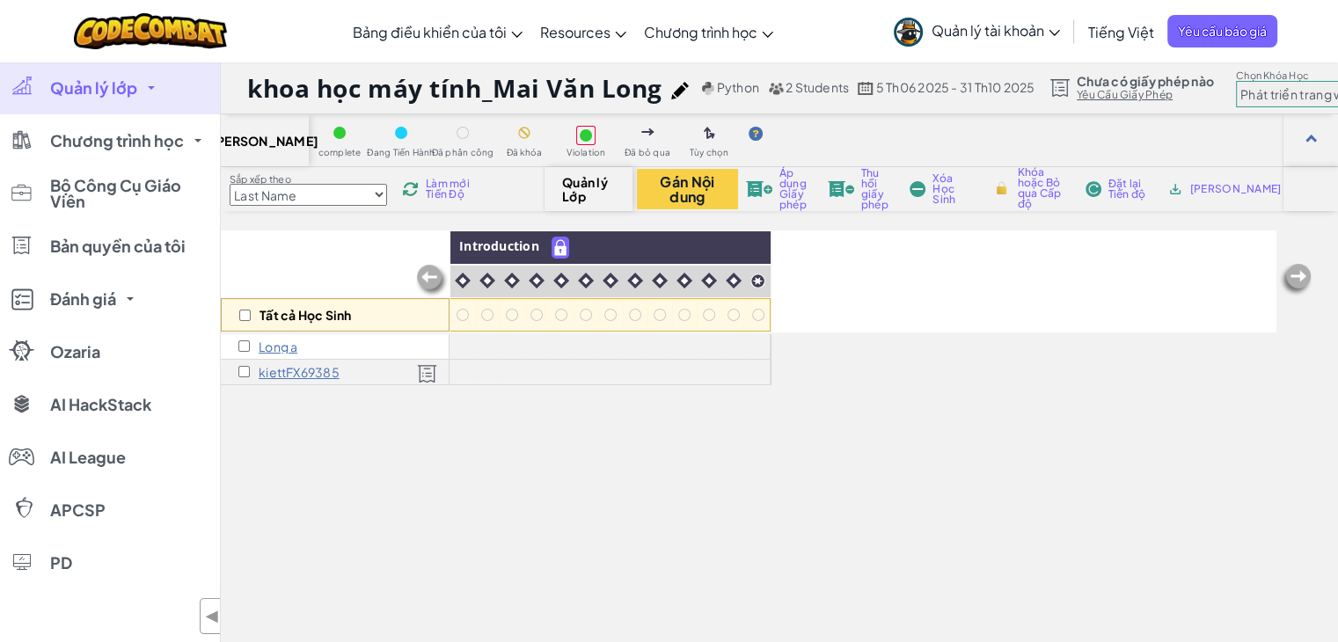
click at [355, 194] on select "Last Name first Name Progress (High to Low) Progress (Low to Hight)" at bounding box center [308, 195] width 157 height 22
click at [686, 187] on button "Gán Nội dung" at bounding box center [687, 189] width 101 height 40
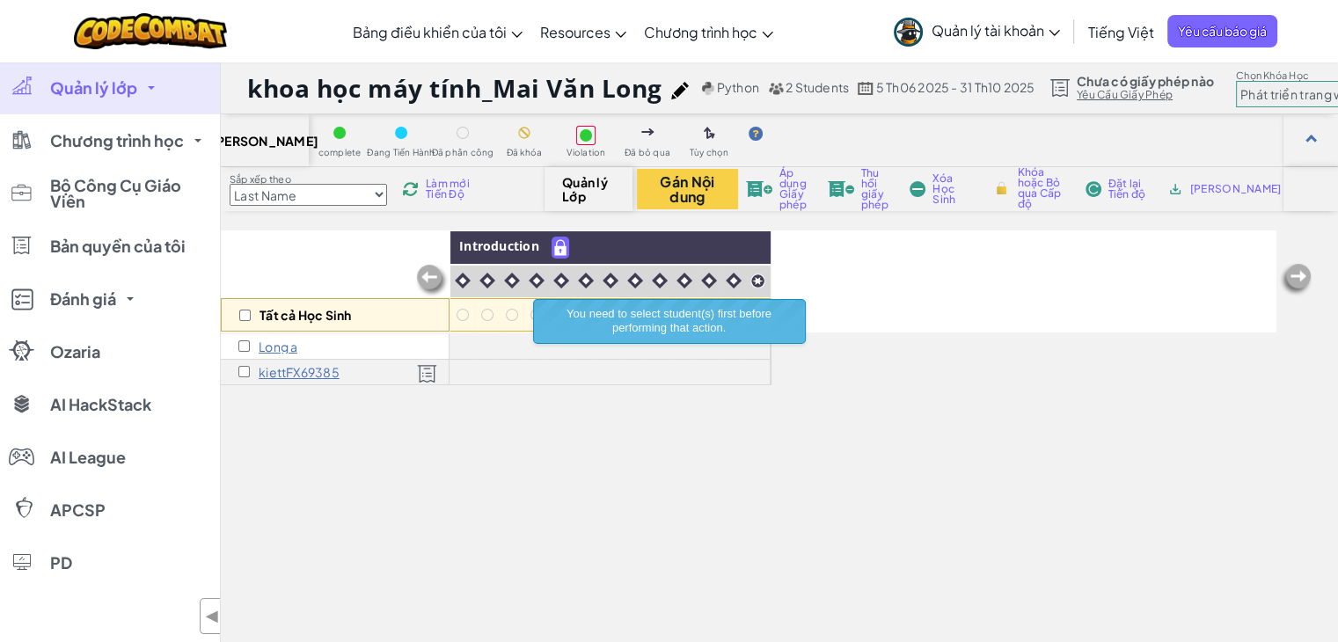
click at [237, 376] on div "kiettFX69385" at bounding box center [335, 373] width 229 height 26
click at [242, 367] on input "checkbox" at bounding box center [243, 371] width 11 height 11
checkbox input "true"
click at [682, 187] on button "Gán Nội dung" at bounding box center [687, 189] width 101 height 40
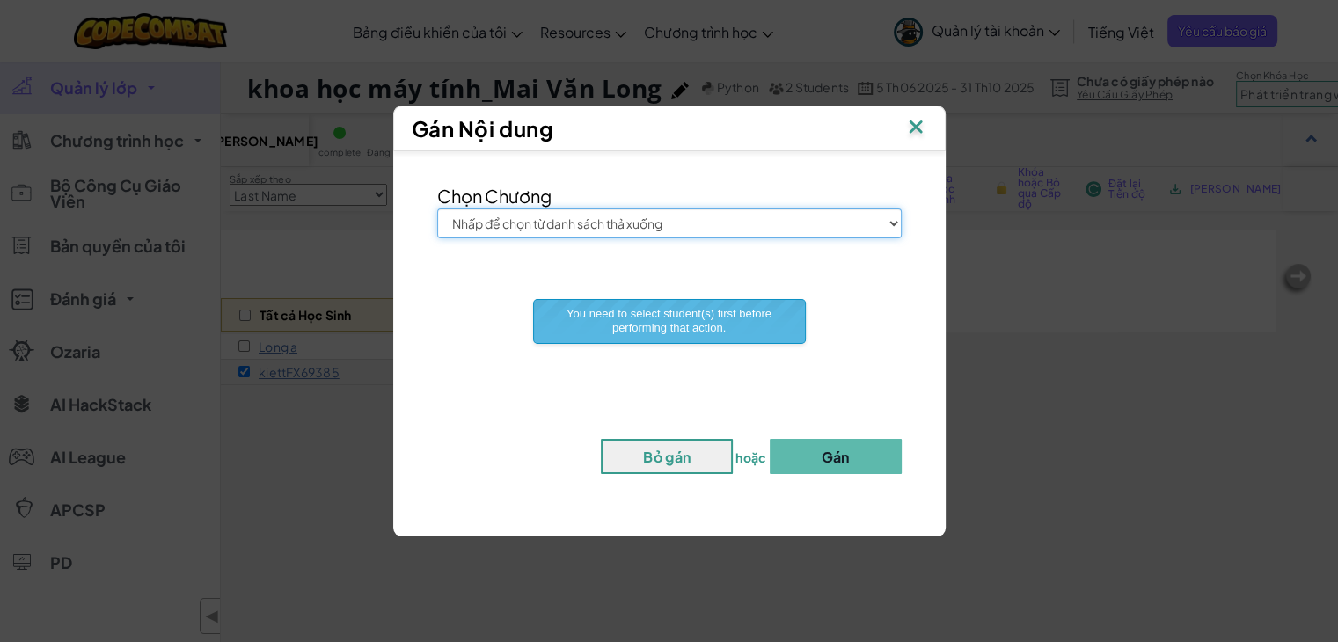
click at [566, 222] on select "Nhấp để chọn từ danh sách thả xuống Junior Giới thiệu chung về Khoa học máy tín…" at bounding box center [669, 223] width 464 height 30
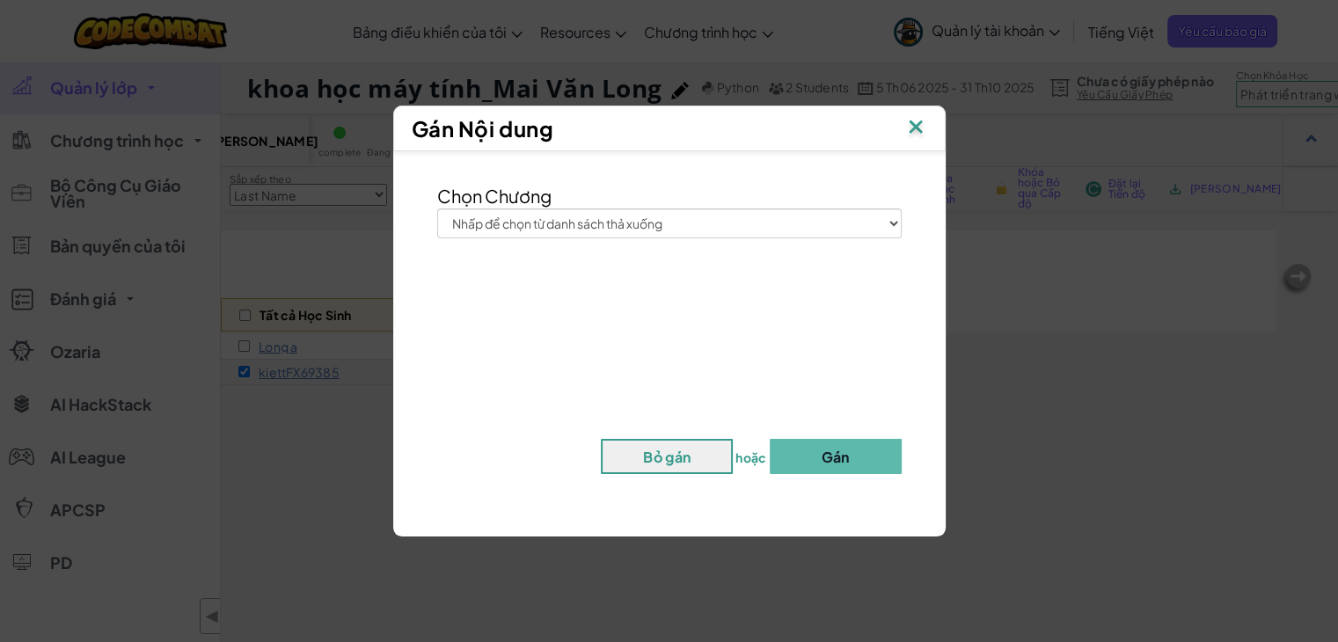
click at [915, 131] on img at bounding box center [915, 128] width 23 height 26
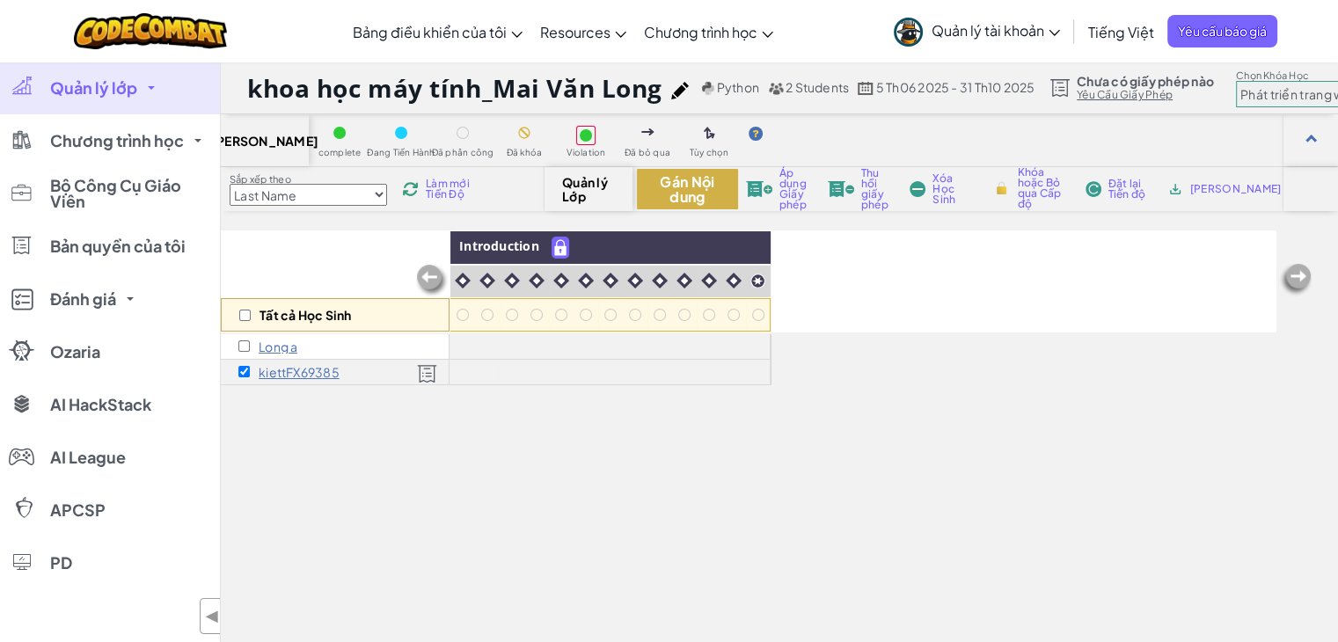
click at [682, 179] on button "Gán Nội dung" at bounding box center [687, 189] width 101 height 40
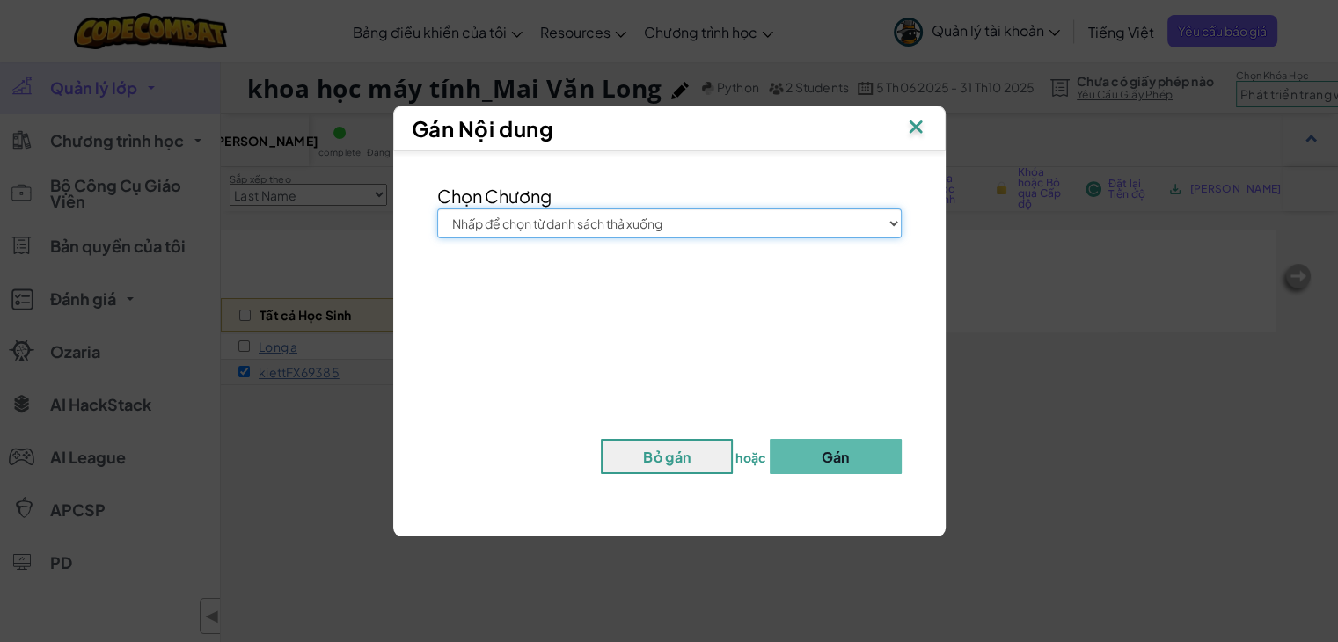
click at [651, 218] on select "Nhấp để chọn từ danh sách thả xuống Junior Giới thiệu chung về Khoa học máy tín…" at bounding box center [669, 223] width 464 height 30
select select "Introduction to Computer Science"
click at [437, 208] on select "Nhấp để chọn từ danh sách thả xuống Junior Giới thiệu chung về Khoa học máy tín…" at bounding box center [669, 223] width 464 height 30
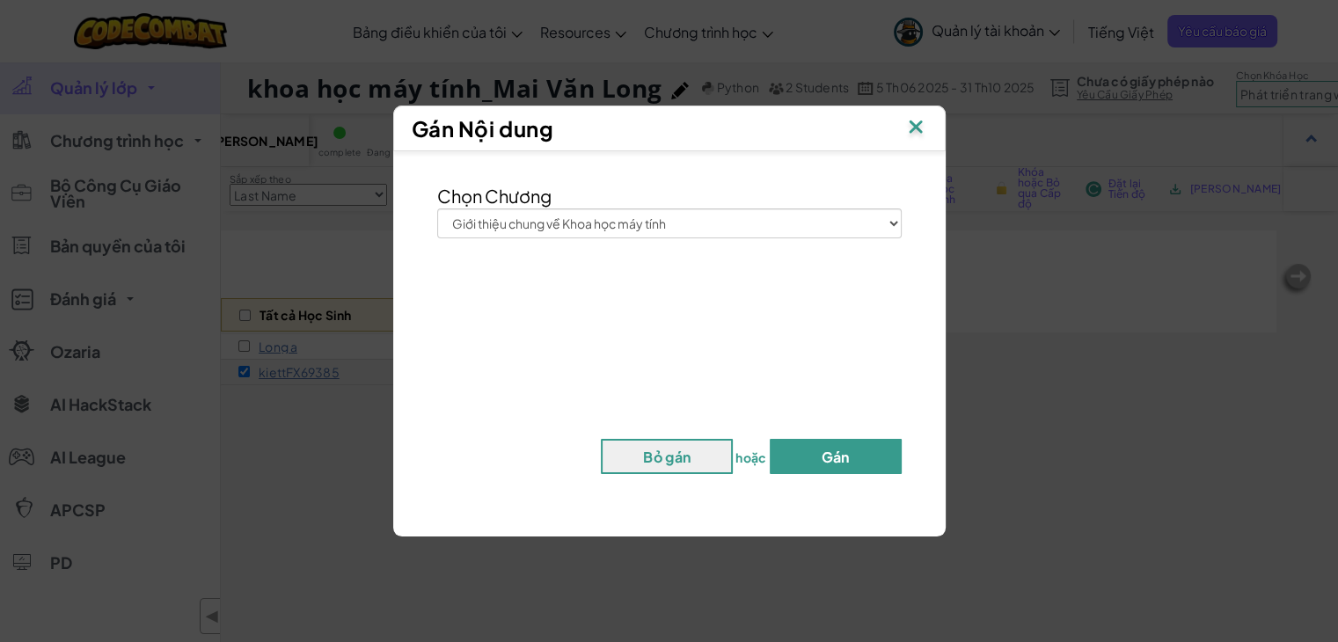
click at [855, 453] on button "Gán" at bounding box center [836, 456] width 132 height 35
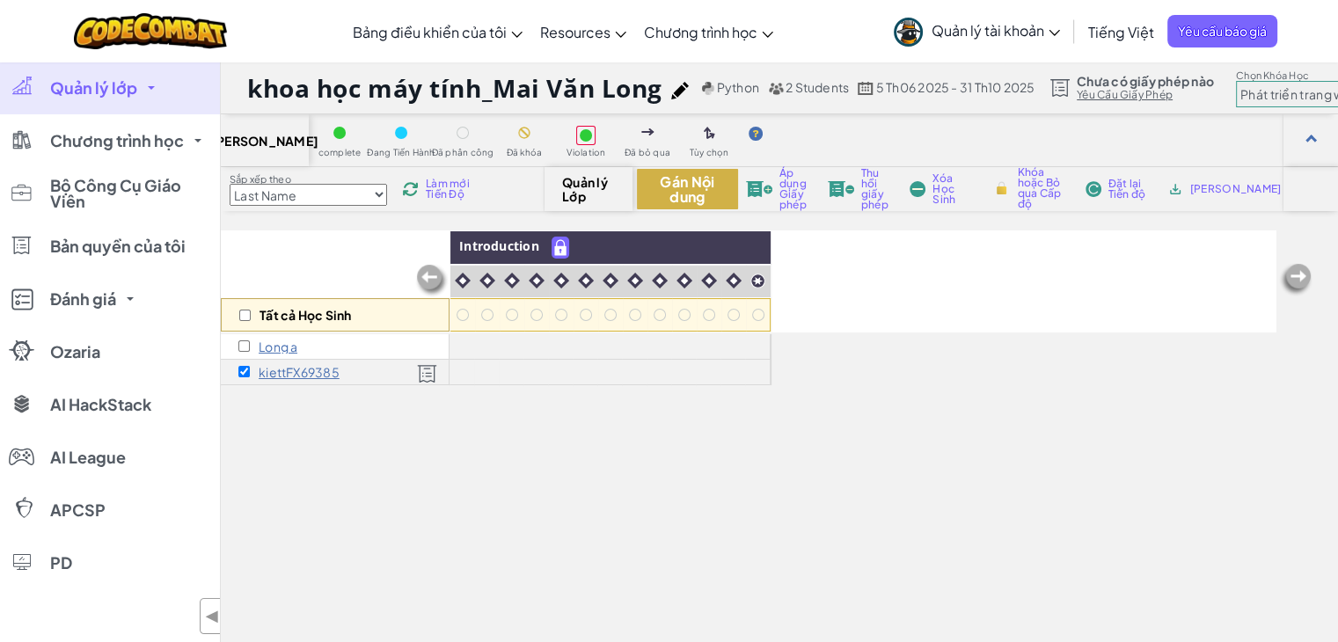
click at [718, 182] on button "Gán Nội dung" at bounding box center [687, 189] width 101 height 40
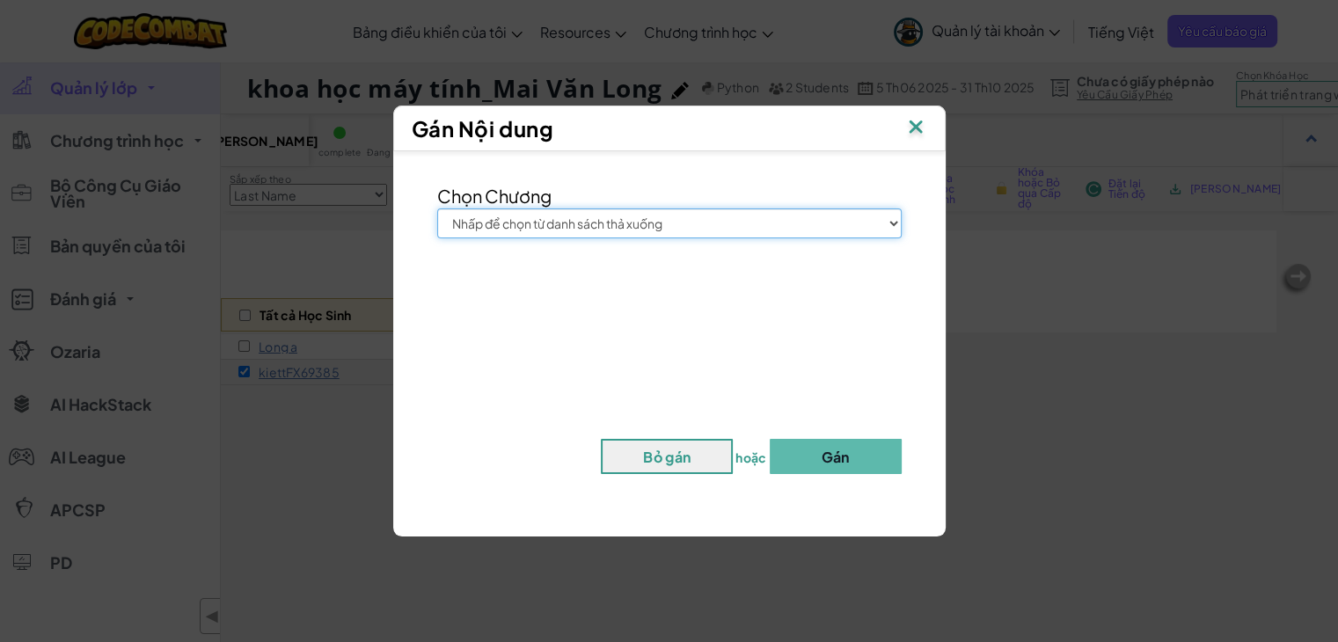
click at [661, 226] on select "Nhấp để chọn từ danh sách thả xuống Junior Giới thiệu chung về Khoa học máy tín…" at bounding box center [669, 223] width 464 height 30
select select "Game Development 1"
click at [437, 208] on select "Nhấp để chọn từ danh sách thả xuống Junior Giới thiệu chung về Khoa học máy tín…" at bounding box center [669, 223] width 464 height 30
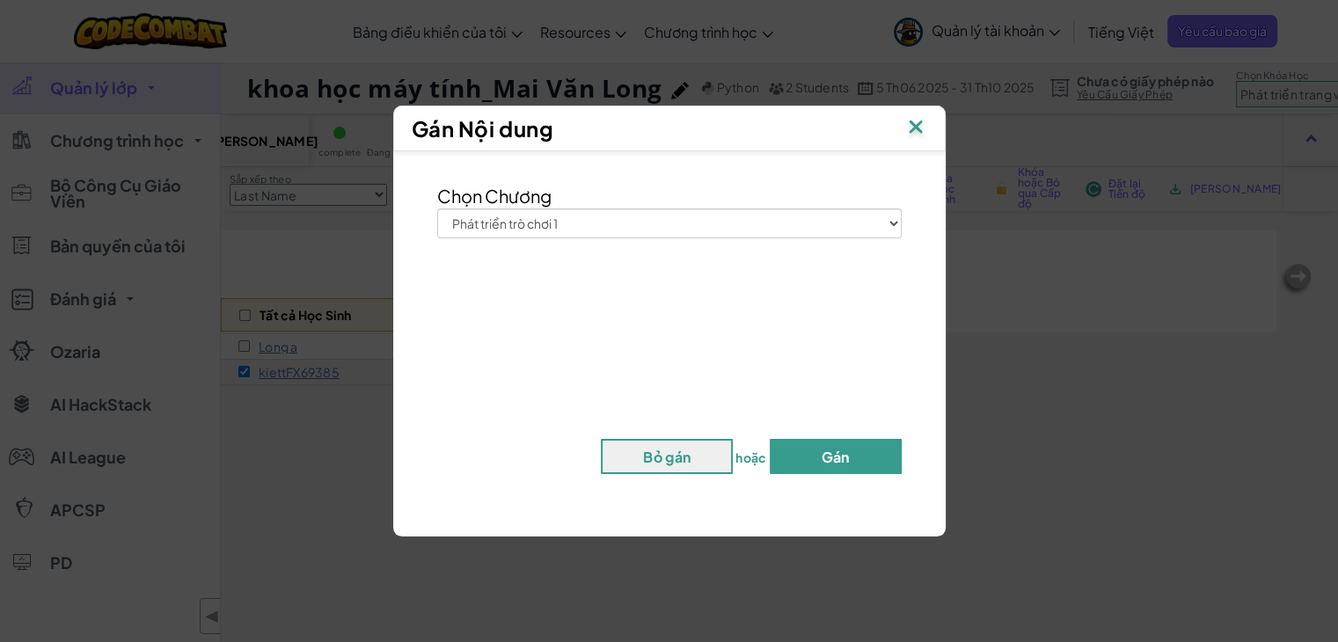
click at [816, 450] on button "Gán" at bounding box center [836, 456] width 132 height 35
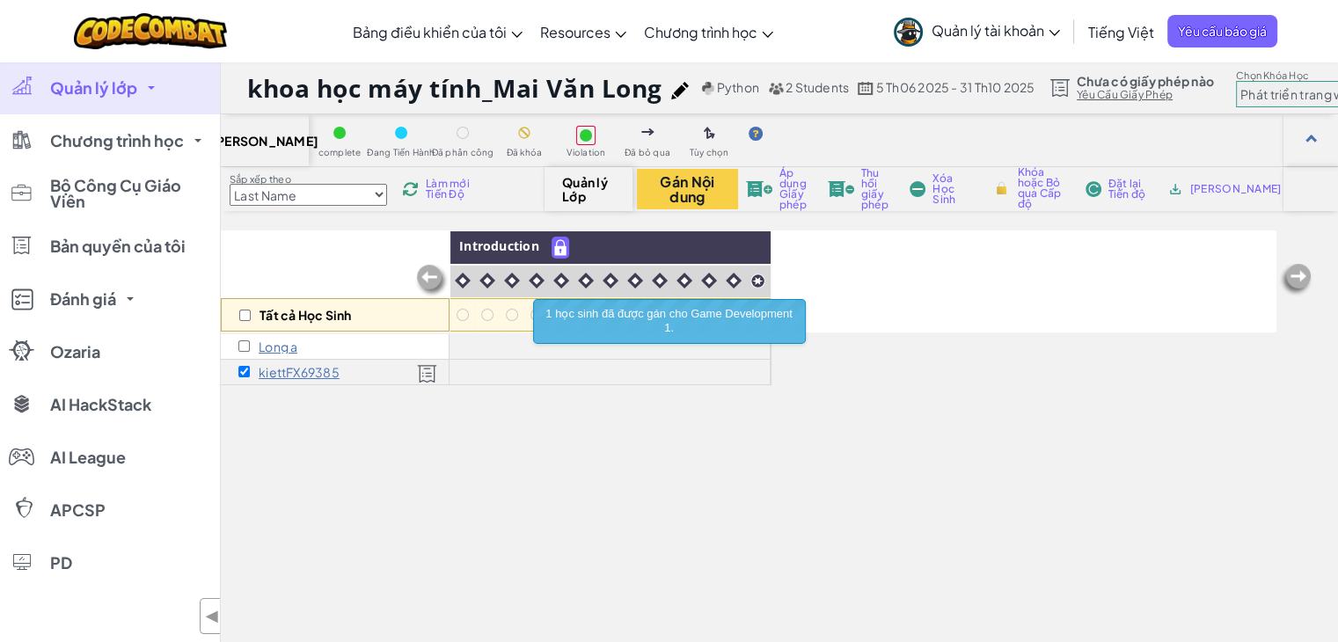
click at [851, 388] on div "Tất cả Học Sinh Introduction Long a kiettFX69385" at bounding box center [749, 507] width 1056 height 554
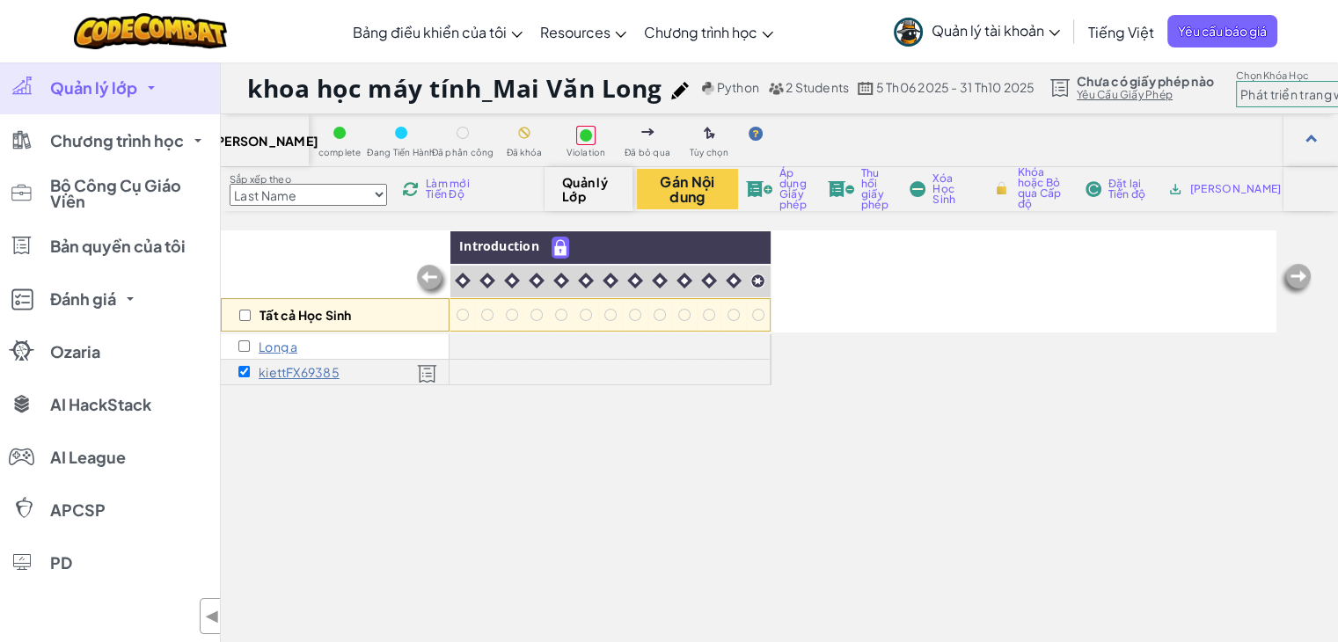
click at [1209, 192] on span "[PERSON_NAME]" at bounding box center [1235, 189] width 91 height 11
click at [456, 135] on div at bounding box center [462, 132] width 19 height 19
click at [493, 142] on div "complete Đang Tiến Hành Đã phân công Đã khóa Violation Đã bỏ qua Tùy chọn" at bounding box center [544, 140] width 471 height 34
click at [489, 142] on div "complete Đang Tiến Hành Đã phân công Đã khóa Violation Đã bỏ qua Tùy chọn" at bounding box center [544, 140] width 471 height 34
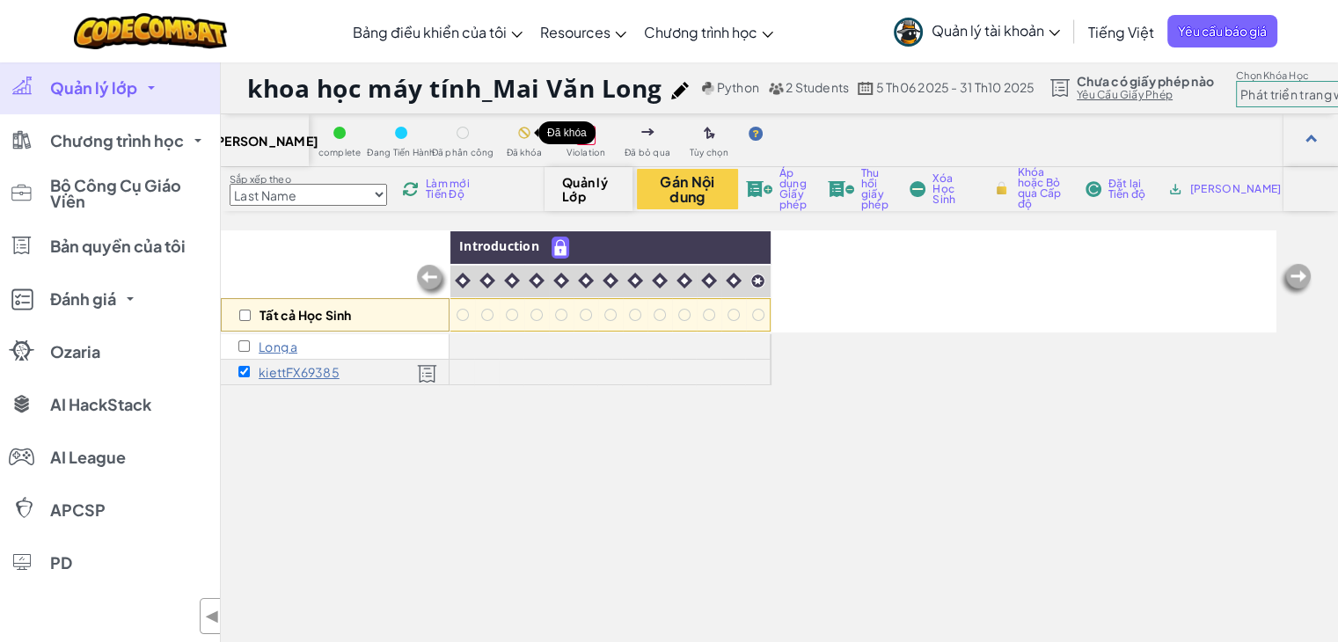
click at [515, 134] on div at bounding box center [524, 132] width 19 height 19
click at [462, 132] on div at bounding box center [463, 133] width 12 height 12
click at [587, 137] on div at bounding box center [586, 135] width 12 height 12
click at [647, 135] on img at bounding box center [647, 131] width 13 height 7
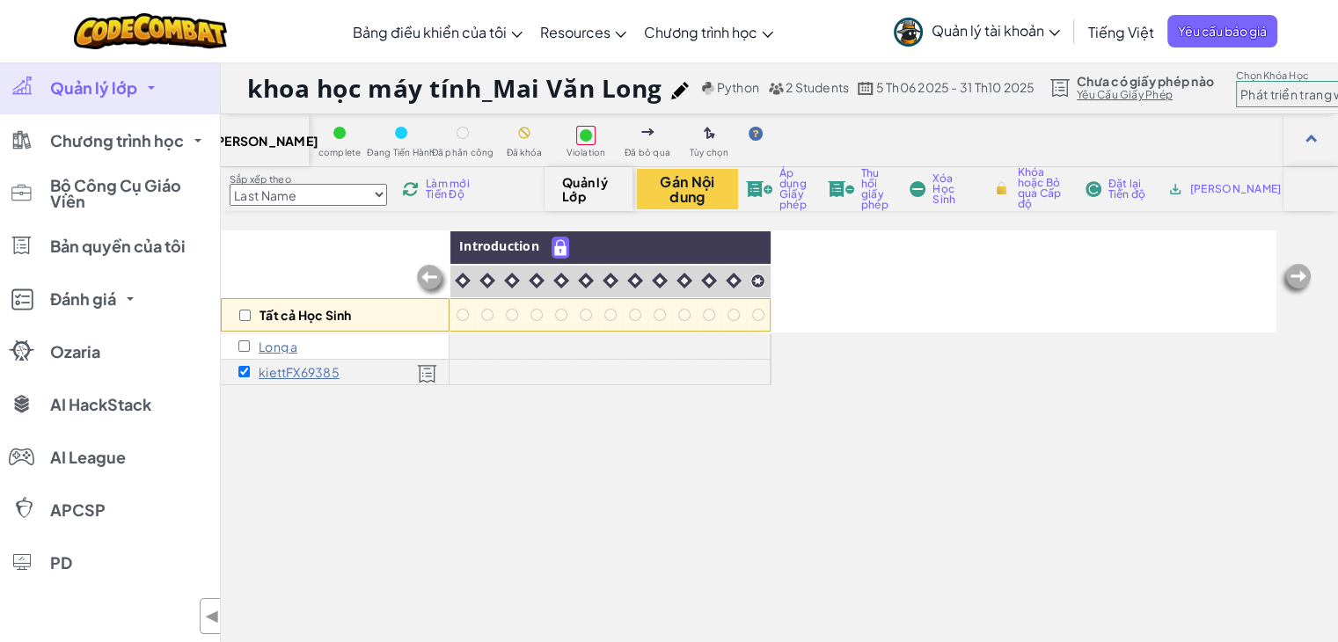
click at [710, 135] on img at bounding box center [709, 134] width 11 height 14
click at [581, 192] on span "Quản lý Lớp" at bounding box center [588, 189] width 52 height 28
click at [294, 198] on select "Last Name first Name Progress (High to Low) Progress (Low to Hight)" at bounding box center [308, 195] width 157 height 22
select select "first Name"
click at [230, 184] on select "Last Name first Name Progress (High to Low) Progress (Low to Hight)" at bounding box center [308, 195] width 157 height 22
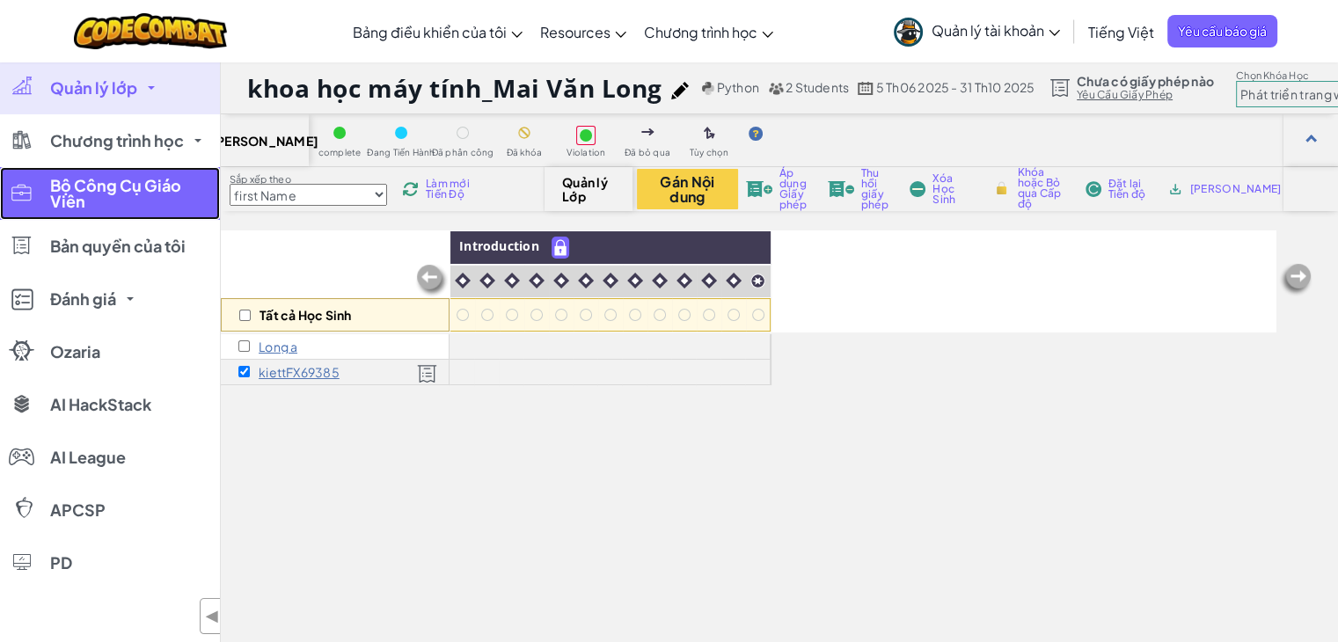
click at [123, 192] on span "Bộ Công Cụ Giáo Viên" at bounding box center [129, 194] width 158 height 32
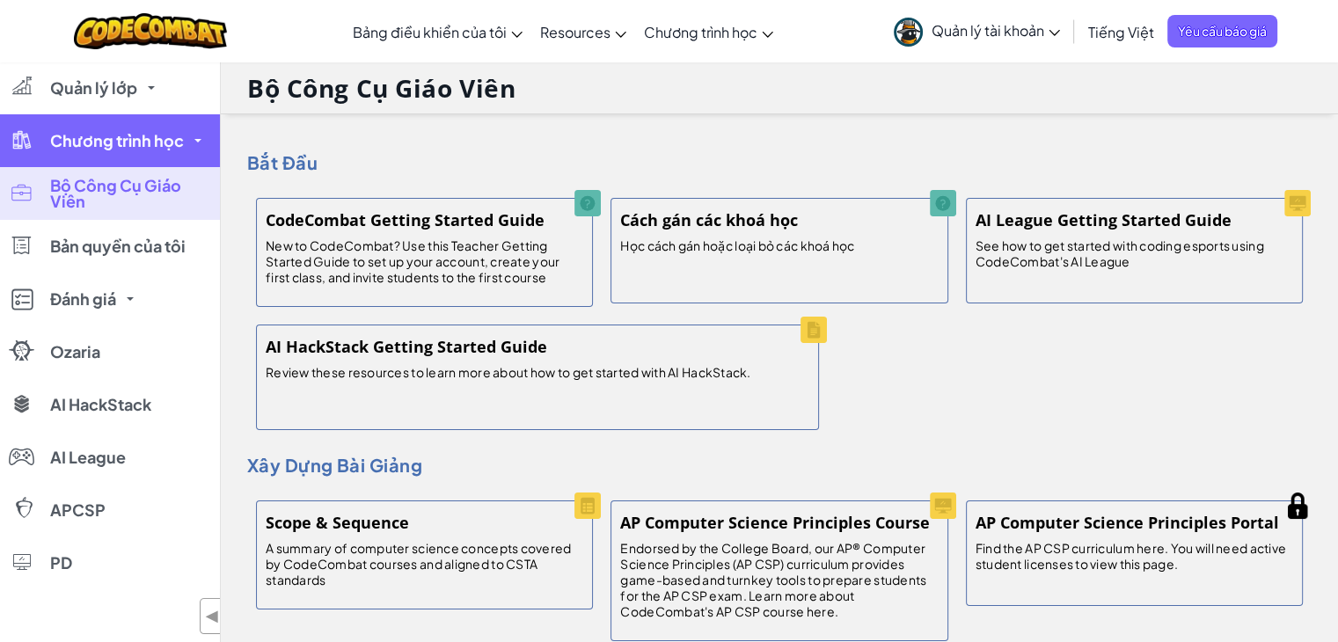
click at [116, 136] on span "Chương trình học" at bounding box center [117, 141] width 134 height 16
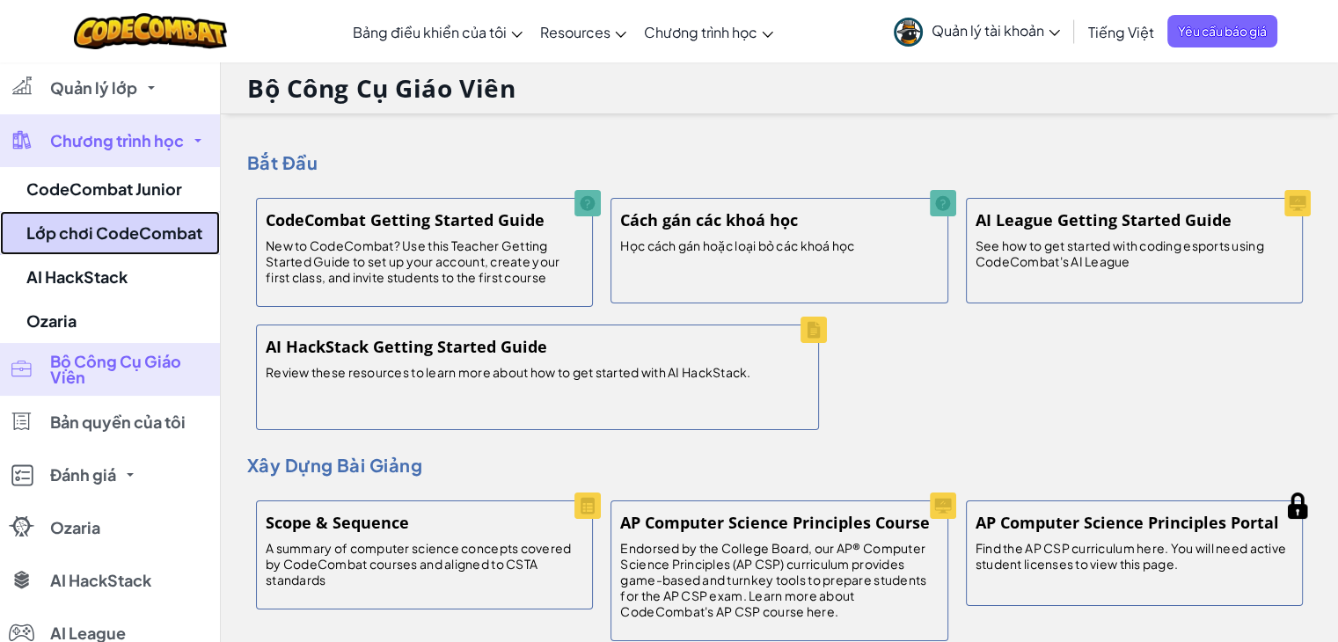
click at [135, 232] on link "Lớp chơi CodeCombat" at bounding box center [110, 233] width 220 height 44
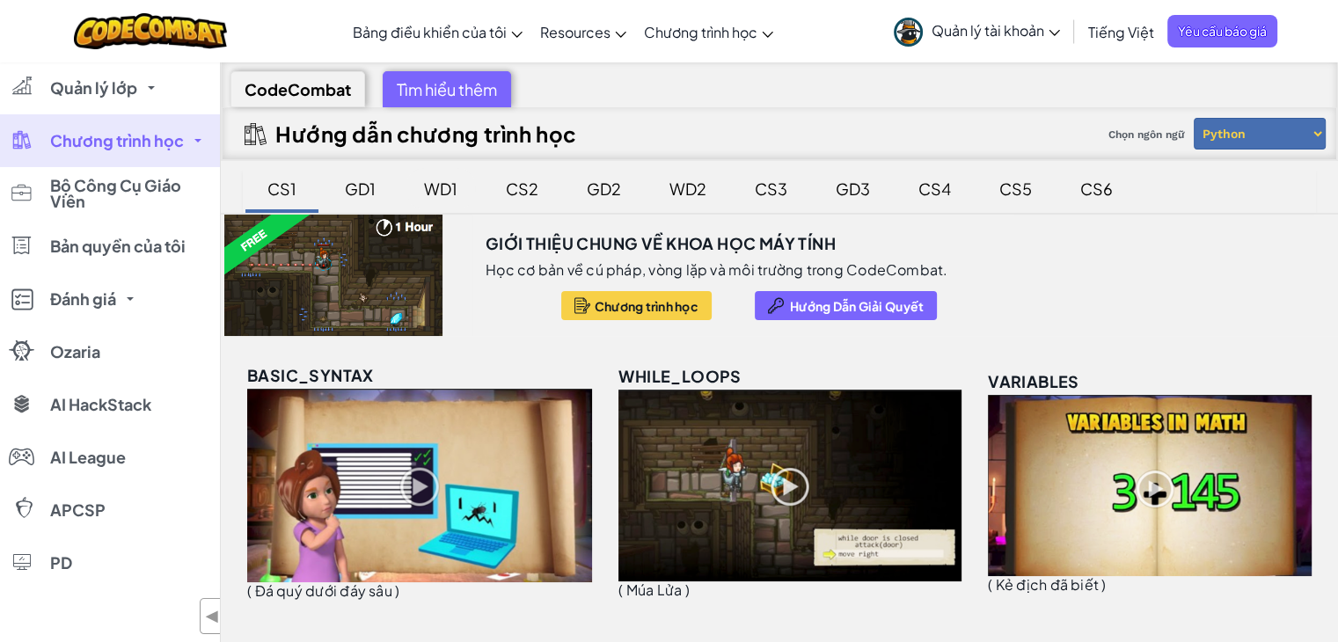
click at [444, 189] on div "WD1" at bounding box center [440, 188] width 69 height 41
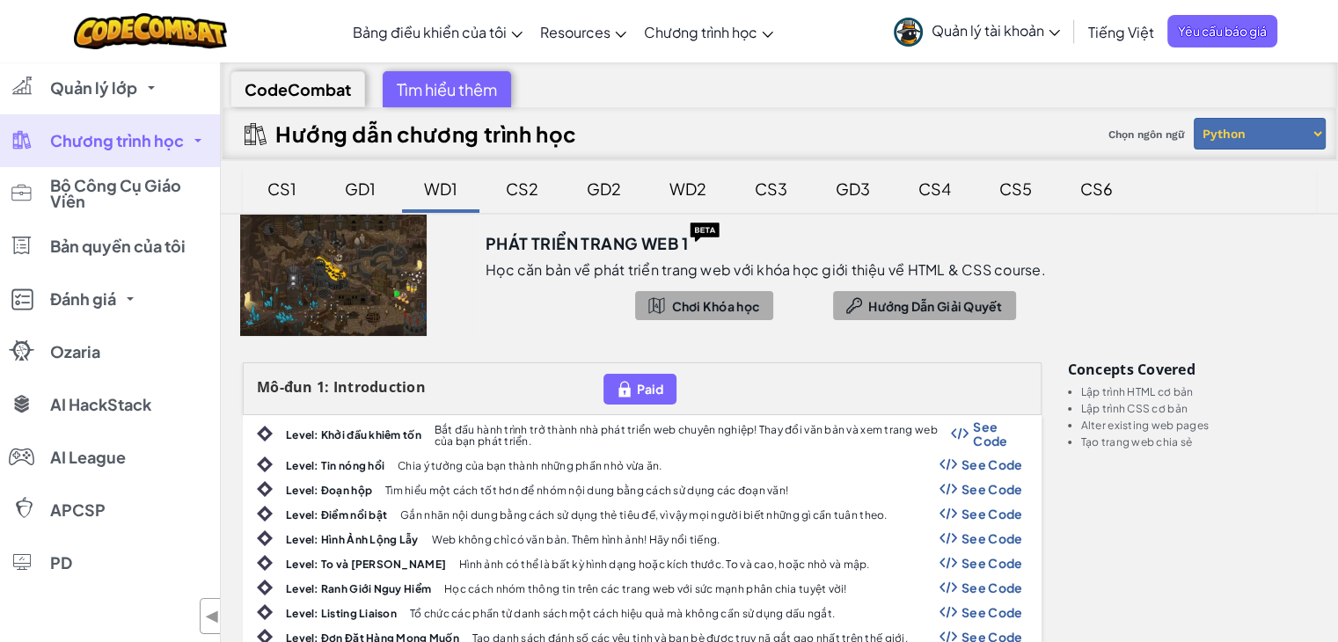
click at [364, 190] on div "GD1" at bounding box center [360, 188] width 66 height 41
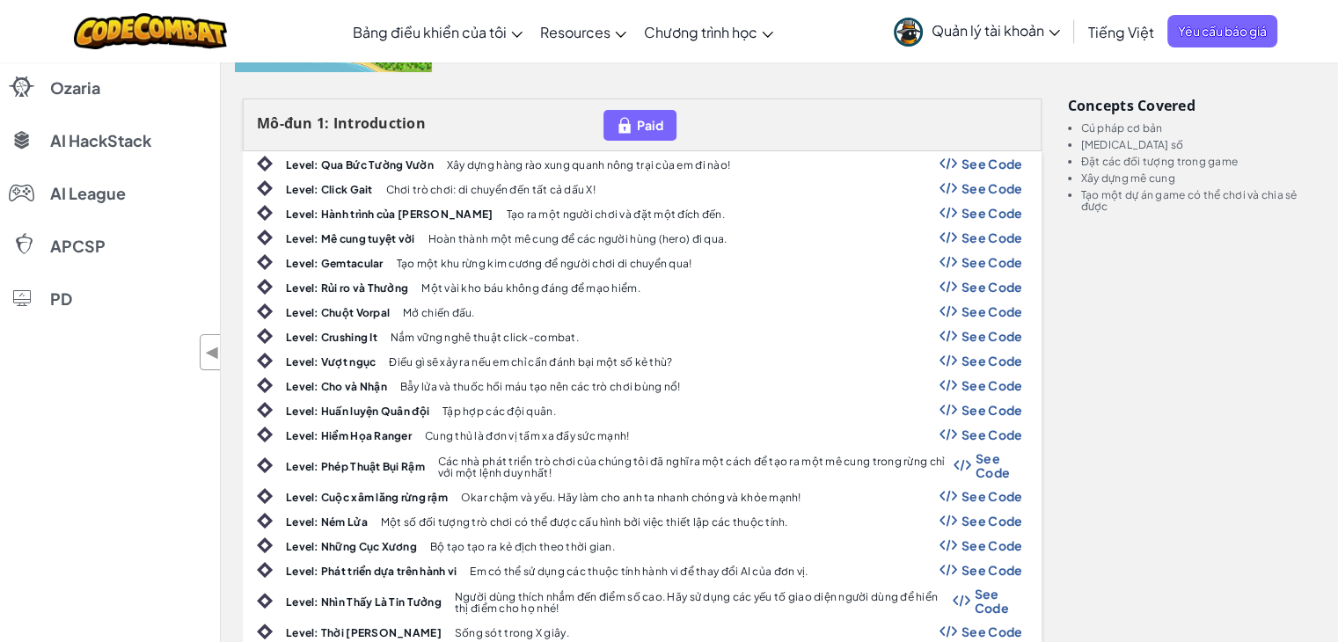
scroll to position [264, 0]
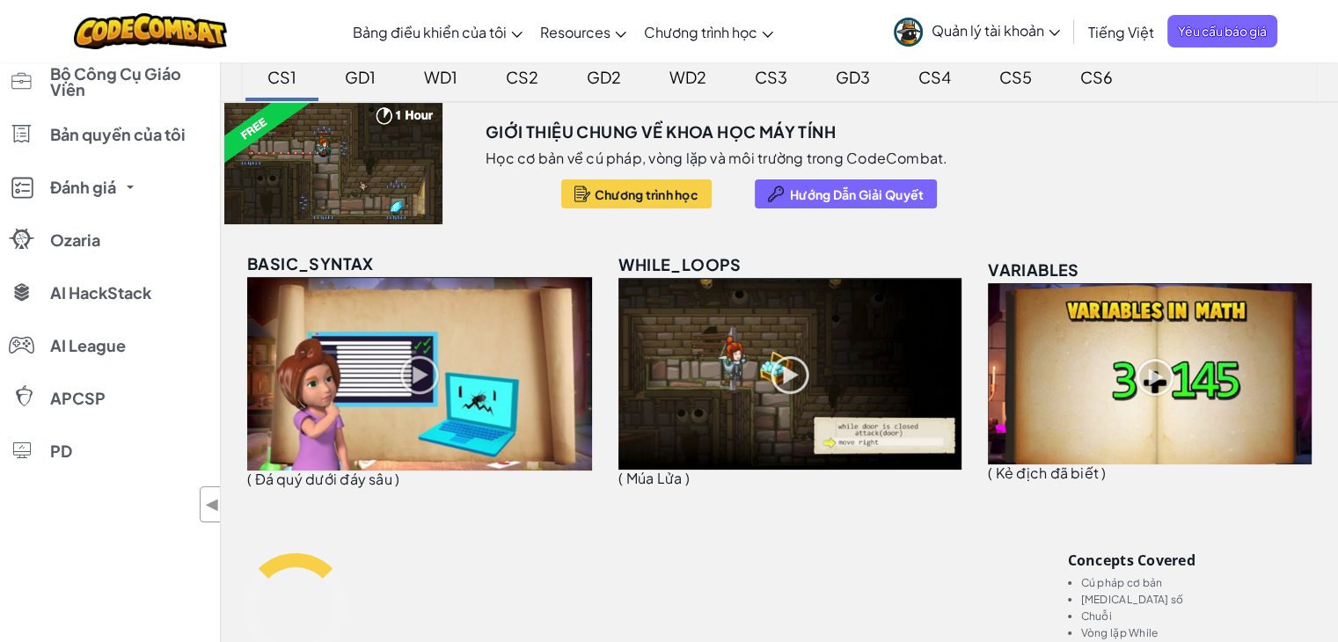
scroll to position [88, 0]
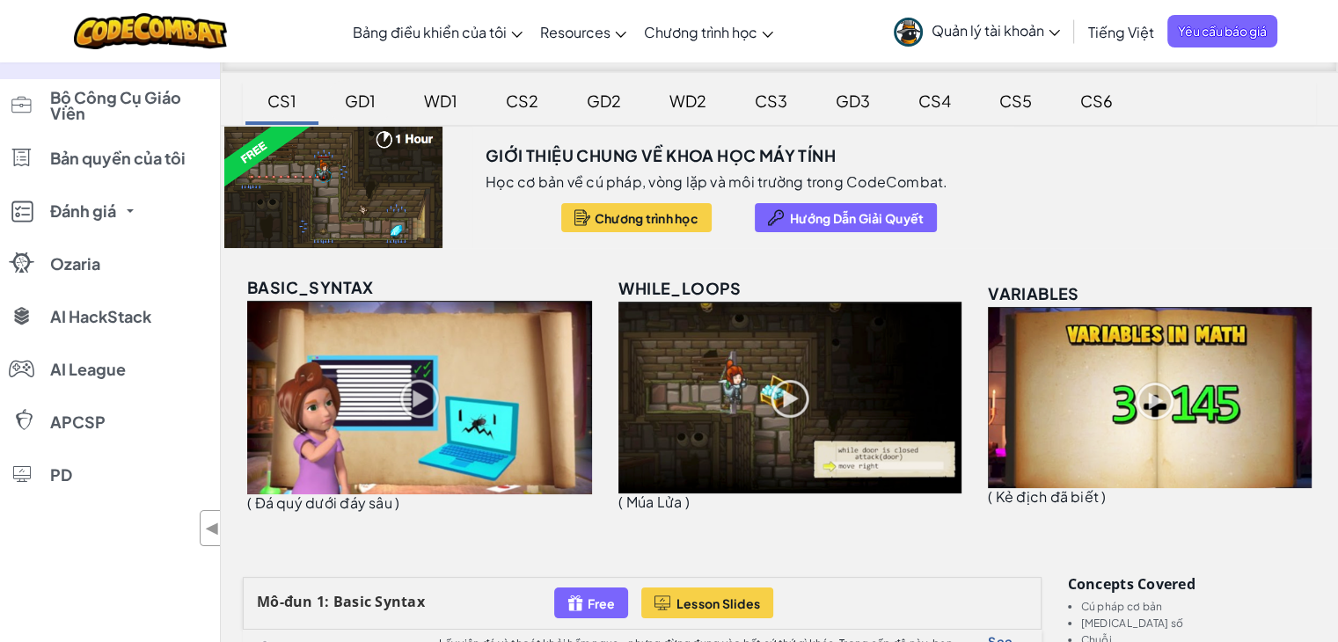
click at [359, 102] on div "GD1" at bounding box center [360, 100] width 66 height 41
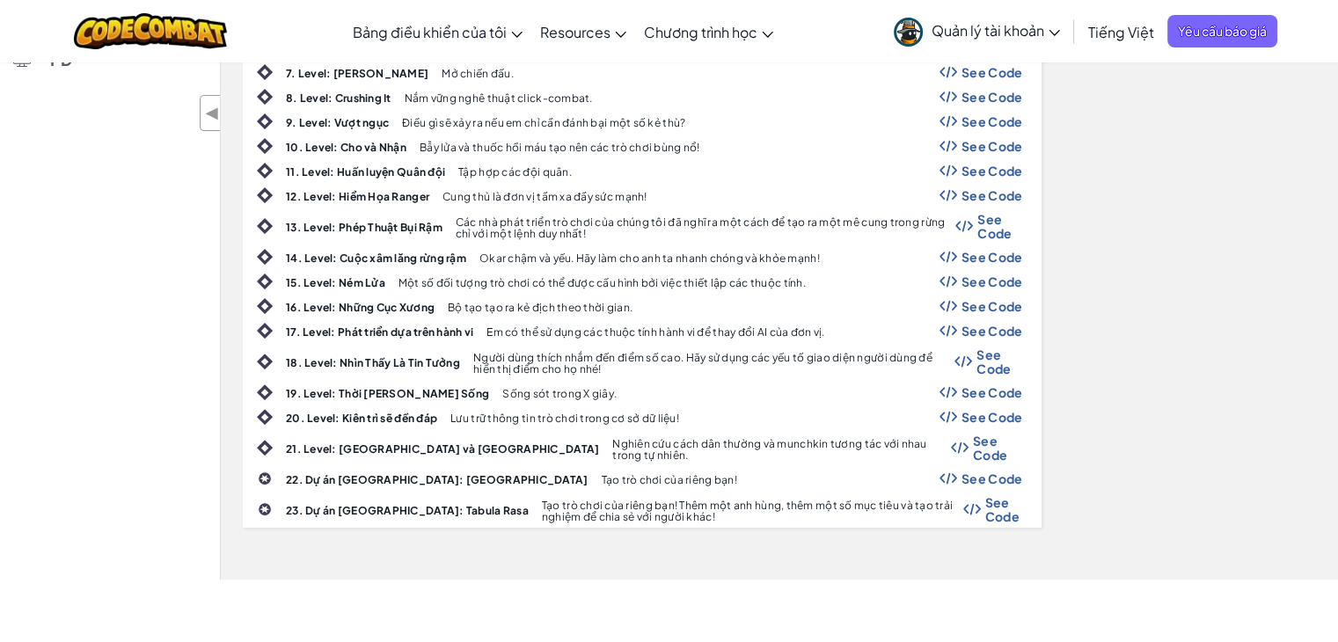
scroll to position [528, 0]
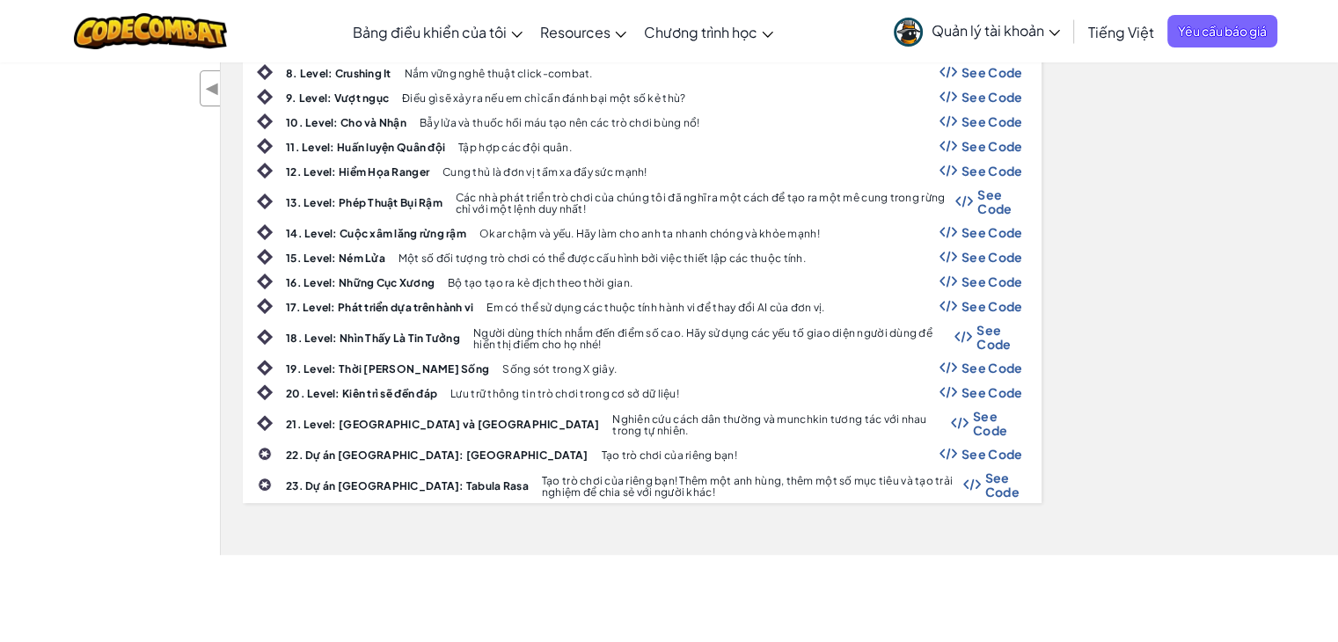
click at [986, 385] on span "See Code" at bounding box center [992, 392] width 62 height 14
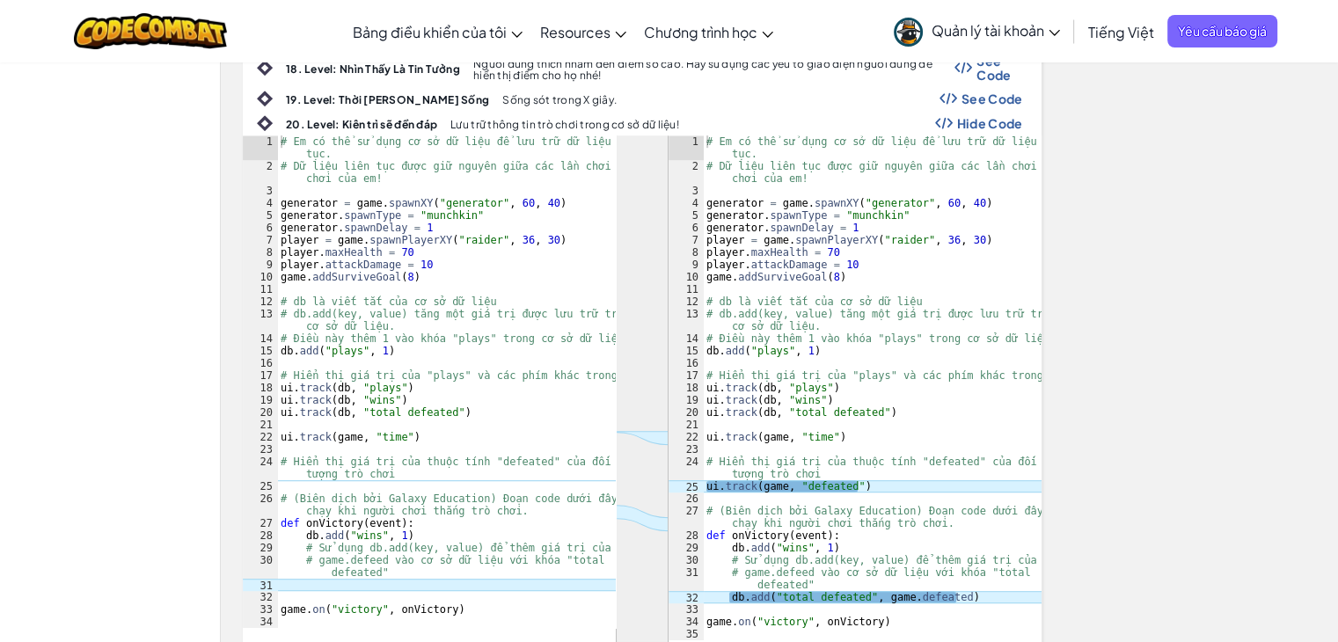
scroll to position [792, 0]
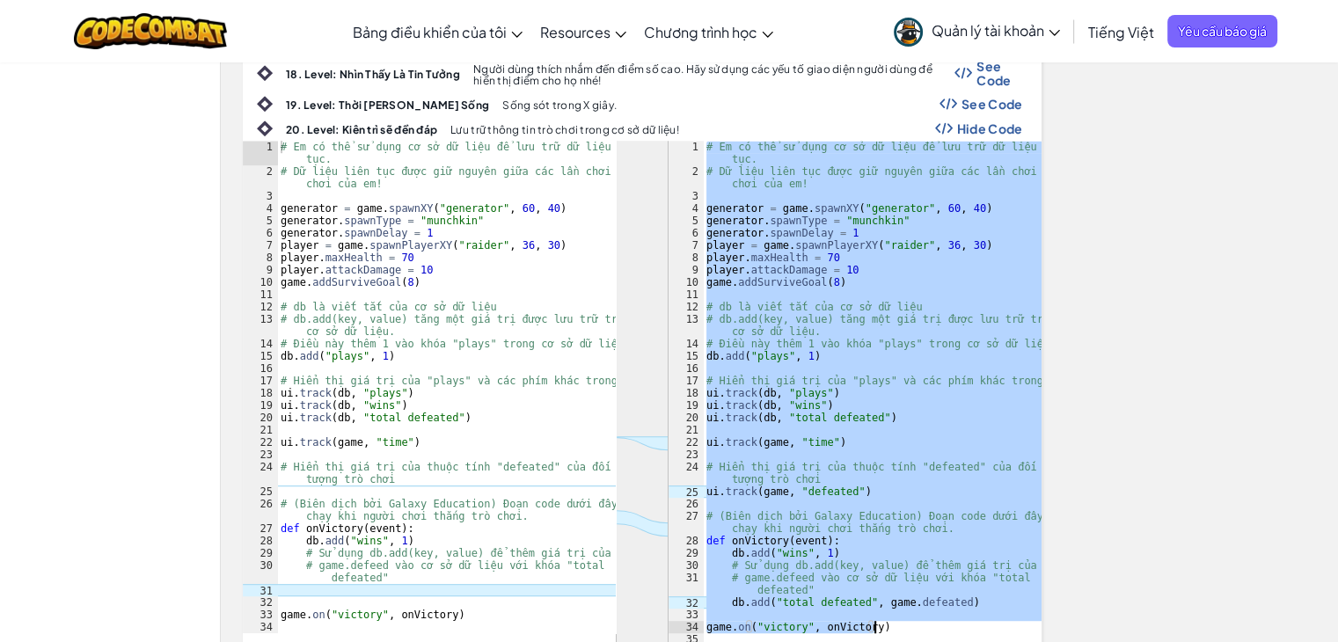
drag, startPoint x: 707, startPoint y: 142, endPoint x: 901, endPoint y: 623, distance: 518.6
click at [901, 623] on div "# Em có thể sử dụng cơ sở dữ liệu để lưu trữ dữ liệu liên tục. # Dữ liệu liên t…" at bounding box center [872, 412] width 339 height 542
type textarea "game.on("victory", onVictory)"
